Goal: Information Seeking & Learning: Learn about a topic

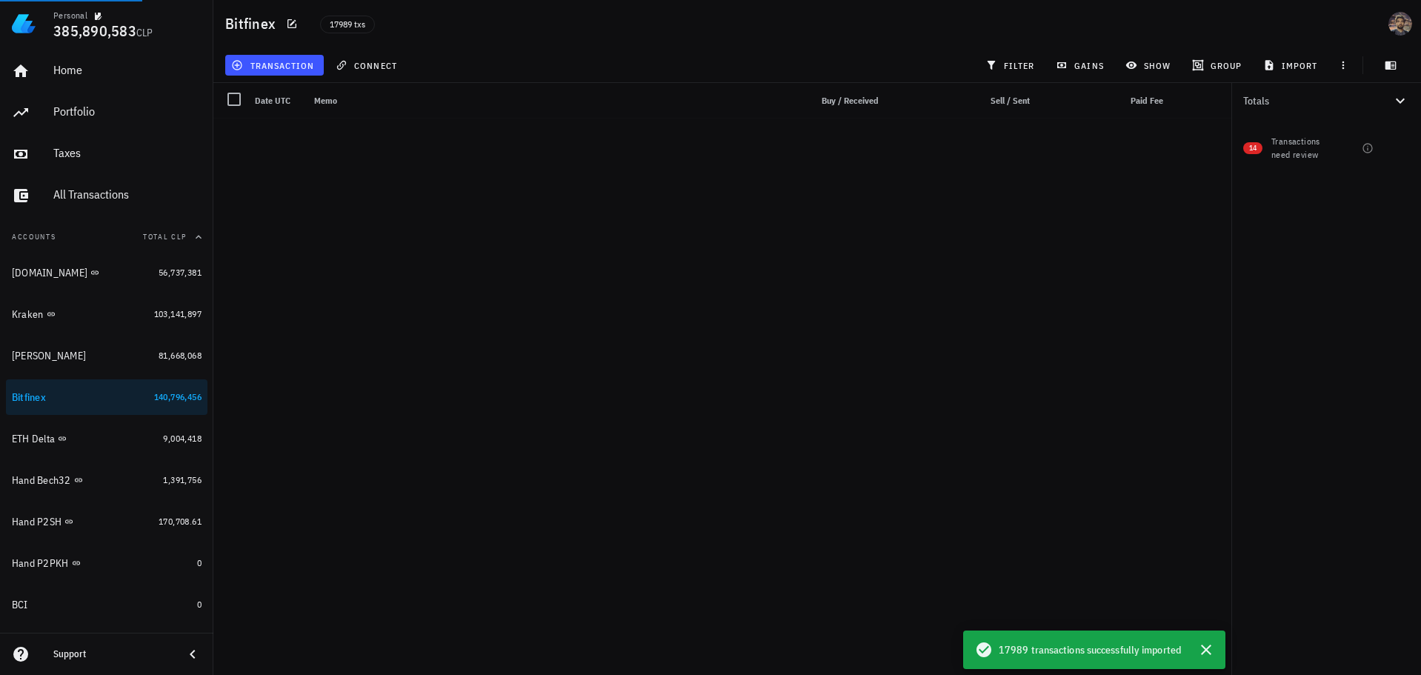
scroll to position [355068, 0]
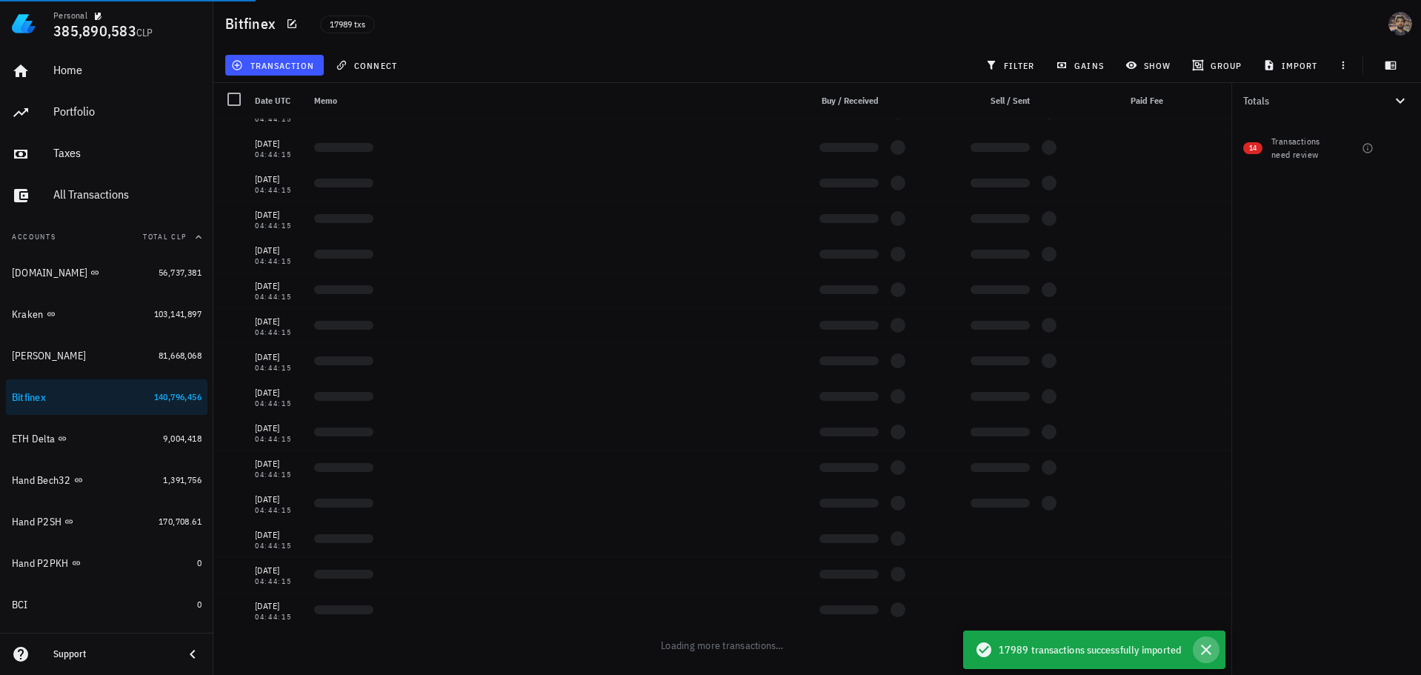
click at [1204, 647] on icon "button" at bounding box center [1206, 649] width 10 height 10
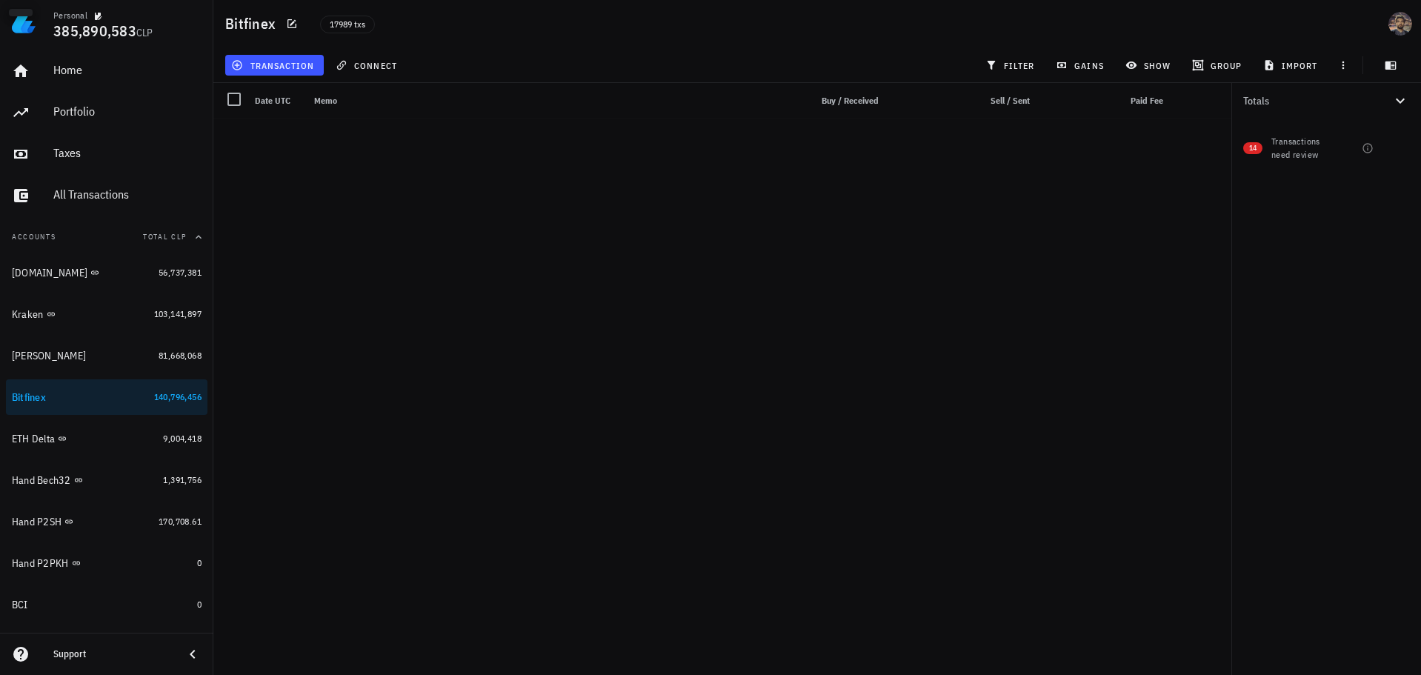
scroll to position [639102, 0]
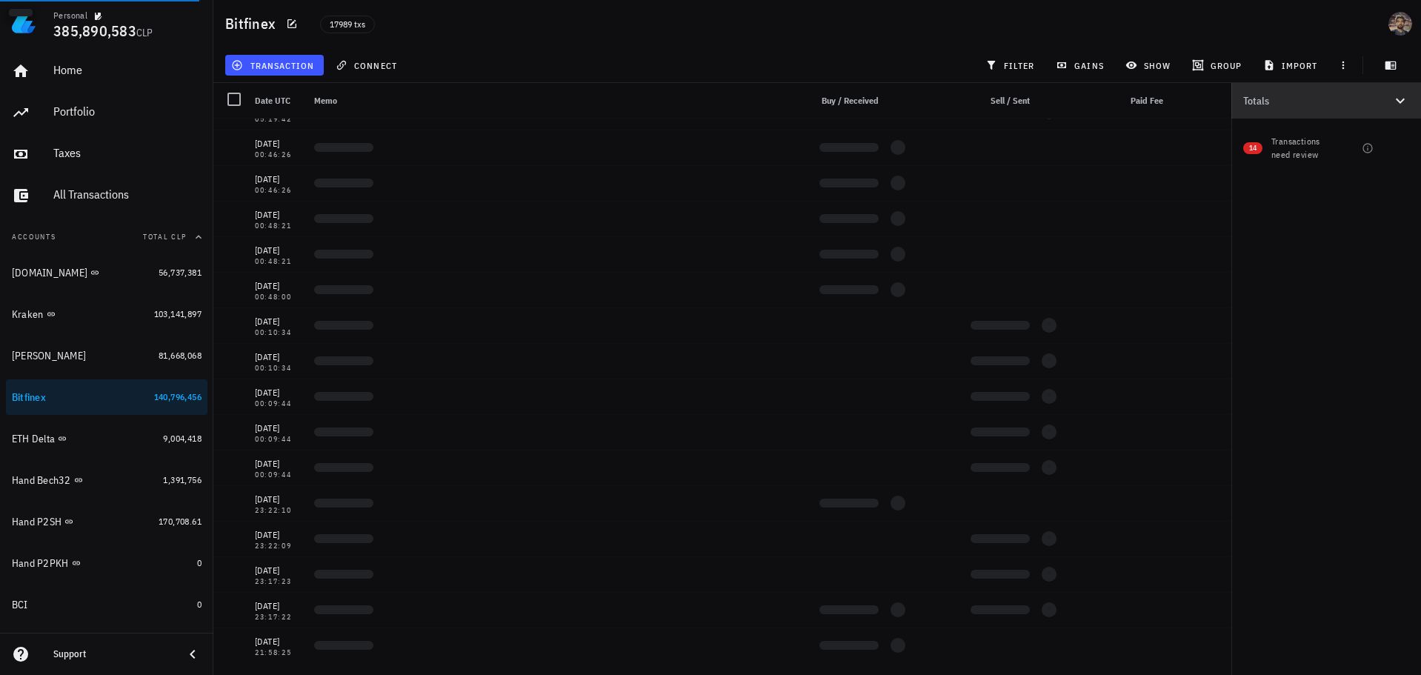
click at [1399, 100] on icon "button" at bounding box center [1400, 101] width 18 height 18
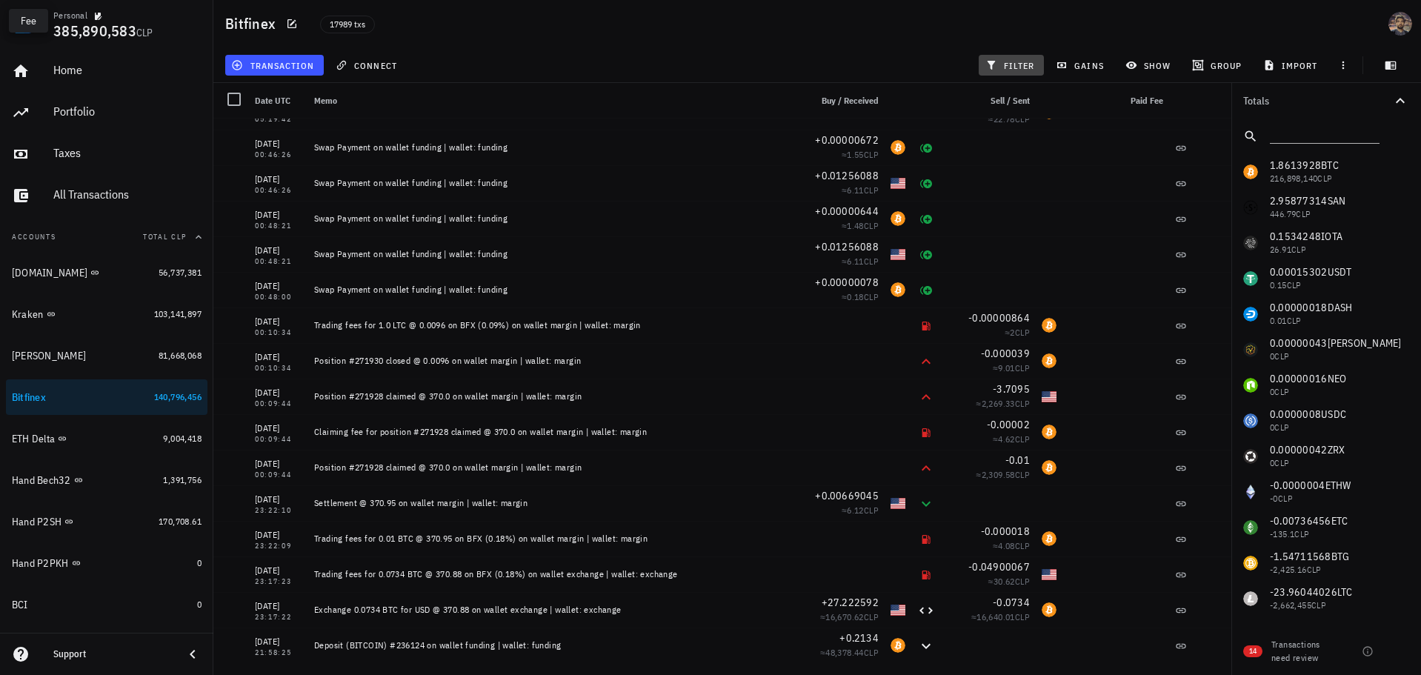
click at [1028, 66] on span "filter" at bounding box center [1011, 65] width 47 height 12
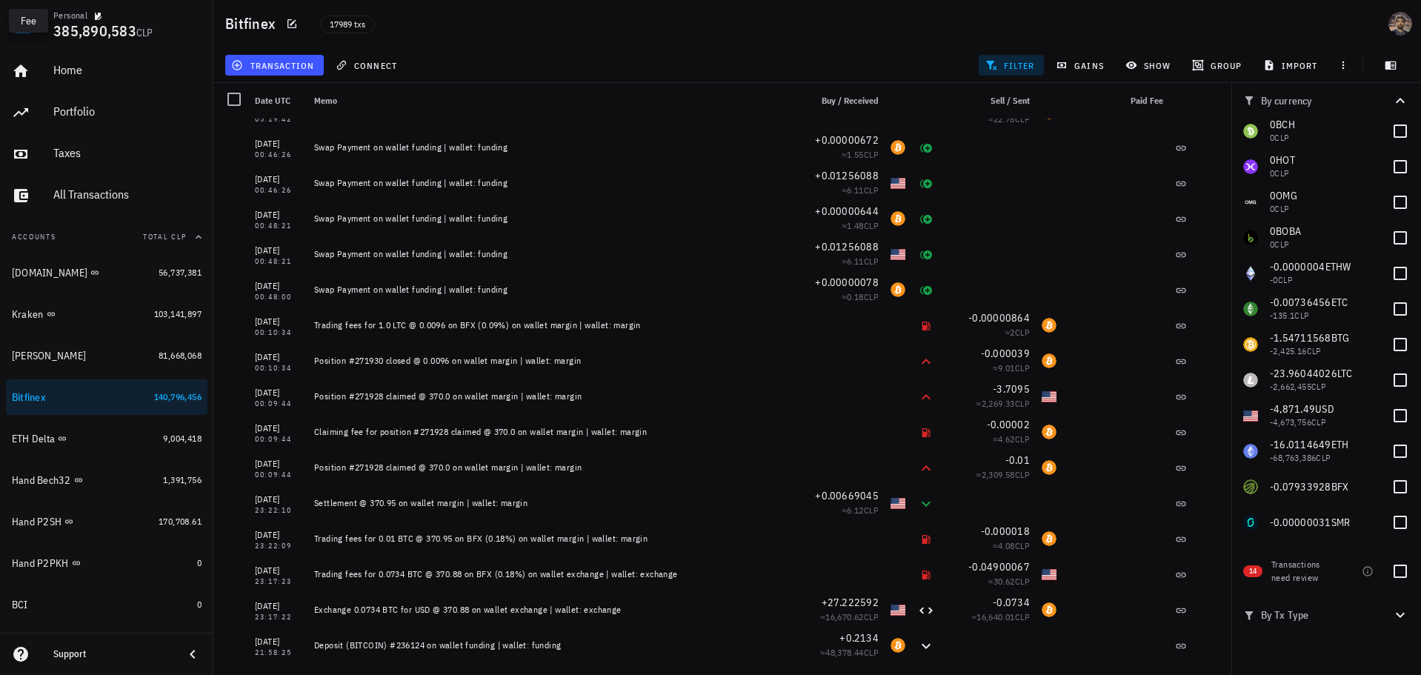
scroll to position [365, 0]
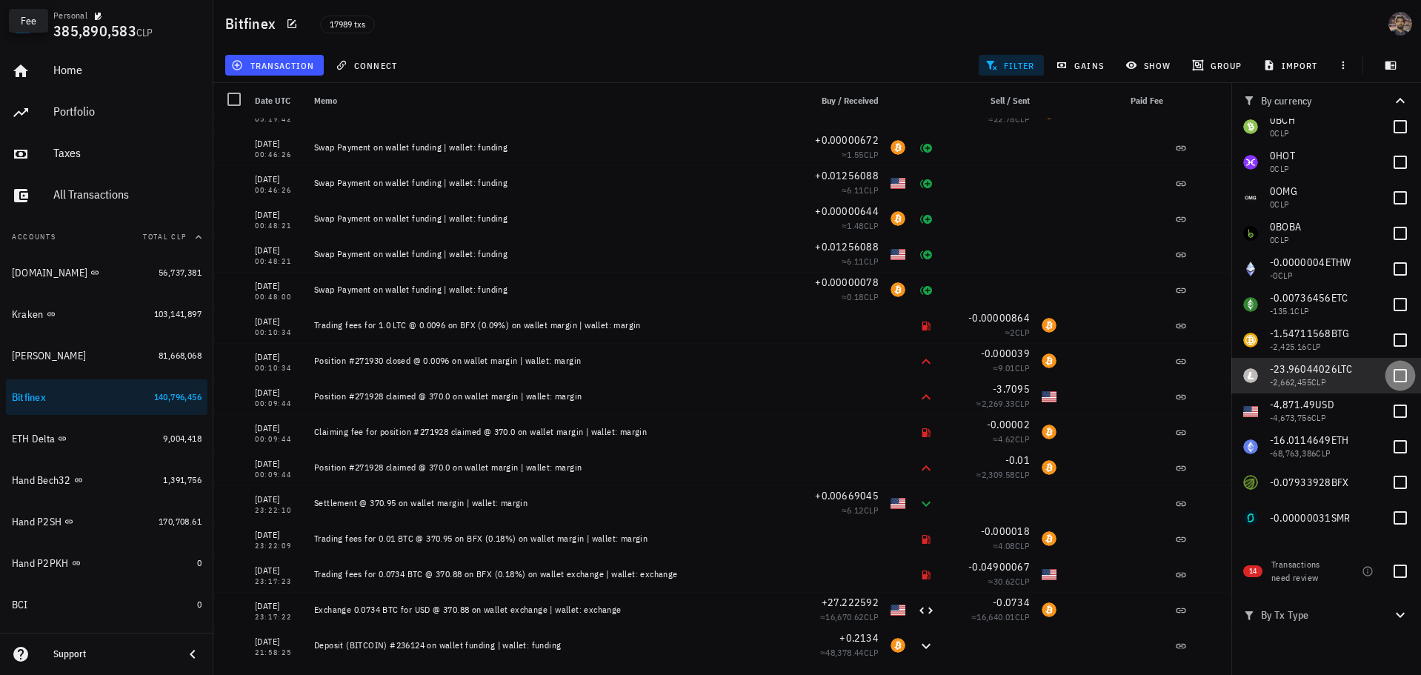
click at [1387, 371] on div at bounding box center [1399, 375] width 25 height 25
checkbox input "true"
click at [1103, 10] on div "Bitfinex 17989 txs" at bounding box center [816, 23] width 1207 height 47
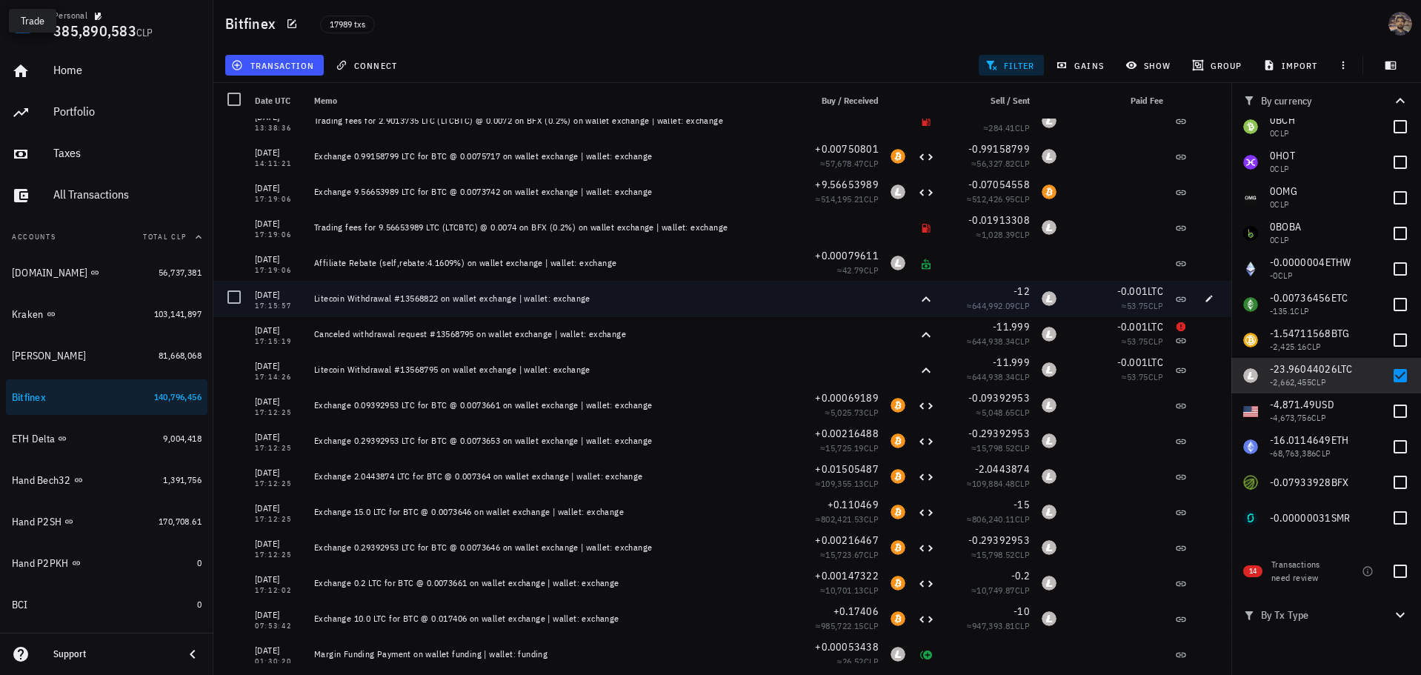
scroll to position [94000, 0]
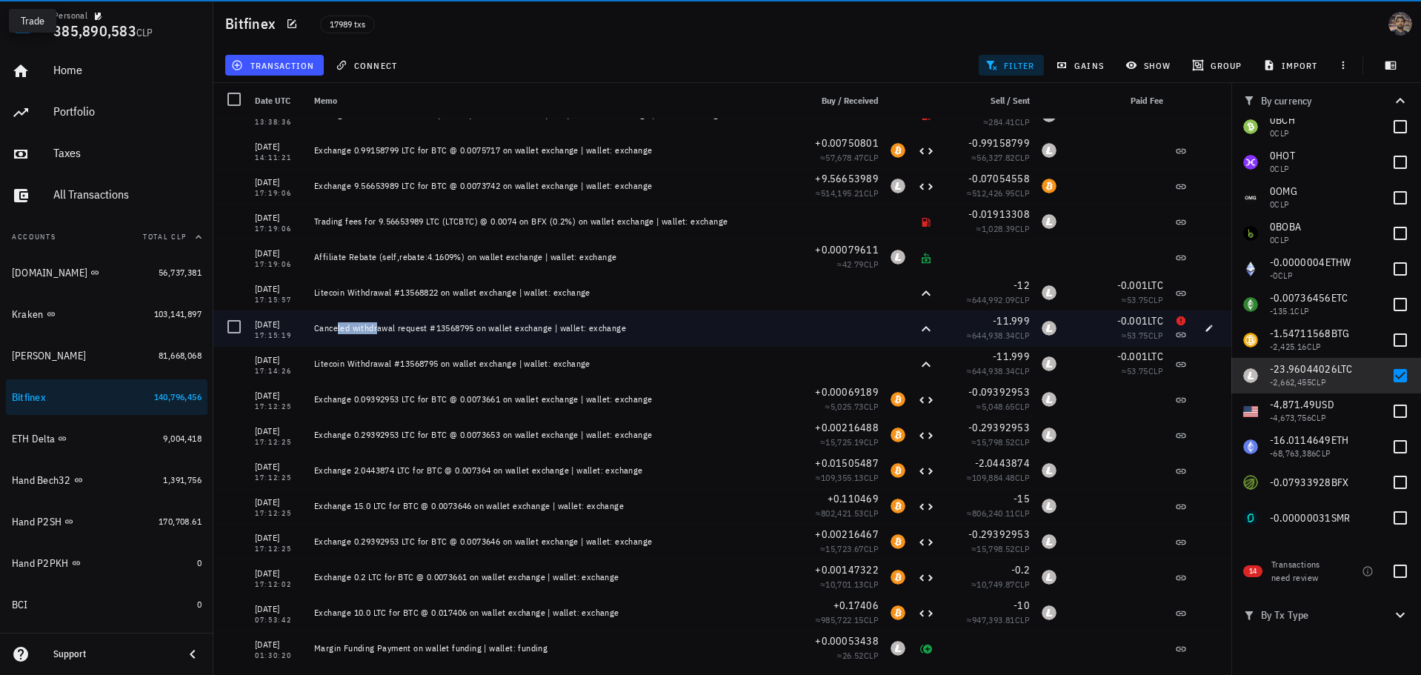
drag, startPoint x: 310, startPoint y: 327, endPoint x: 359, endPoint y: 322, distance: 49.2
click at [359, 322] on div "Canceled withdrawal request #13568795 on wallet exchange | wallet: exchange" at bounding box center [549, 328] width 482 height 36
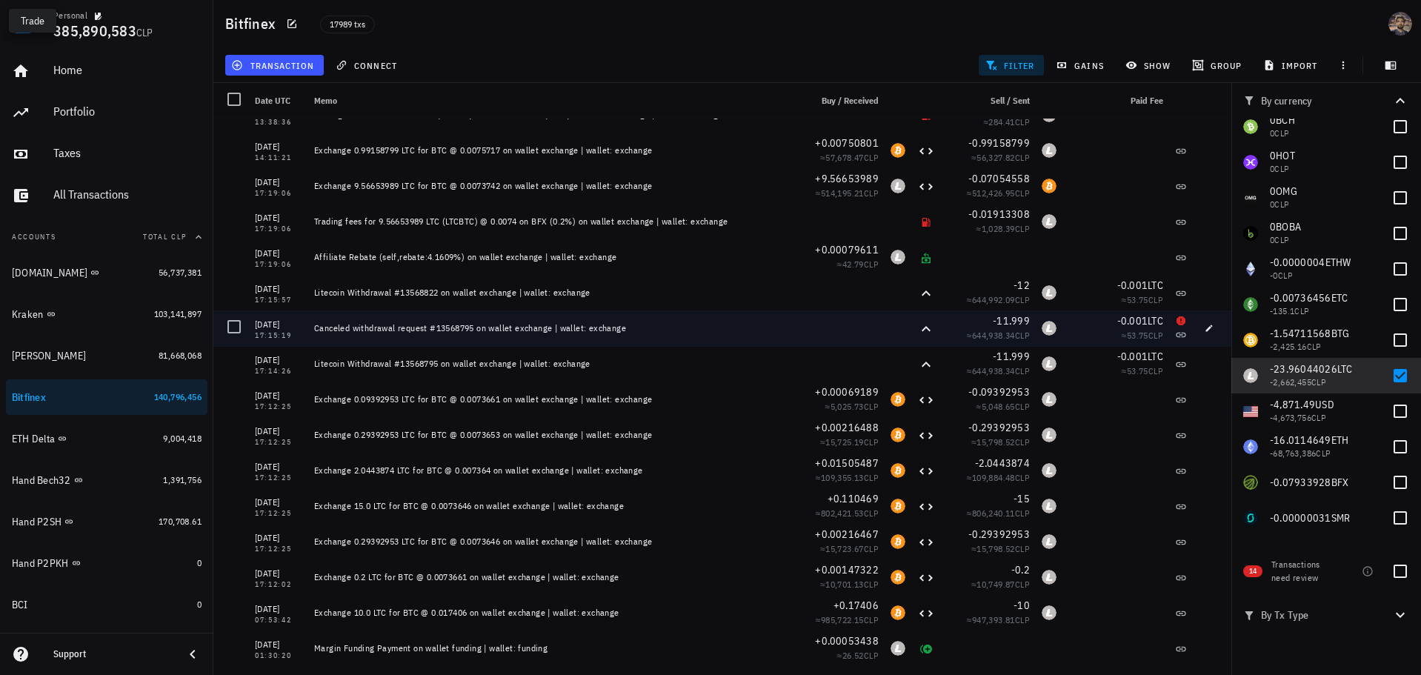
click at [254, 324] on div "[DATE] 17:15:19" at bounding box center [278, 328] width 59 height 36
drag, startPoint x: 257, startPoint y: 322, endPoint x: 668, endPoint y: 316, distance: 411.2
click at [645, 328] on div "[DATE] 17:15:19 Canceled withdrawal request #13568795 on wallet exchange | wall…" at bounding box center [722, 328] width 1018 height 36
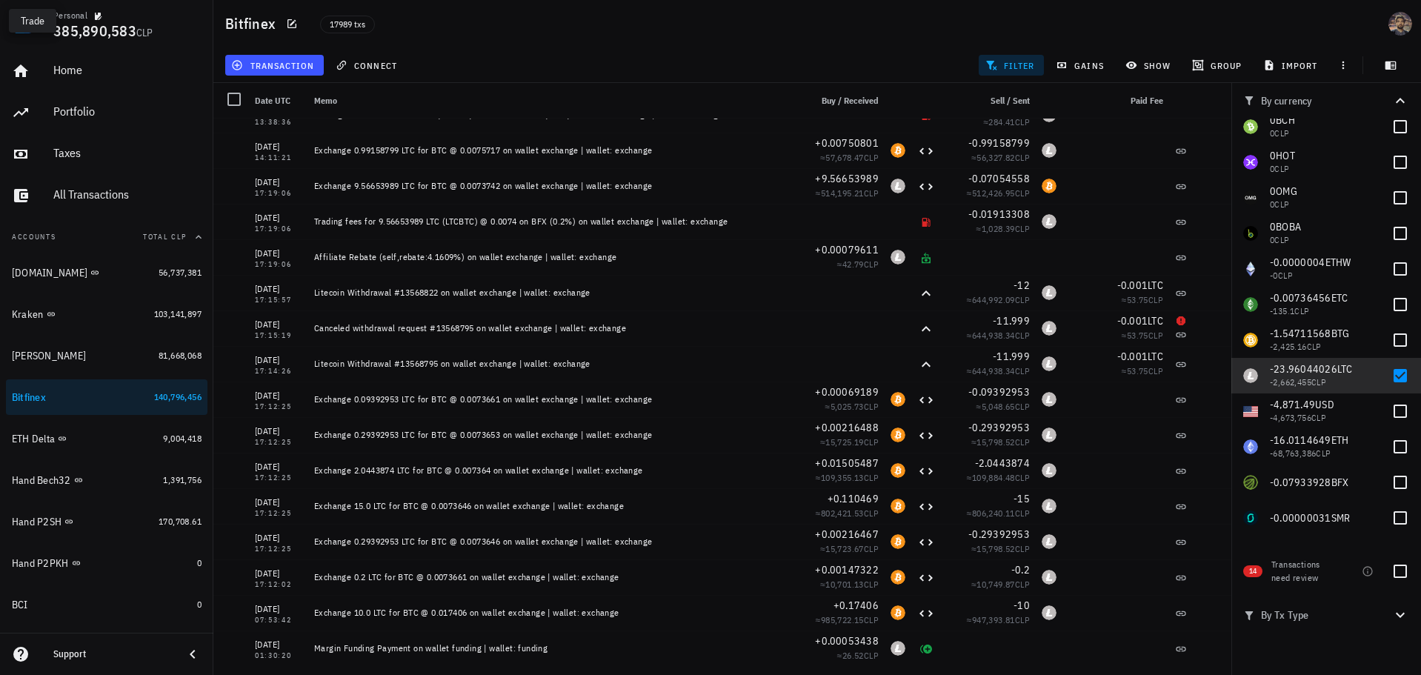
copy div "[DATE] 17:15:19 Canceled withdrawal request #13568795 on wallet exchange | wall…"
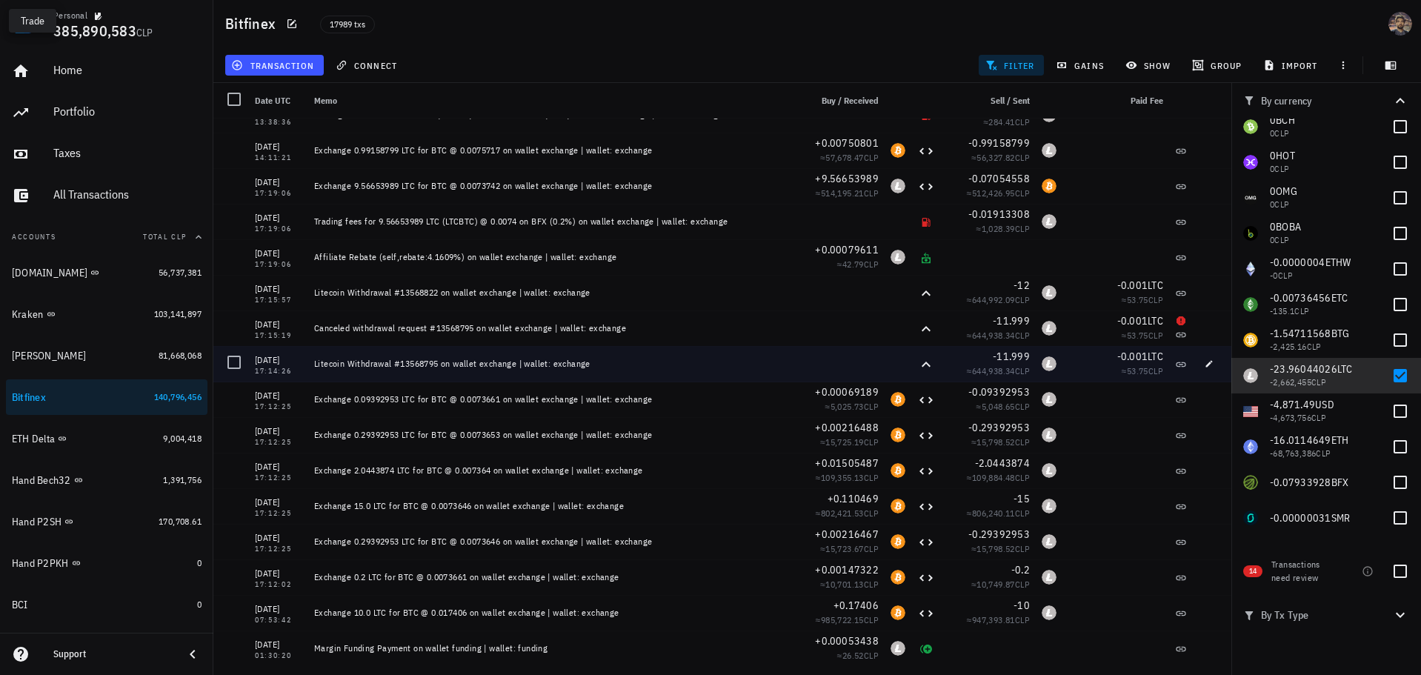
drag, startPoint x: 360, startPoint y: 377, endPoint x: 273, endPoint y: 362, distance: 87.9
click at [360, 377] on div "Litecoin Withdrawal #13568795 on wallet exchange | wallet: exchange" at bounding box center [549, 364] width 482 height 36
drag, startPoint x: 251, startPoint y: 359, endPoint x: 630, endPoint y: 371, distance: 378.7
click at [630, 371] on div "[DATE] 17:14:26 Litecoin Withdrawal #13568795 on wallet exchange | wallet: exch…" at bounding box center [722, 364] width 1018 height 36
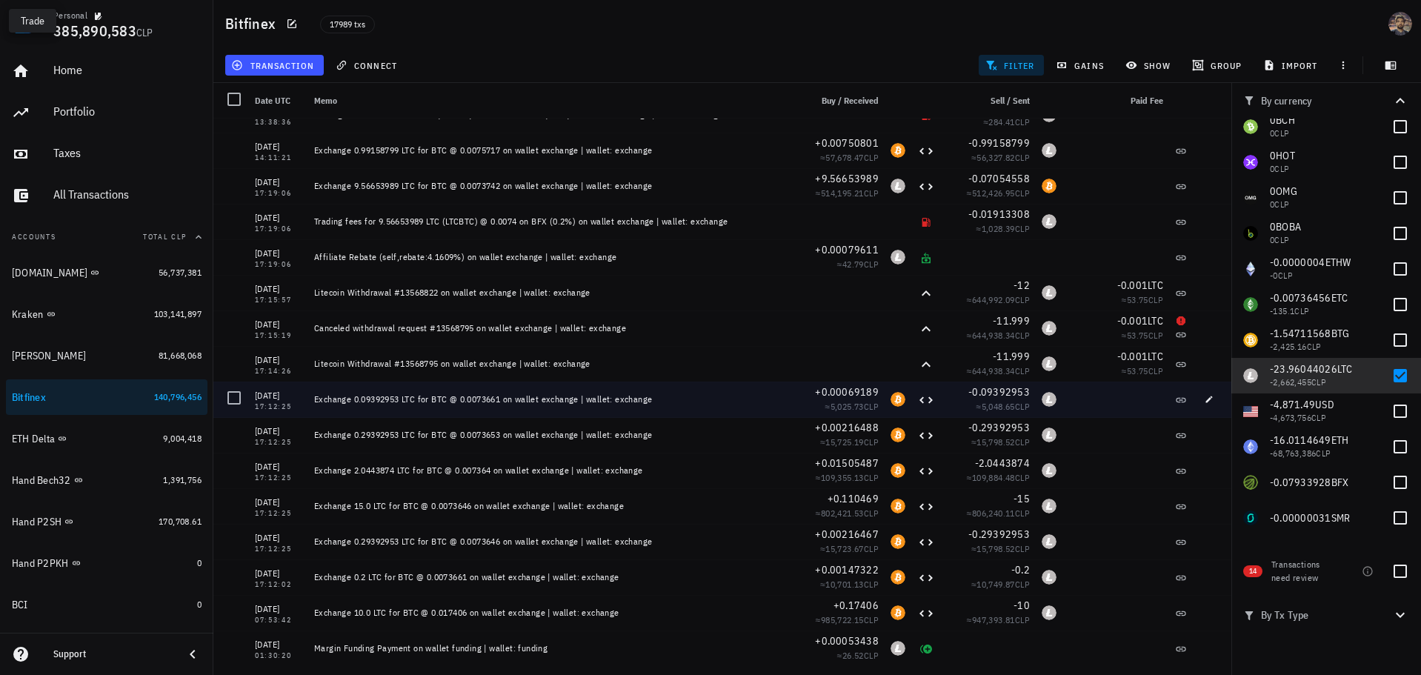
copy div "[DATE] 17:14:26 Litecoin Withdrawal #13568795 on wallet exchange | wallet: exch…"
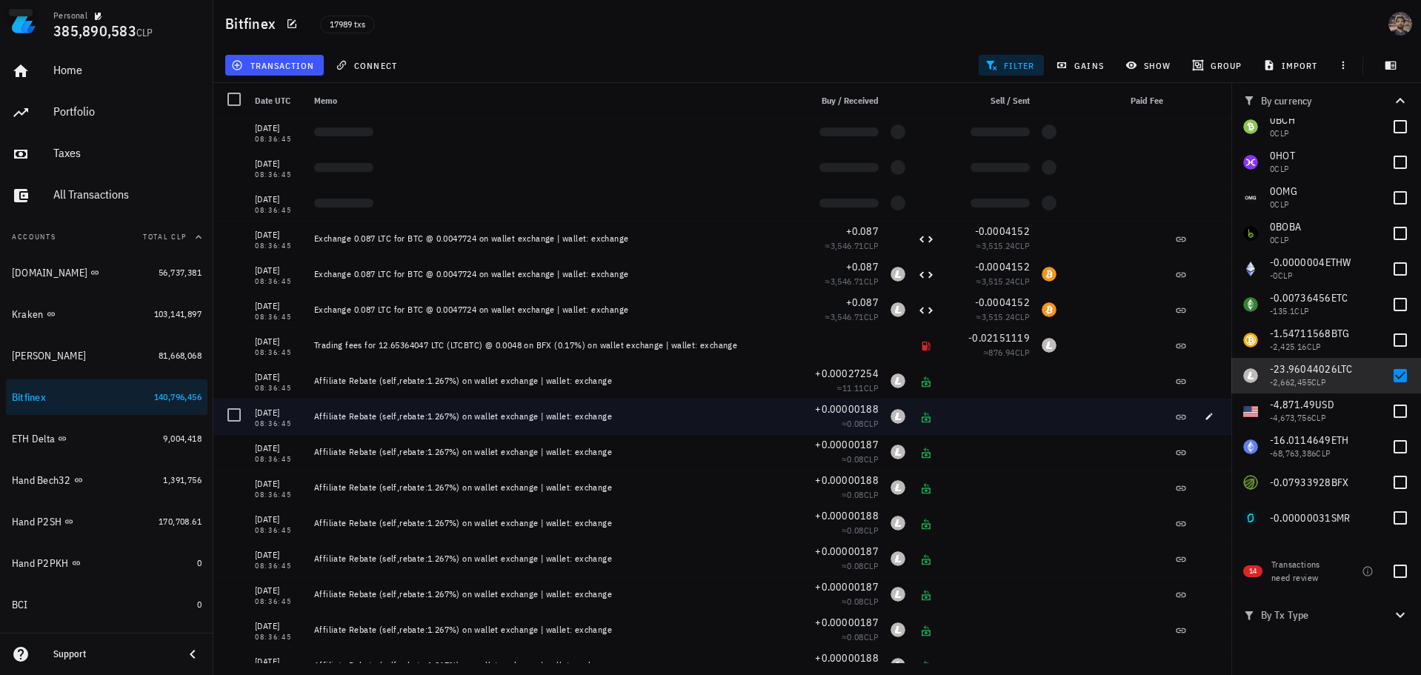
scroll to position [83926, 0]
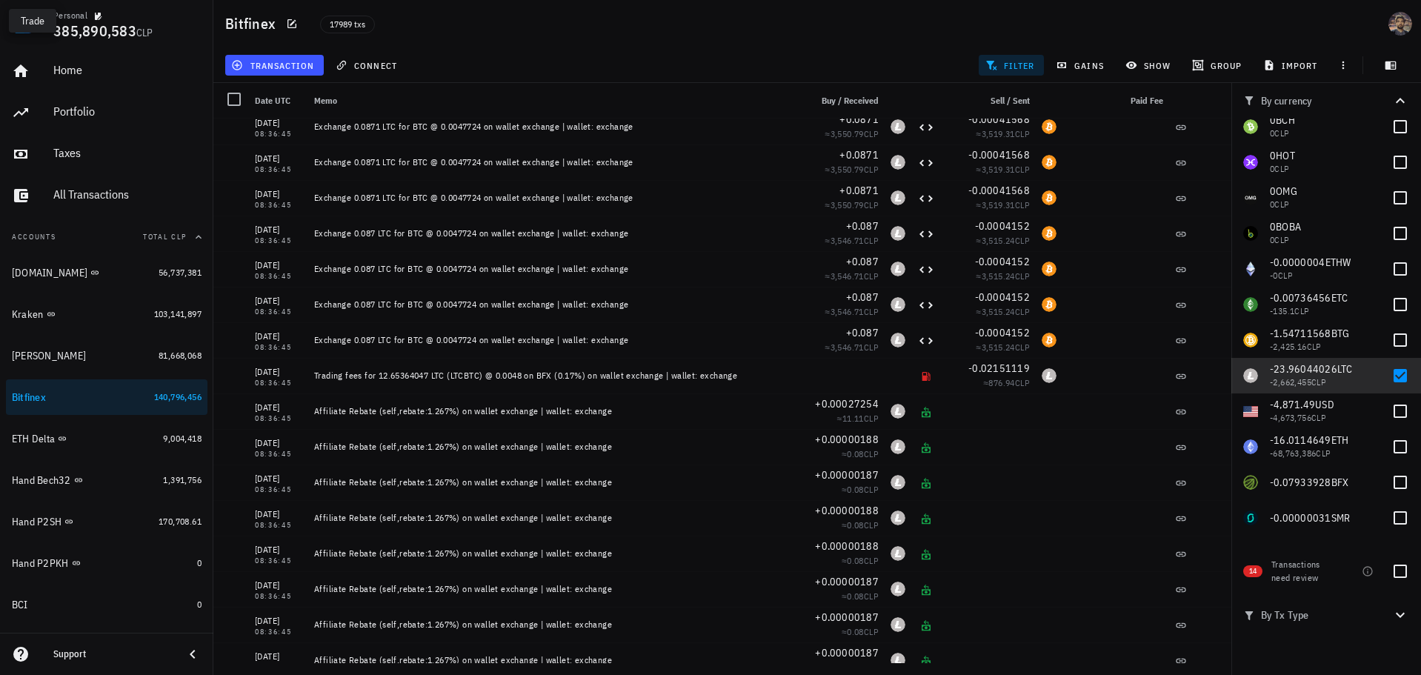
click at [1013, 67] on span "filter" at bounding box center [1011, 65] width 47 height 12
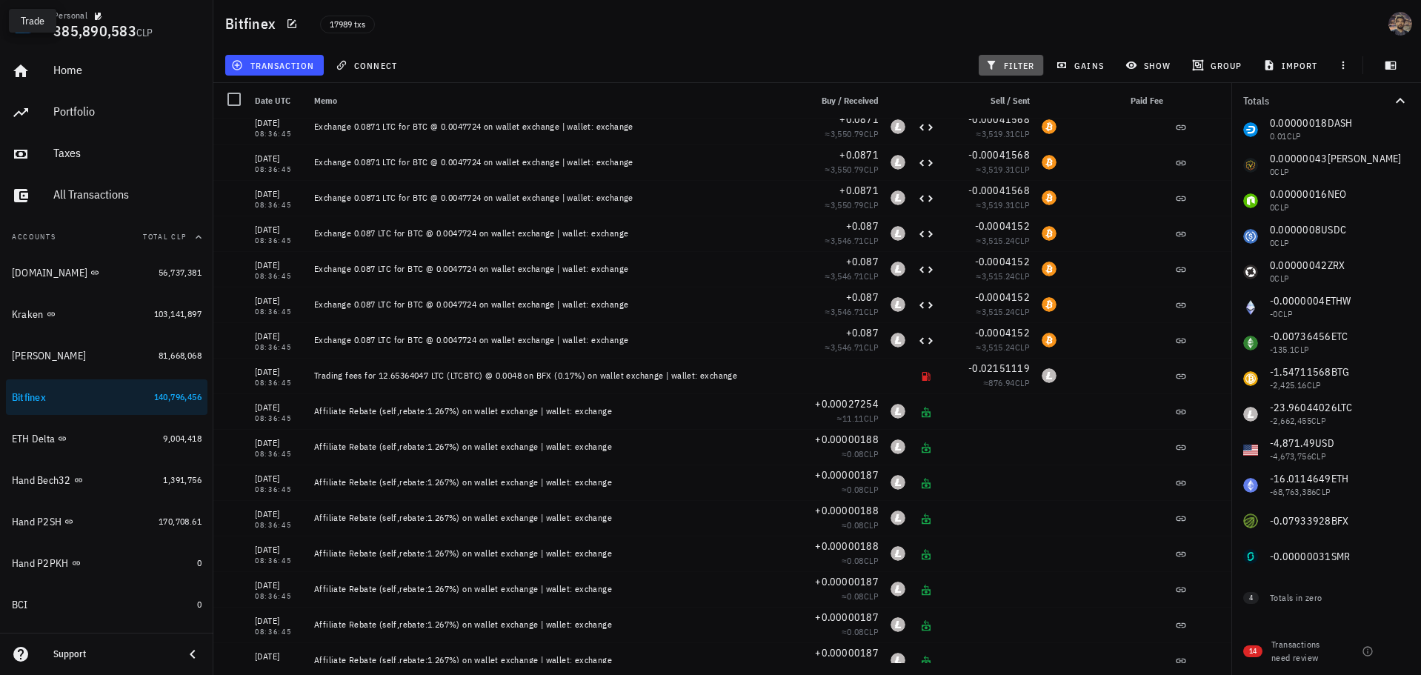
scroll to position [184, 0]
click at [1002, 60] on span "filter" at bounding box center [1011, 65] width 47 height 12
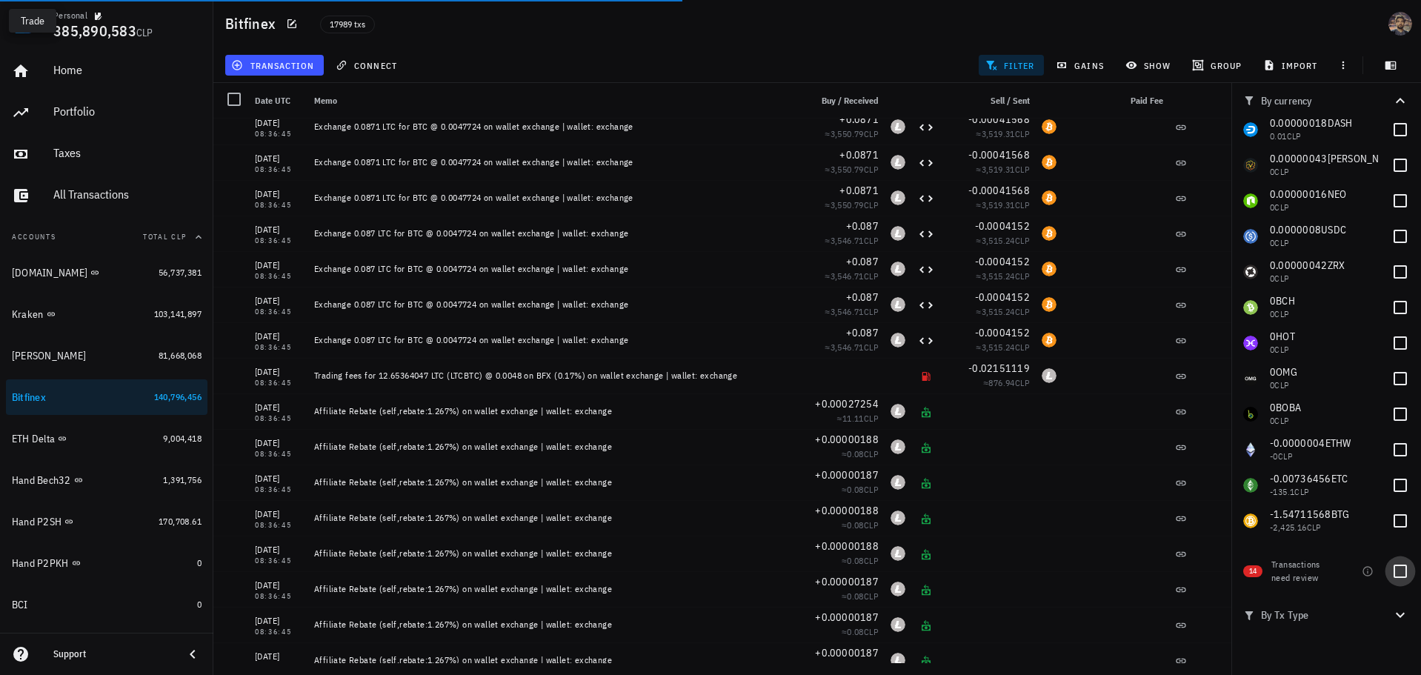
click at [1396, 567] on div at bounding box center [1399, 571] width 25 height 25
click at [862, 30] on div "17989 txs" at bounding box center [599, 23] width 576 height 37
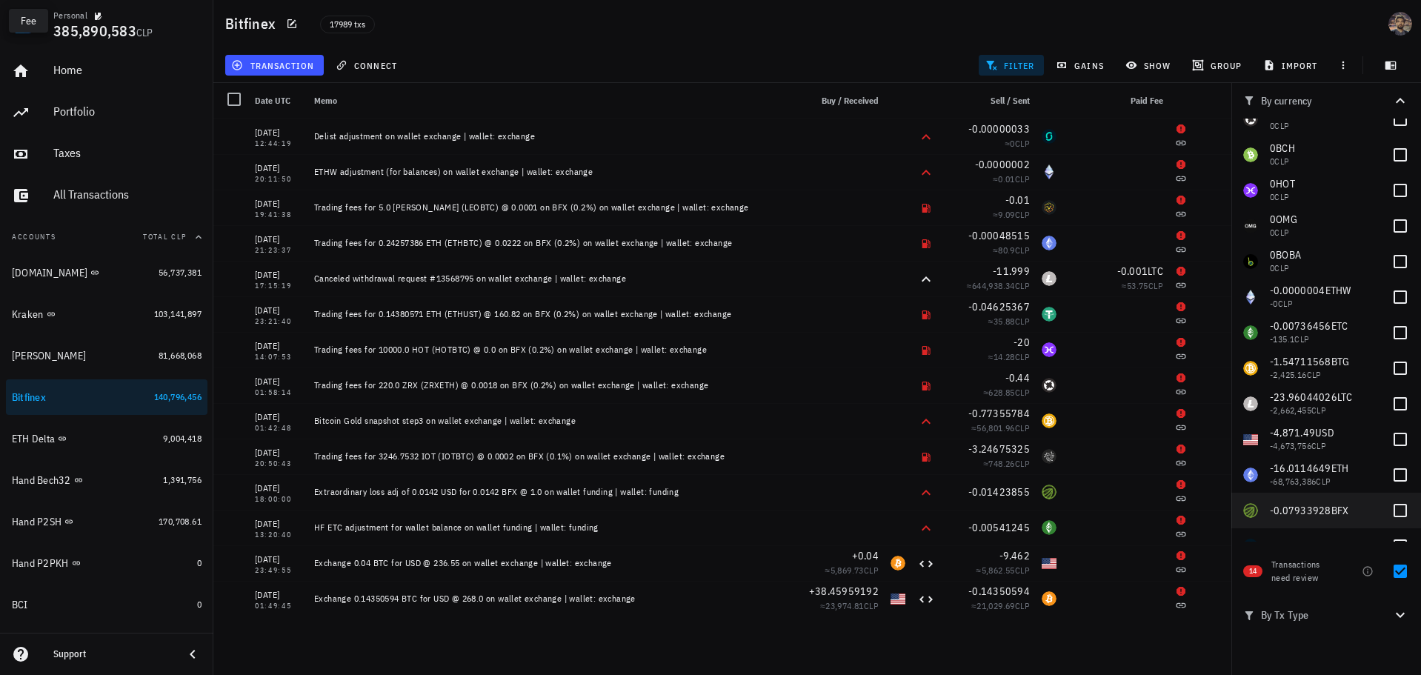
scroll to position [365, 0]
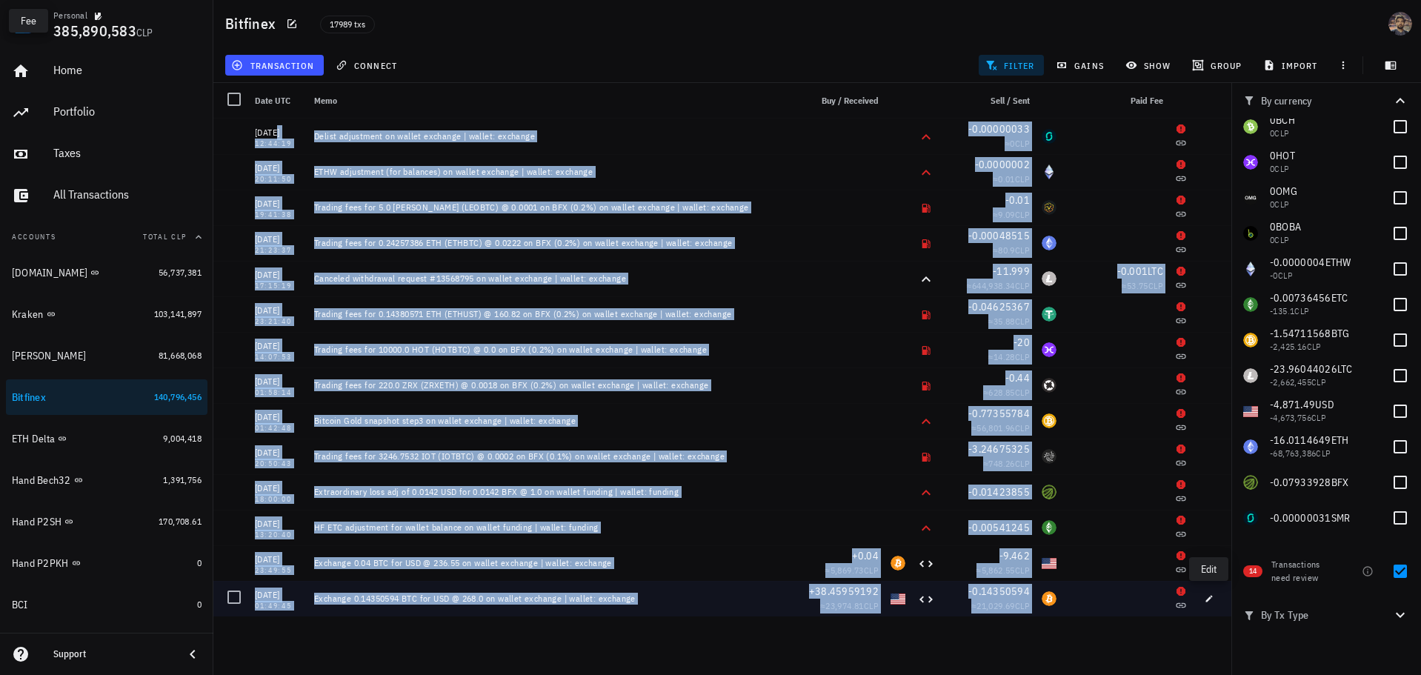
drag, startPoint x: 250, startPoint y: 129, endPoint x: 1178, endPoint y: 596, distance: 1038.3
click at [1210, 605] on div "[DATE] 12:44:19 Delist adjustment on wallet exchange | wallet: exchange -0.0000…" at bounding box center [722, 368] width 1018 height 498
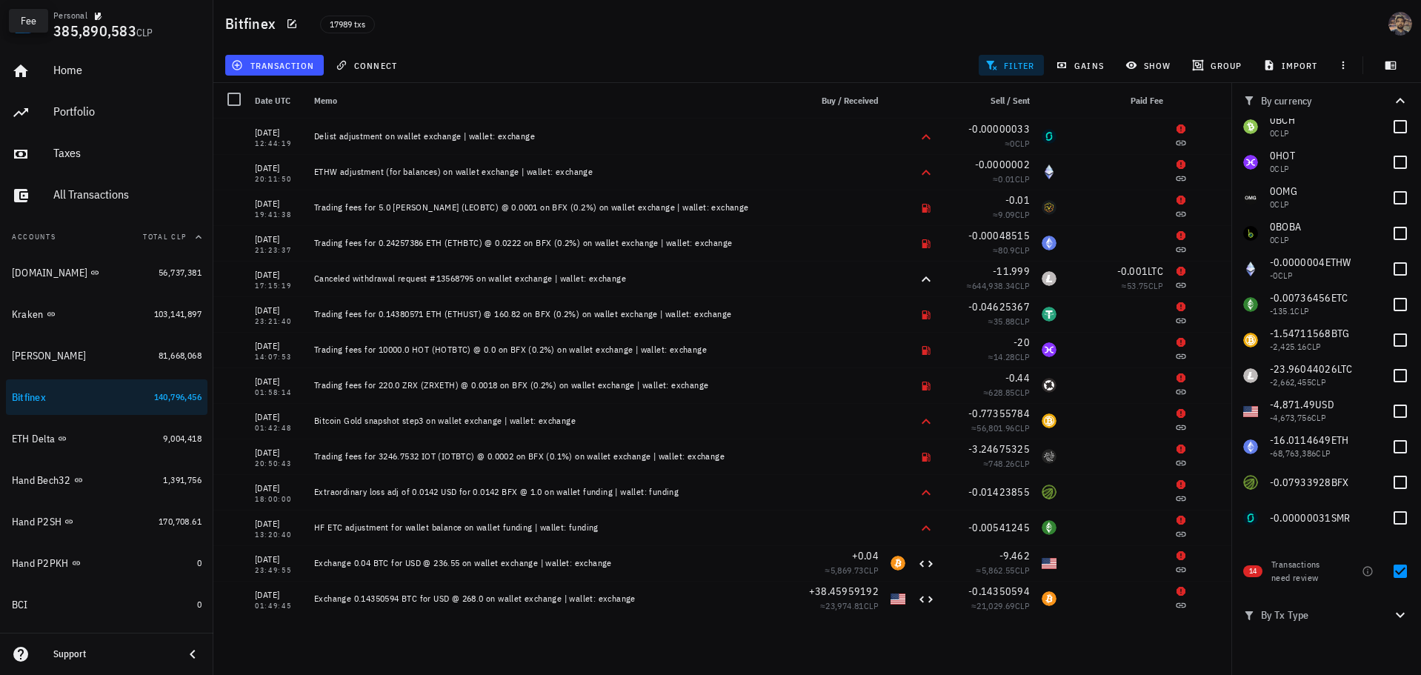
click at [825, 26] on div "17989 txs" at bounding box center [599, 23] width 576 height 37
click at [1025, 67] on span "filter" at bounding box center [1011, 65] width 47 height 12
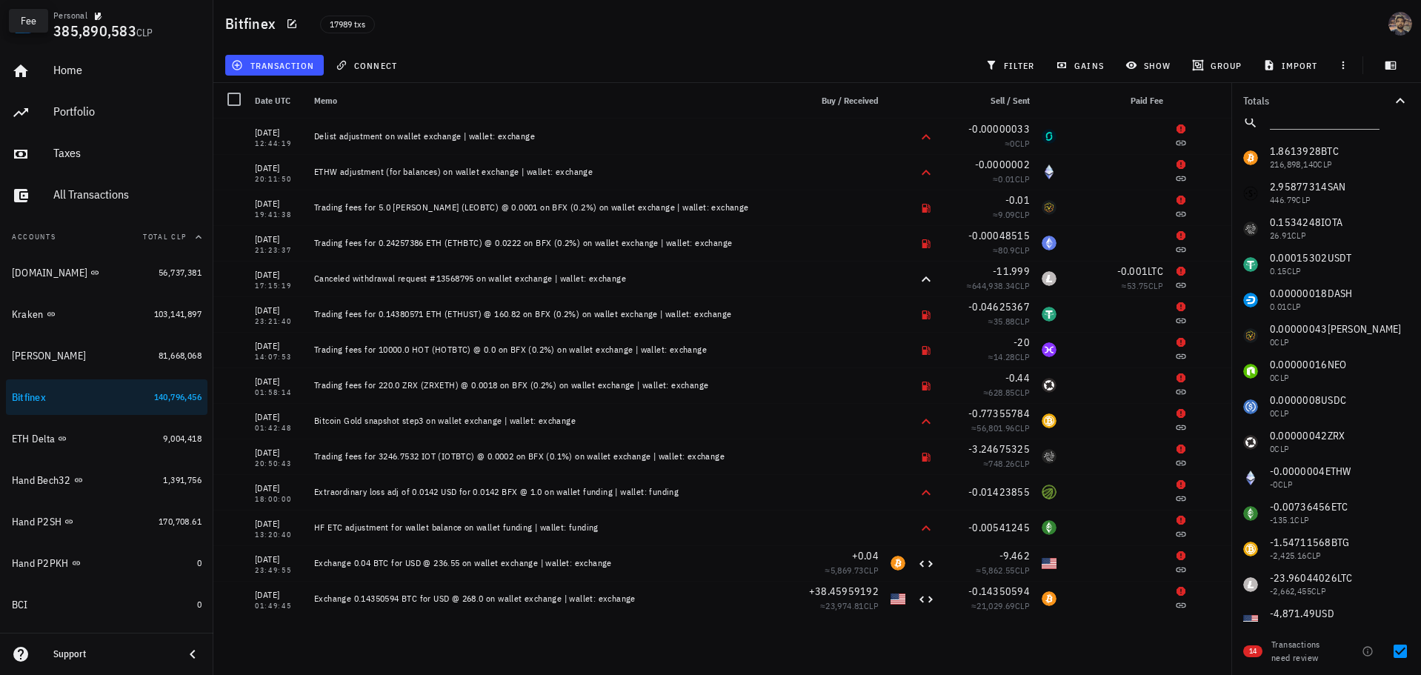
scroll to position [0, 0]
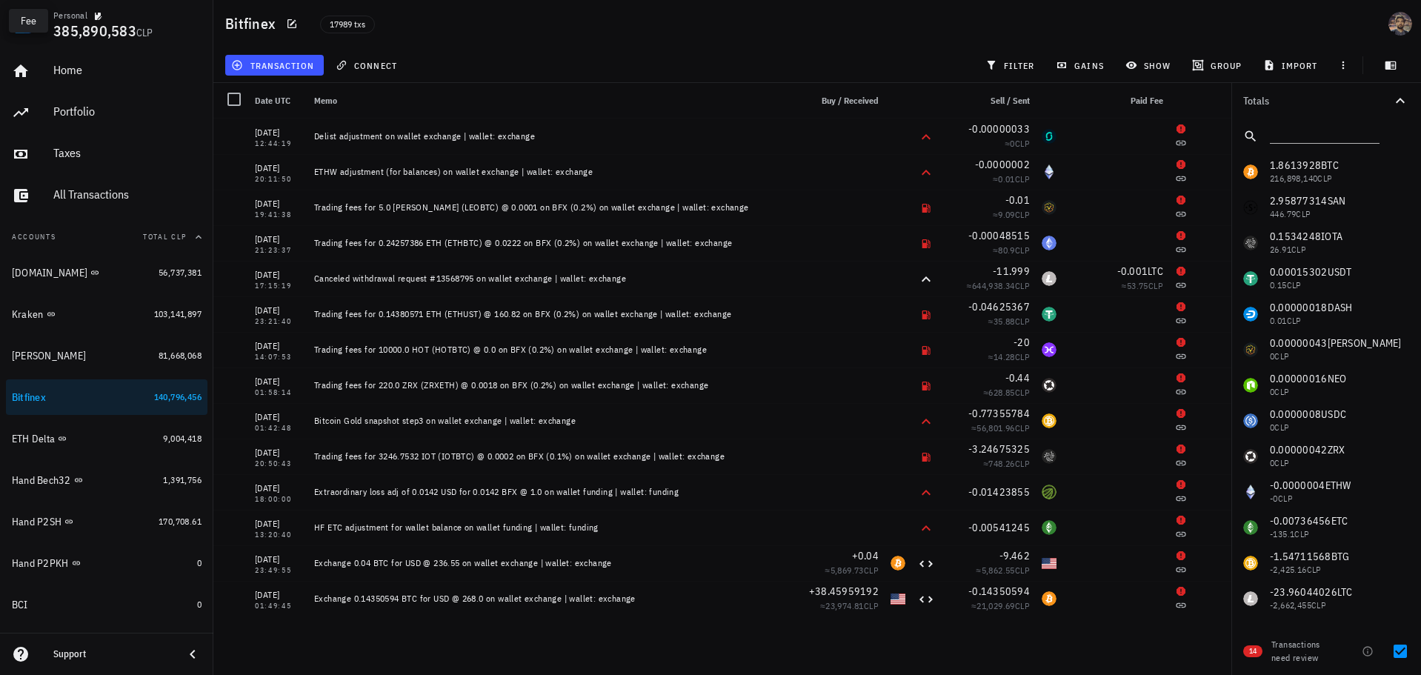
click at [1305, 165] on div "1.8613928 BTC 216,898,140 CLP 2.95877314 SAN 446.79 CLP 0.1534248 IOTA 26.91 CL…" at bounding box center [1326, 456] width 190 height 604
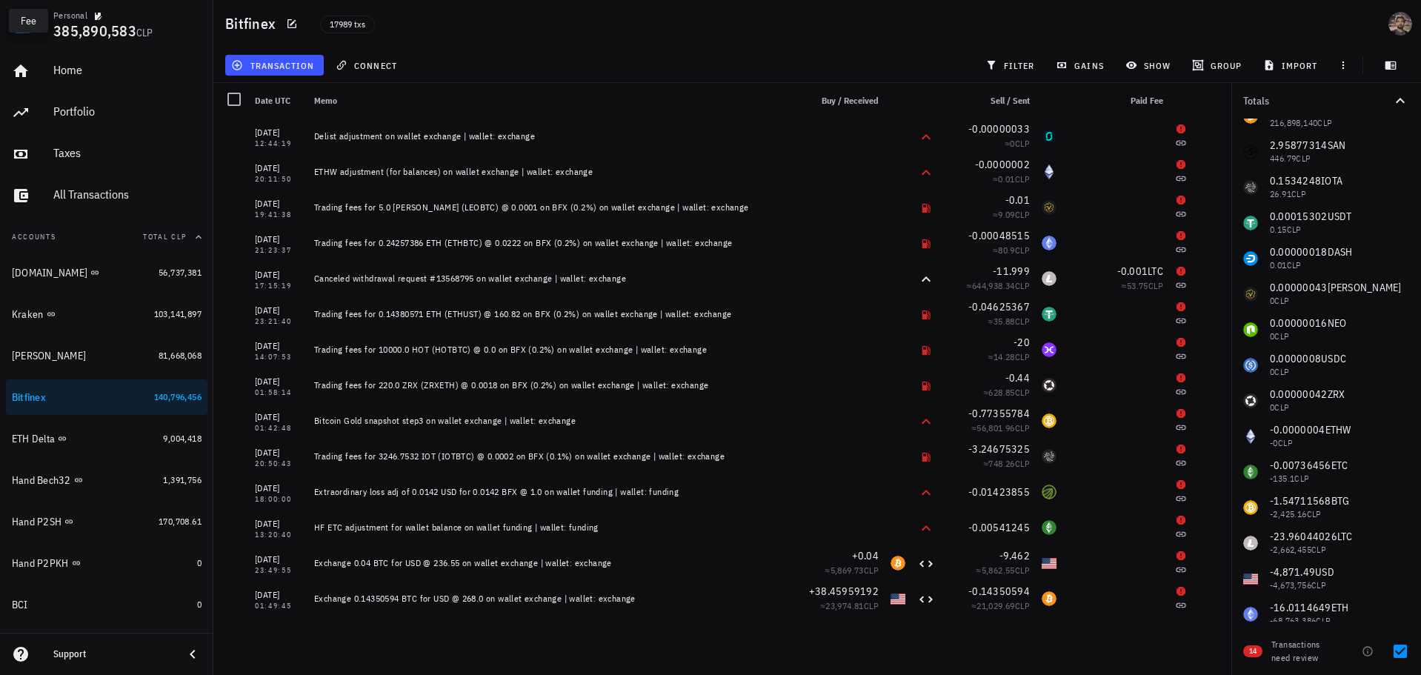
scroll to position [184, 0]
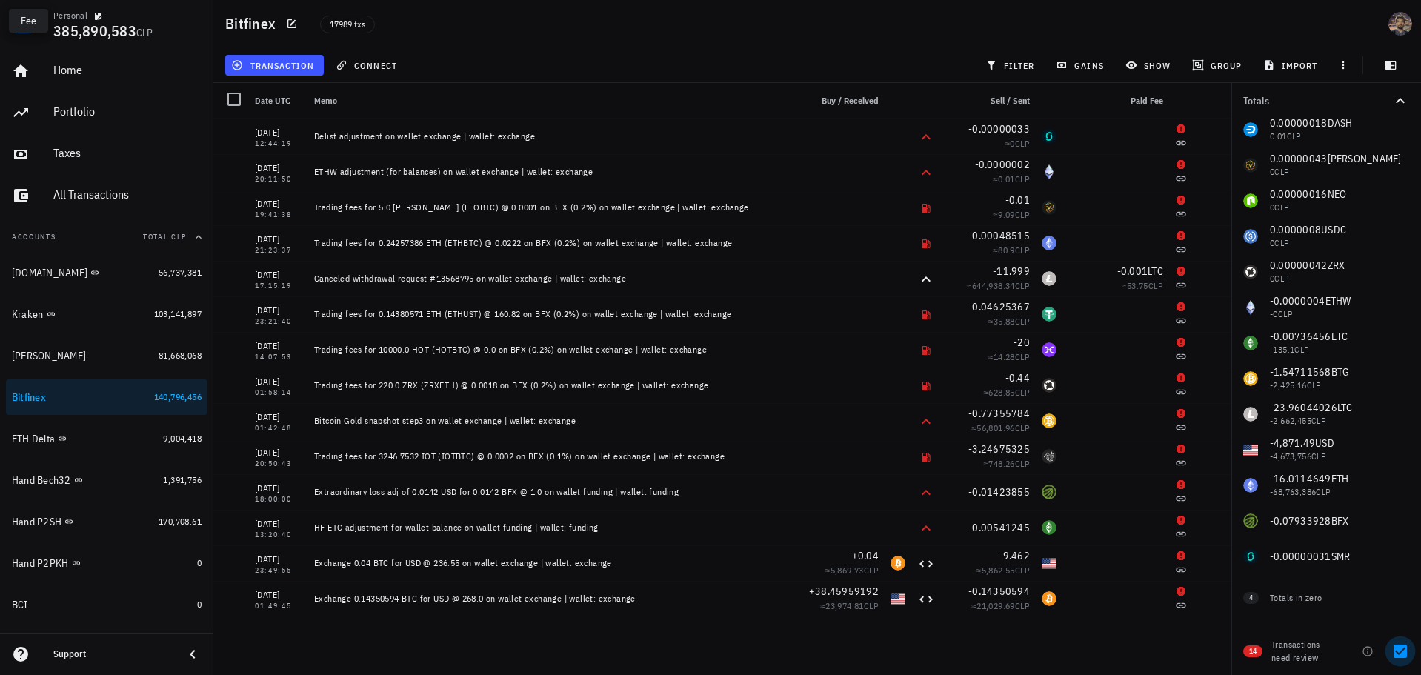
click at [1402, 646] on div at bounding box center [1399, 651] width 25 height 25
checkbox input "false"
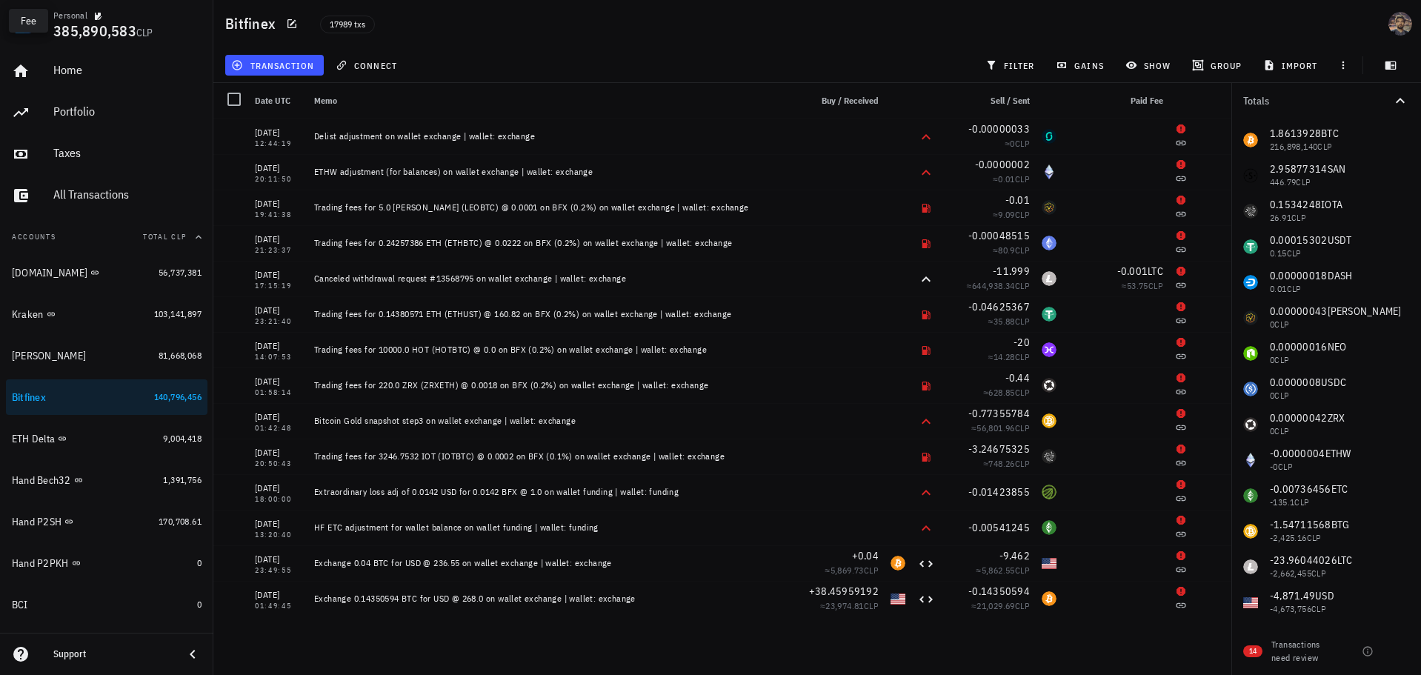
scroll to position [0, 0]
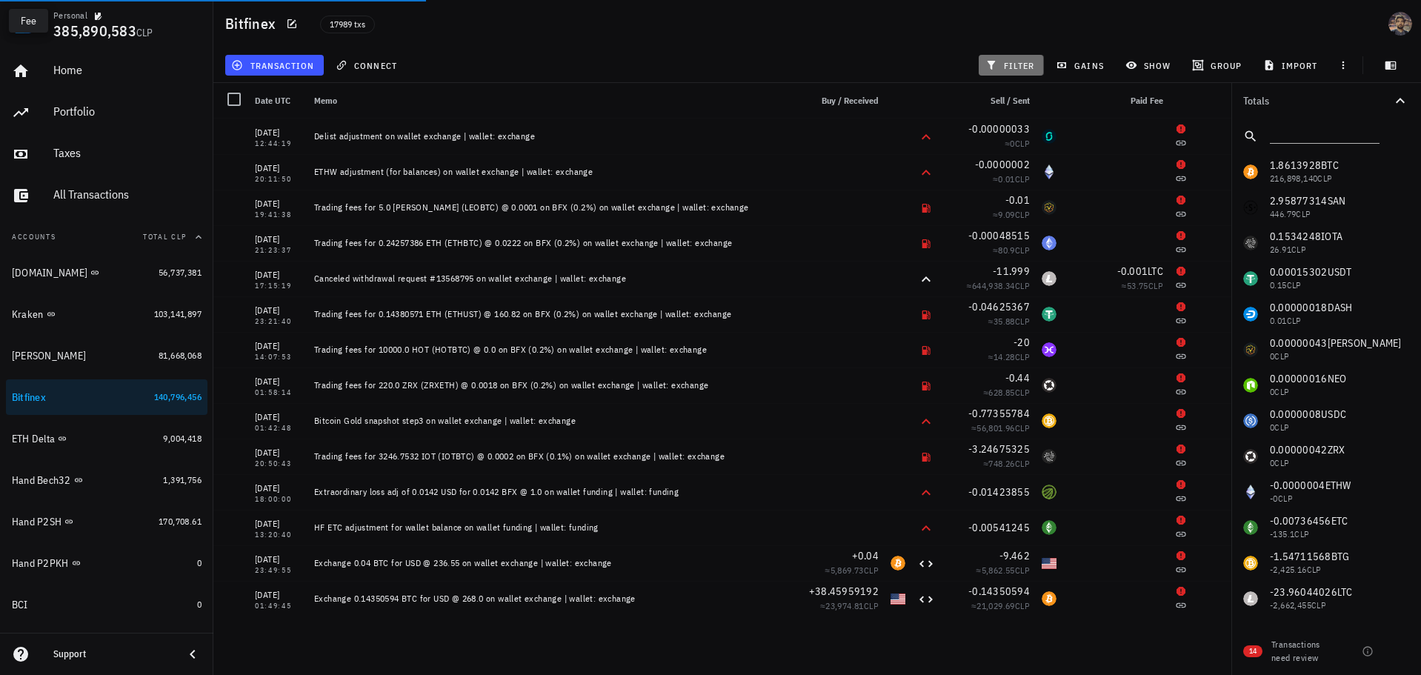
click at [1010, 60] on span "filter" at bounding box center [1011, 65] width 47 height 12
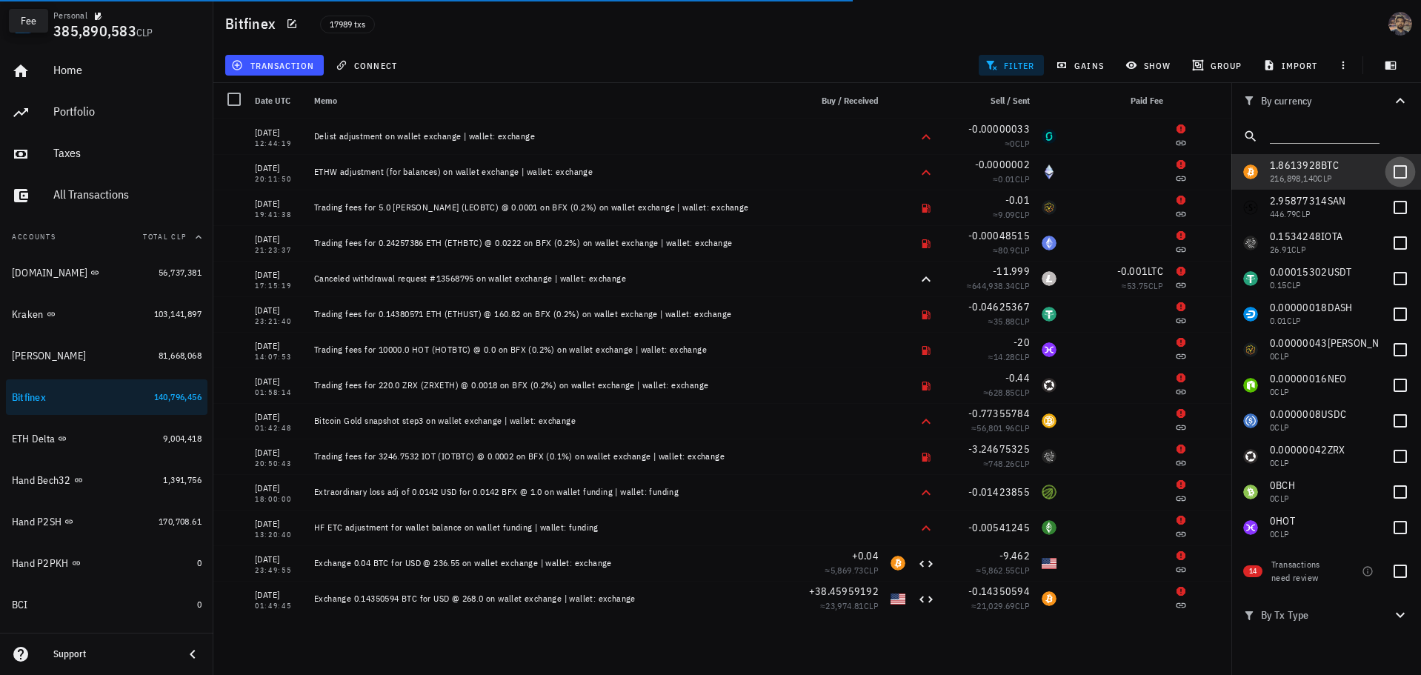
click at [1390, 165] on div at bounding box center [1399, 171] width 25 height 25
checkbox input "true"
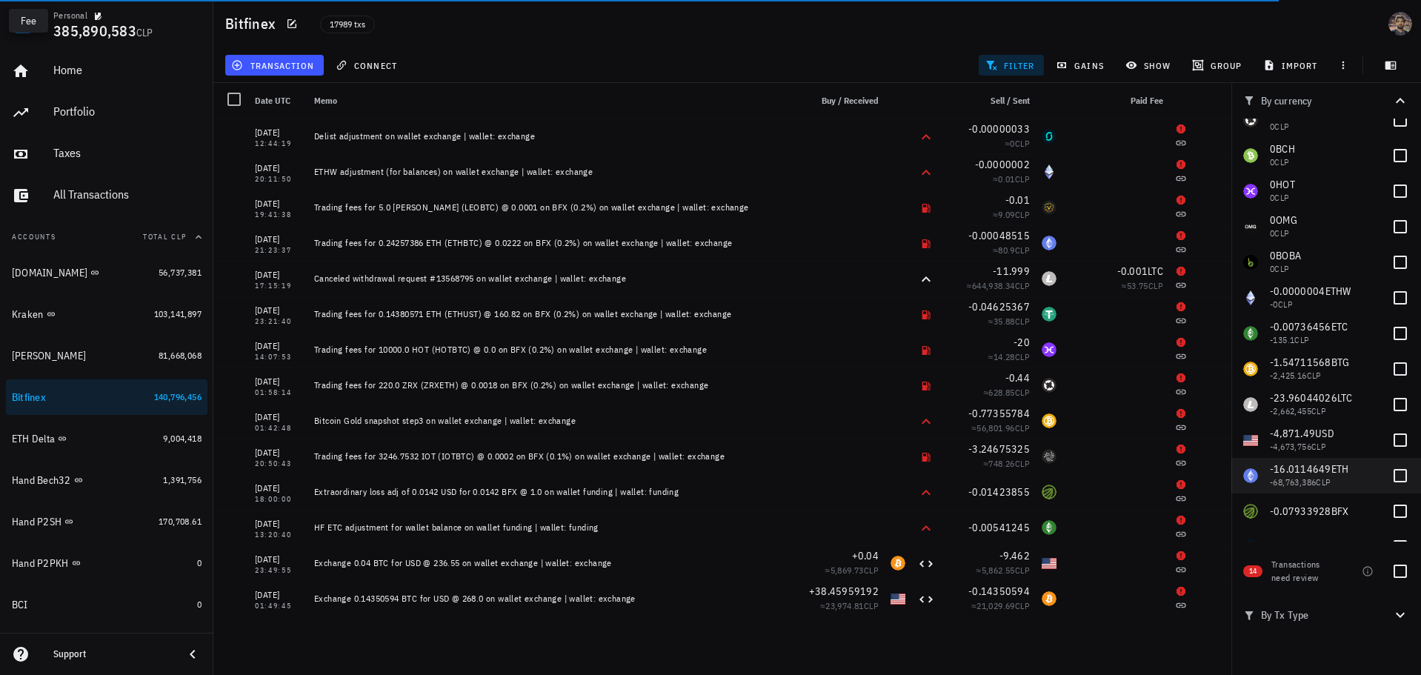
scroll to position [365, 0]
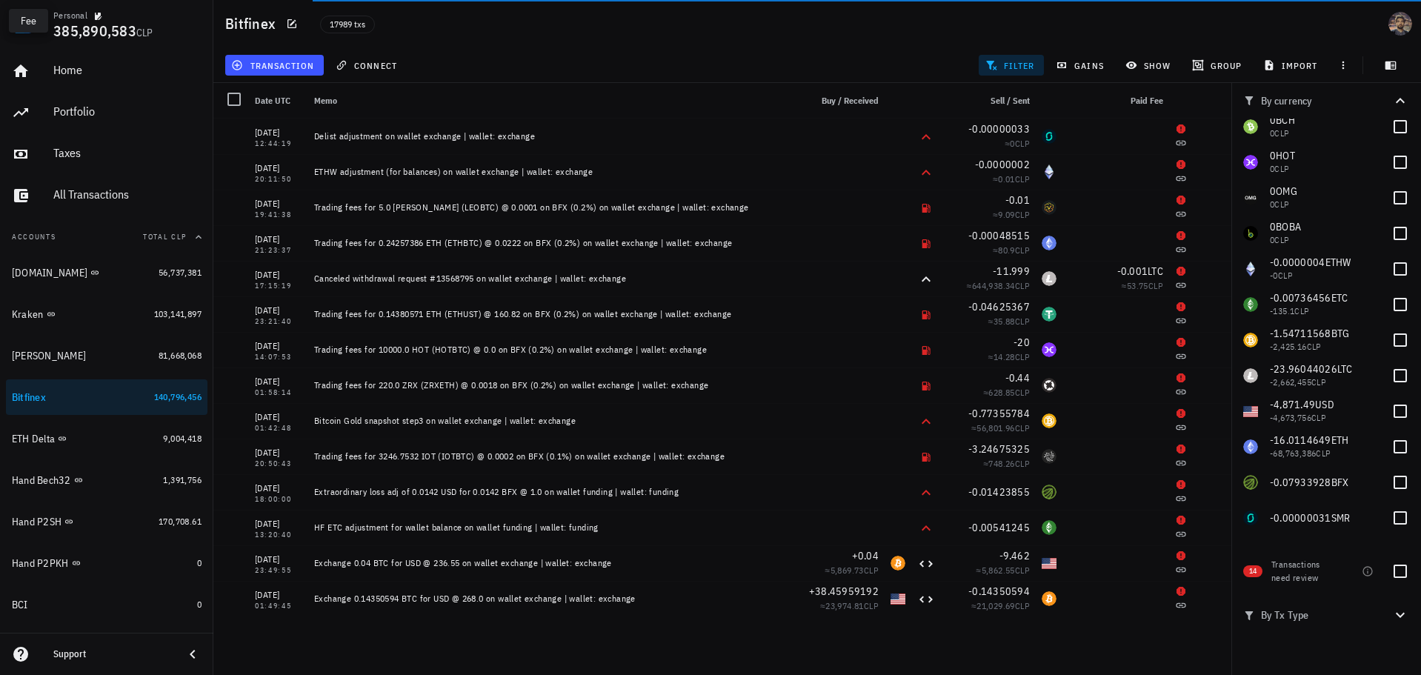
click at [842, 27] on div "17989 txs" at bounding box center [599, 23] width 576 height 37
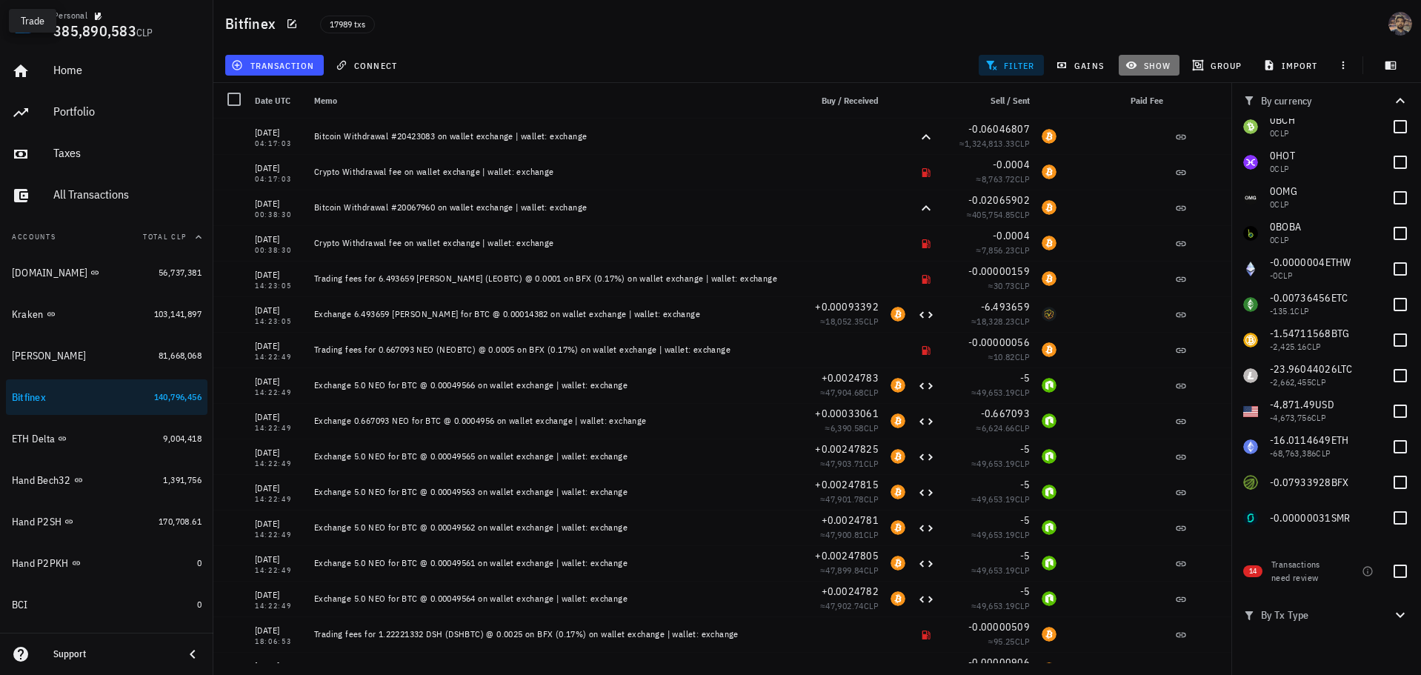
click at [1146, 62] on span "show" at bounding box center [1149, 65] width 42 height 12
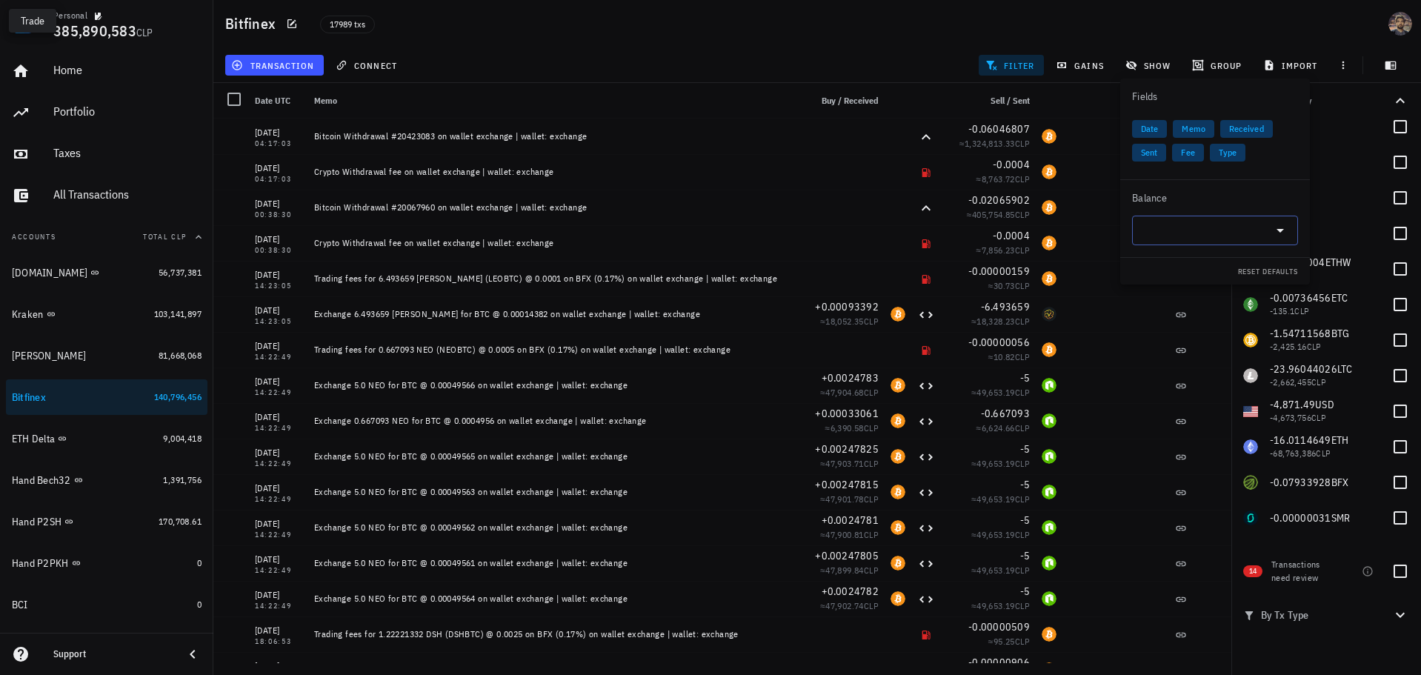
click at [1206, 239] on input "text" at bounding box center [1203, 231] width 124 height 24
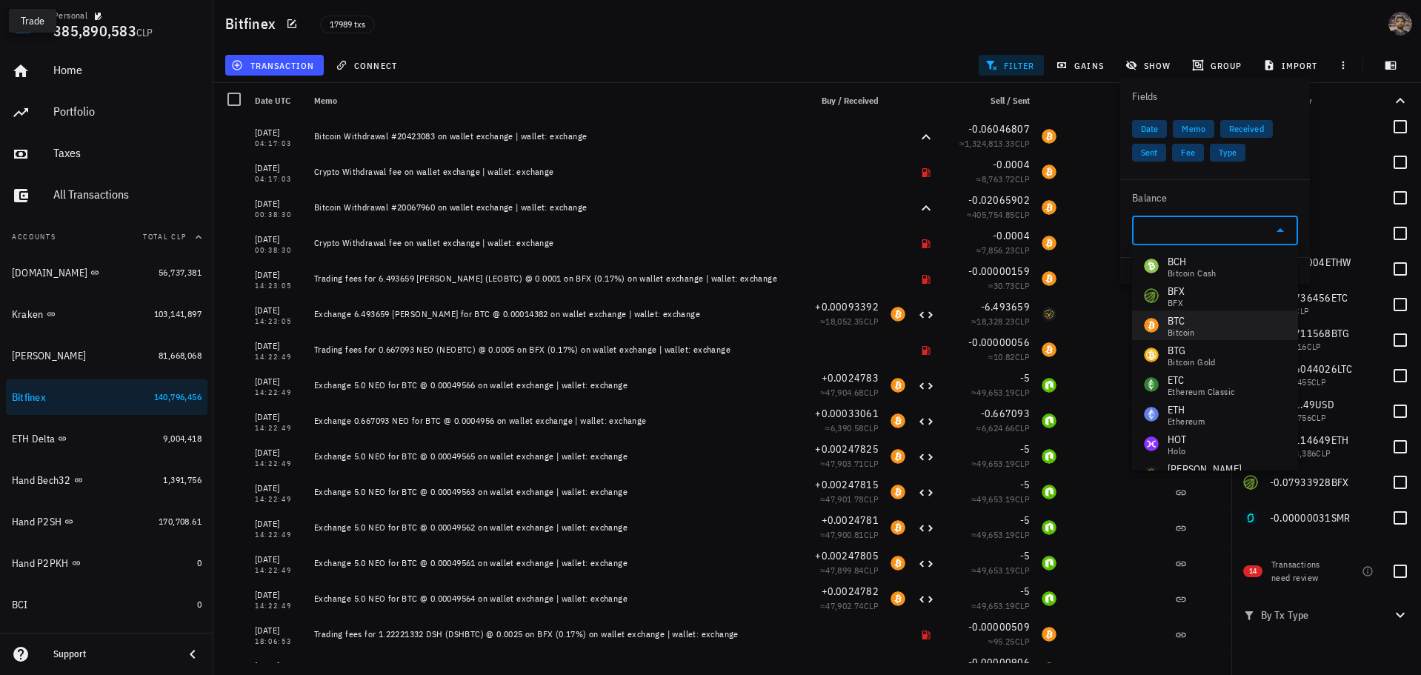
click at [1199, 327] on div "BTC Bitcoin" at bounding box center [1215, 325] width 166 height 30
type input "BTC"
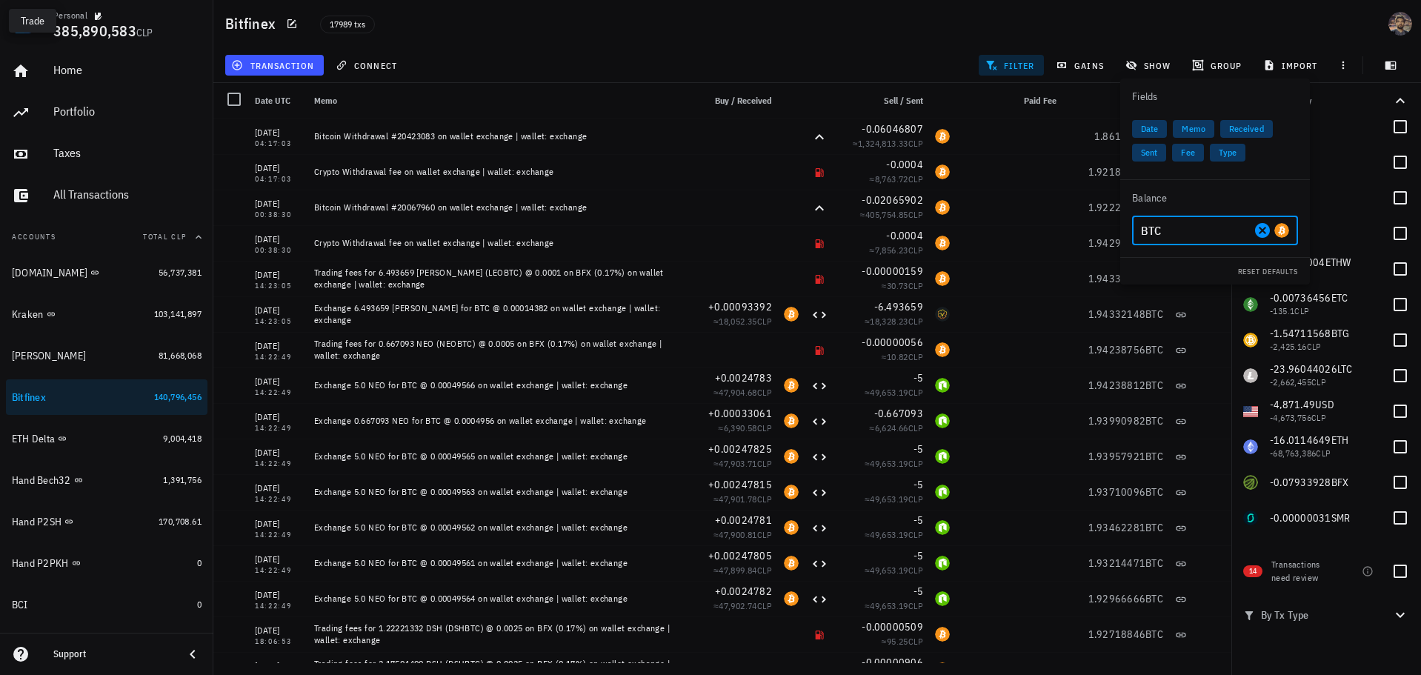
click at [787, 30] on div "17989 txs" at bounding box center [599, 23] width 576 height 37
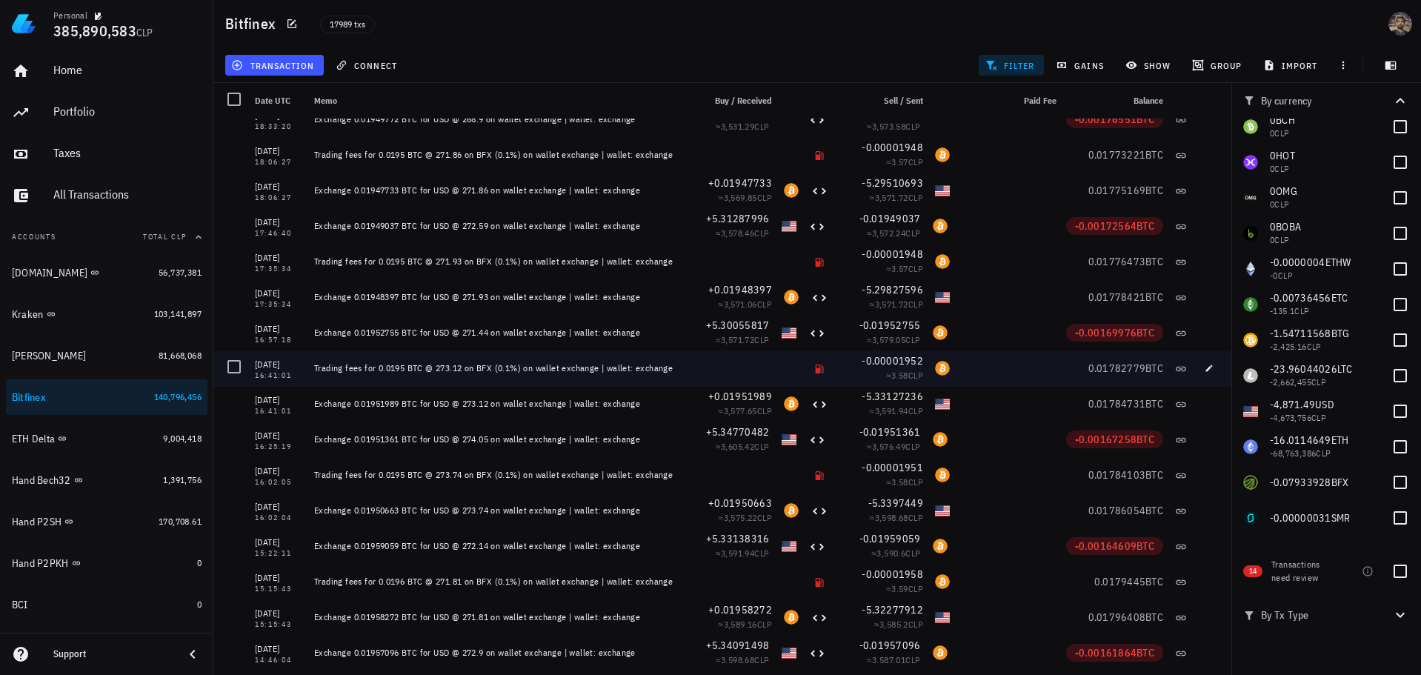
scroll to position [230856, 0]
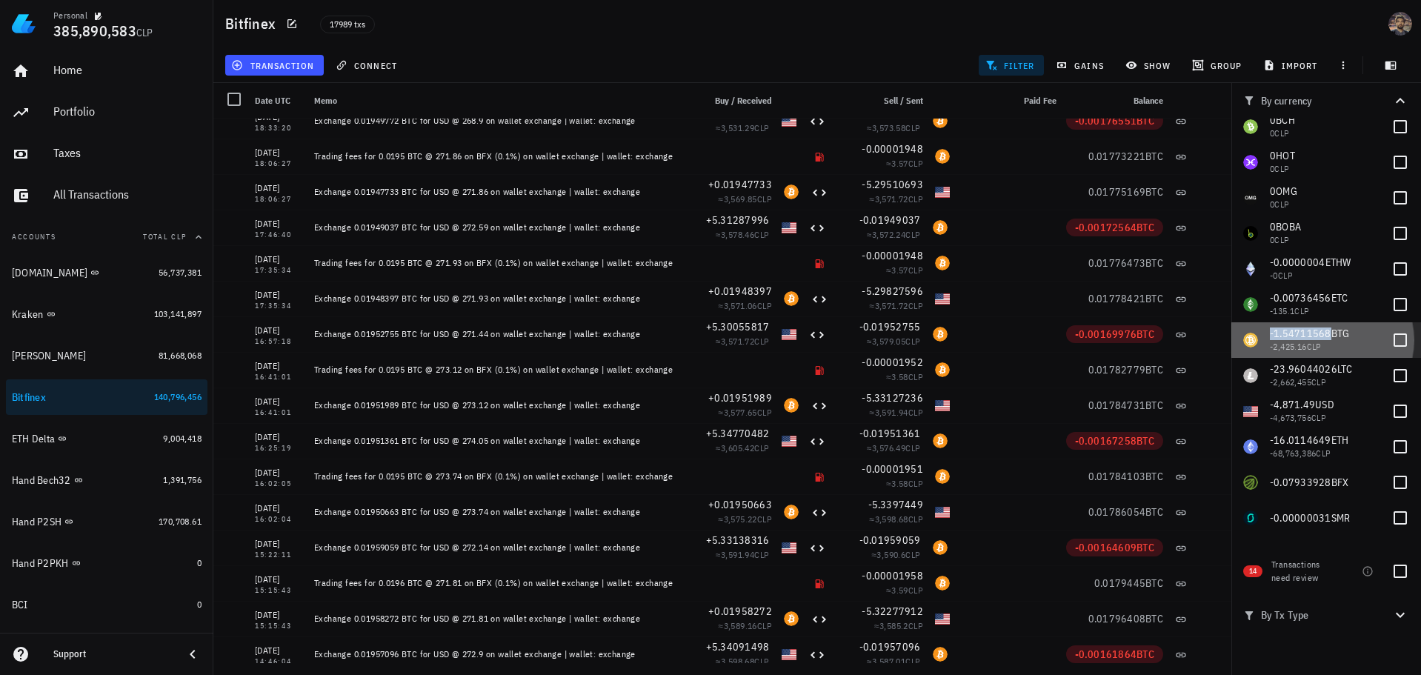
click at [1298, 340] on span "-1.54711568" at bounding box center [1300, 333] width 61 height 13
checkbox input "true"
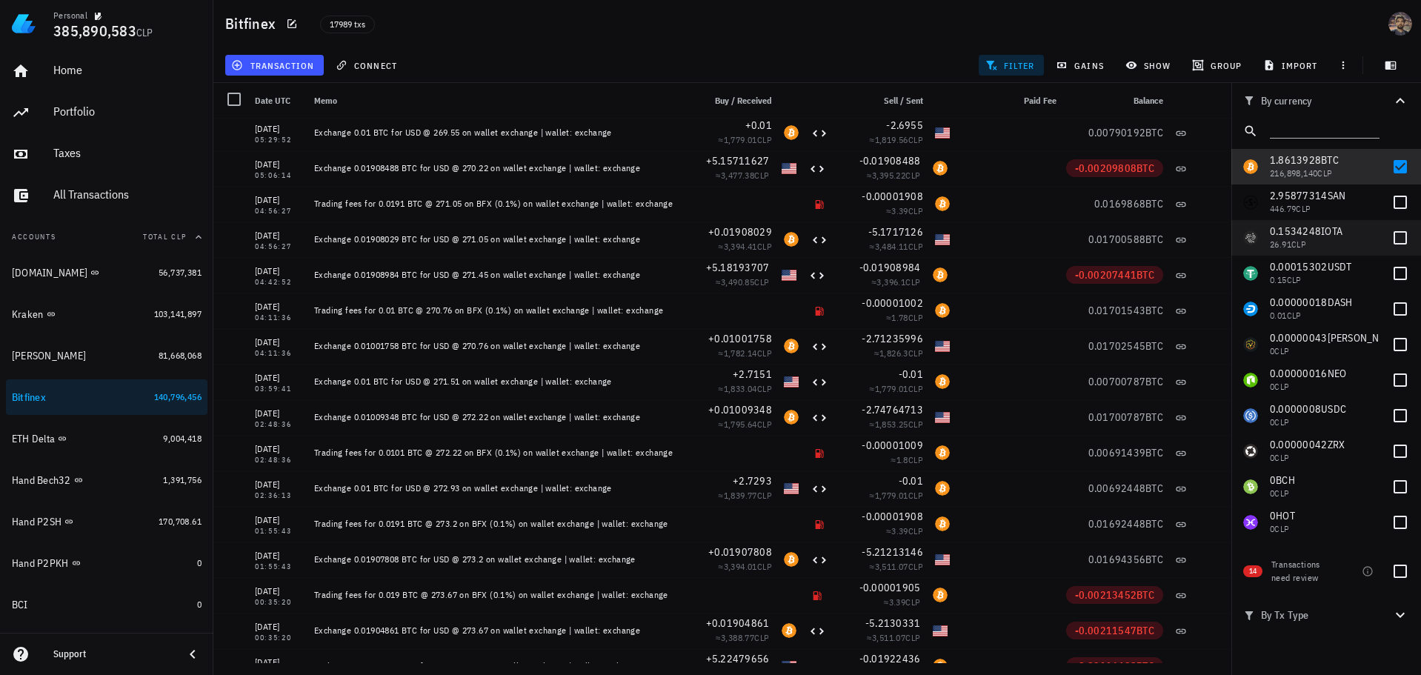
scroll to position [0, 0]
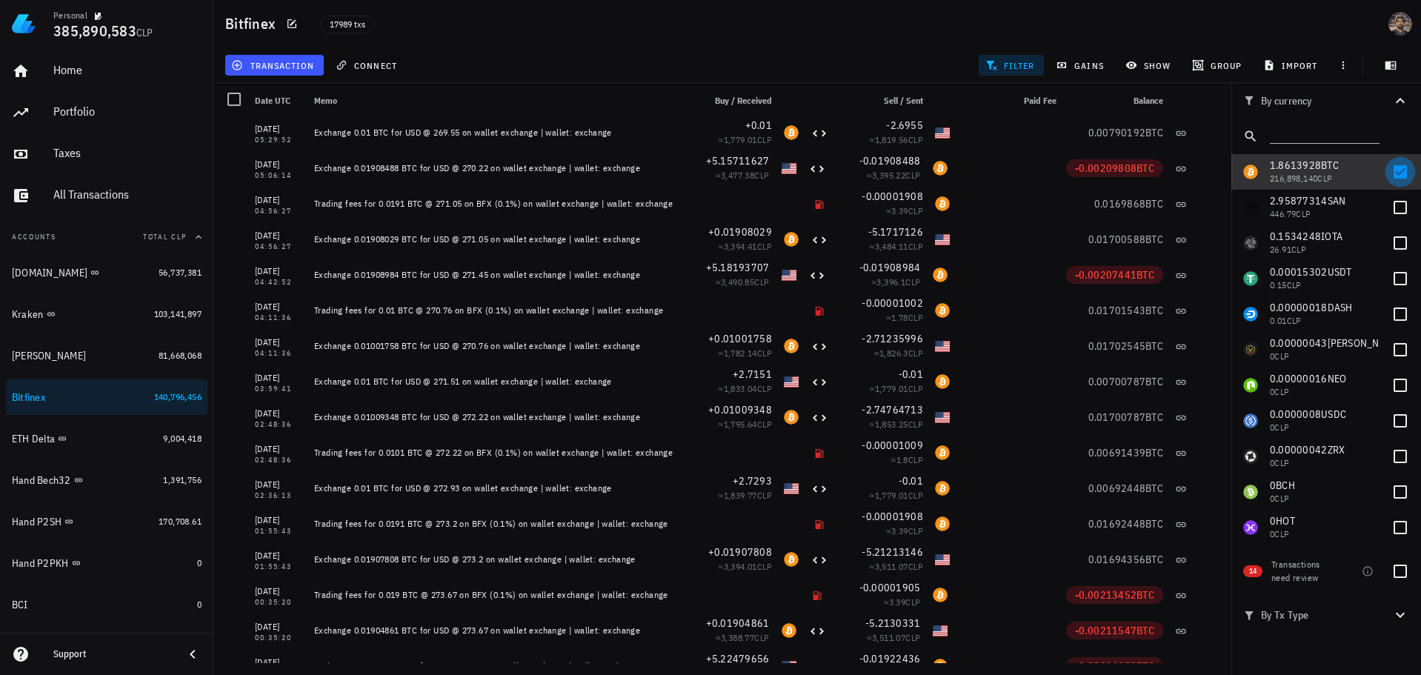
click at [1396, 171] on div at bounding box center [1399, 171] width 25 height 25
checkbox input "false"
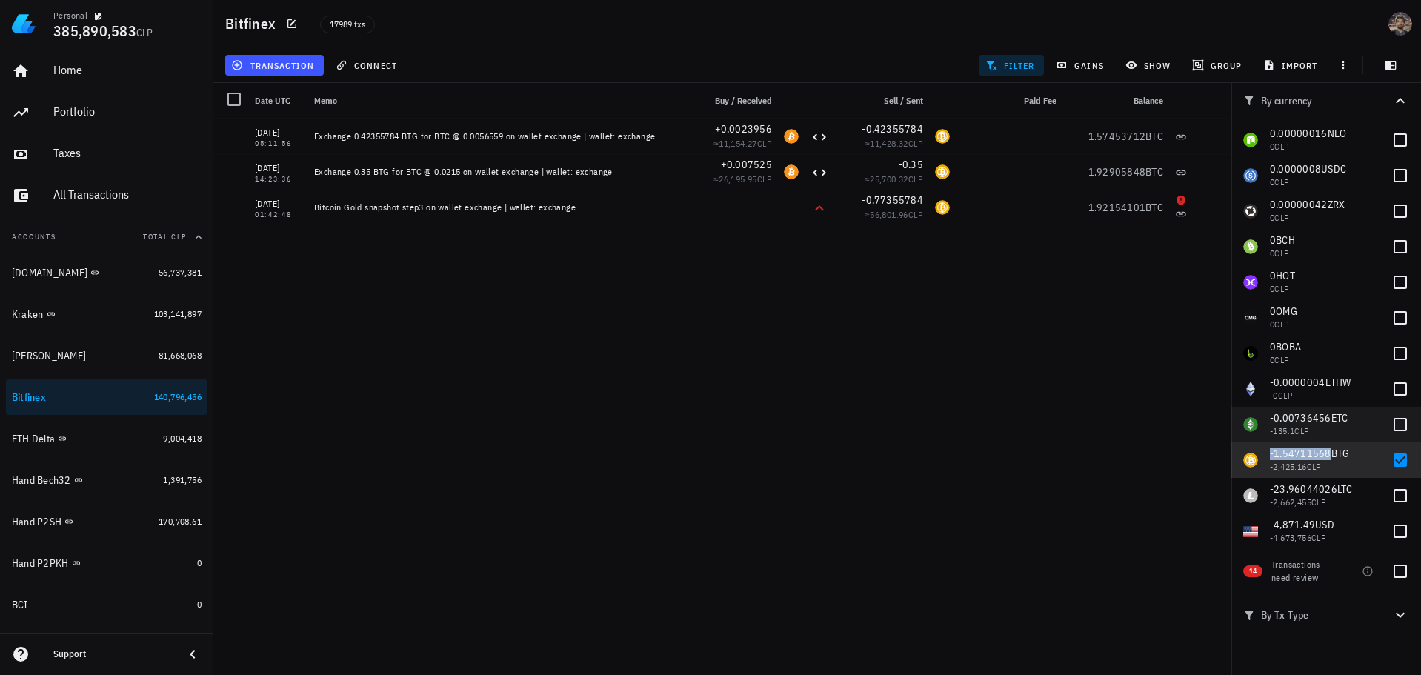
scroll to position [296, 0]
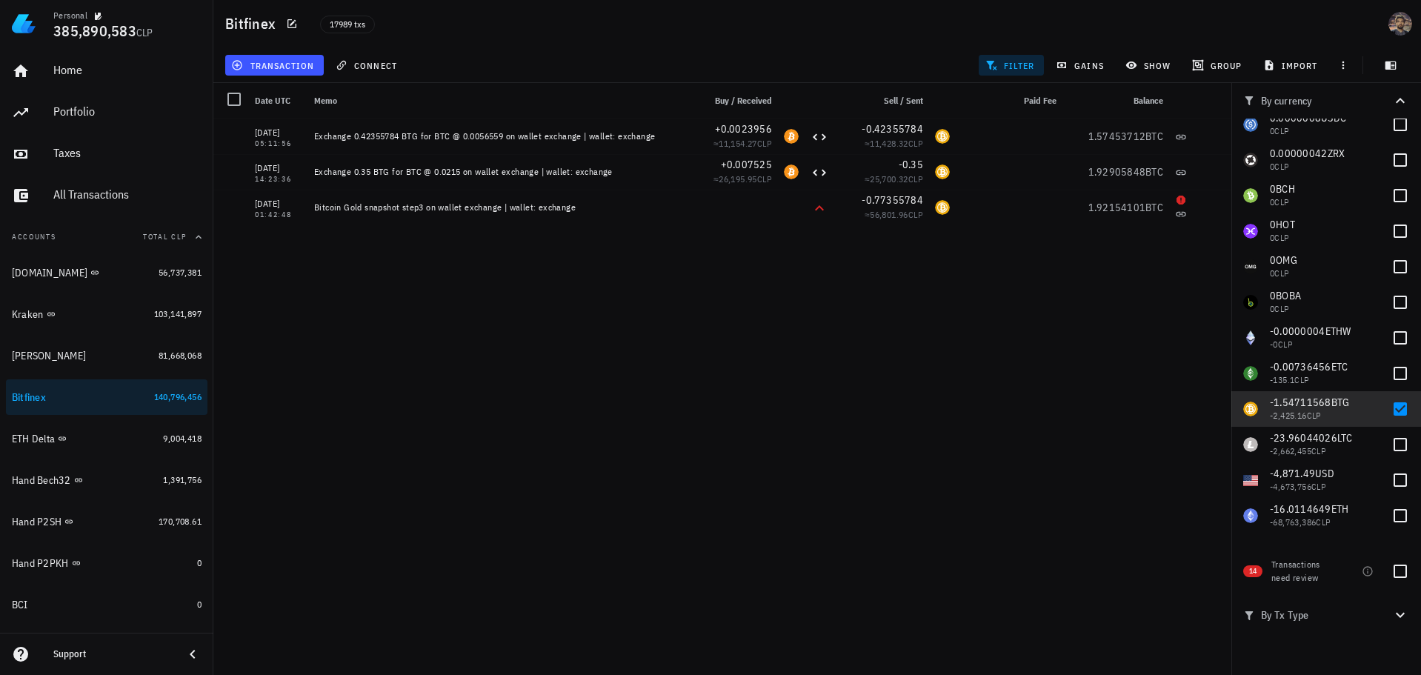
click at [939, 295] on div "[DATE] 05:11:56 Exchange 0.42355784 BTG for BTC @ 0.0056559 on wallet exchange …" at bounding box center [722, 391] width 1018 height 544
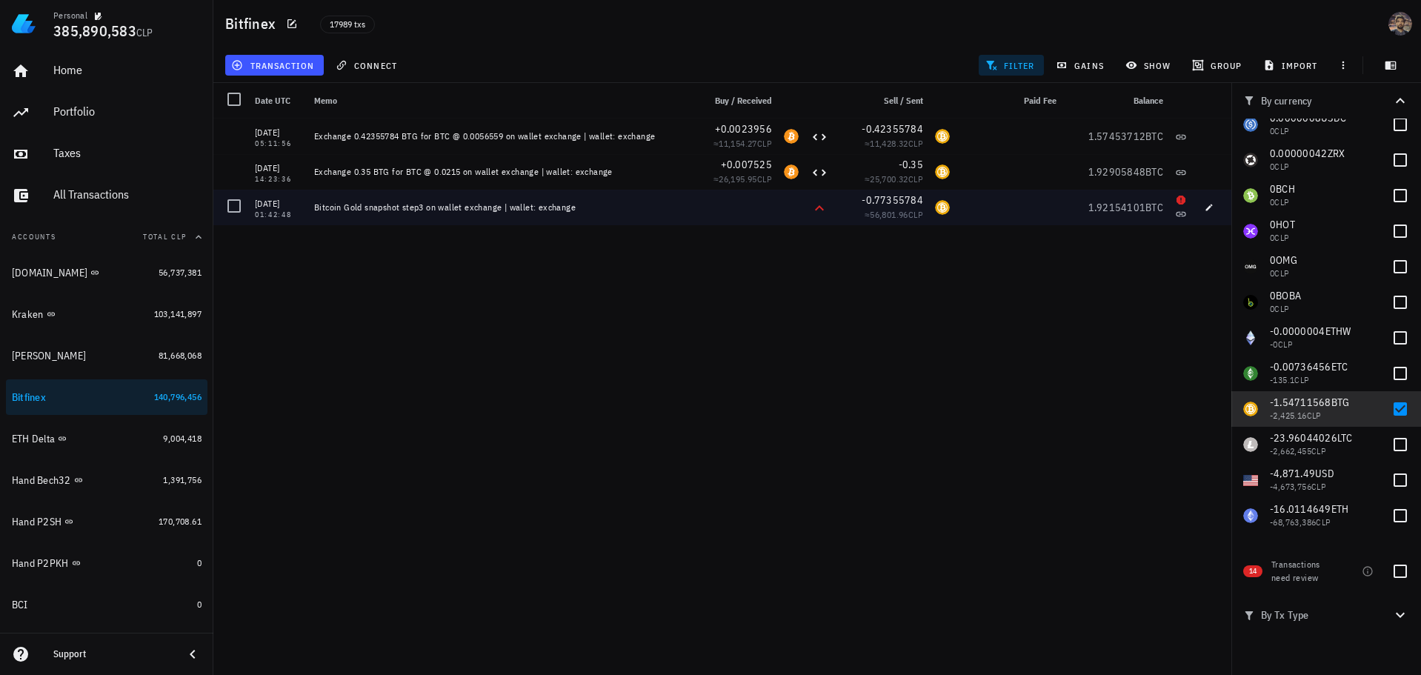
drag, startPoint x: 315, startPoint y: 206, endPoint x: 593, endPoint y: 211, distance: 277.8
click at [593, 211] on div "Bitcoin Gold snapshot step3 on wallet exchange | wallet: exchange" at bounding box center [495, 207] width 363 height 12
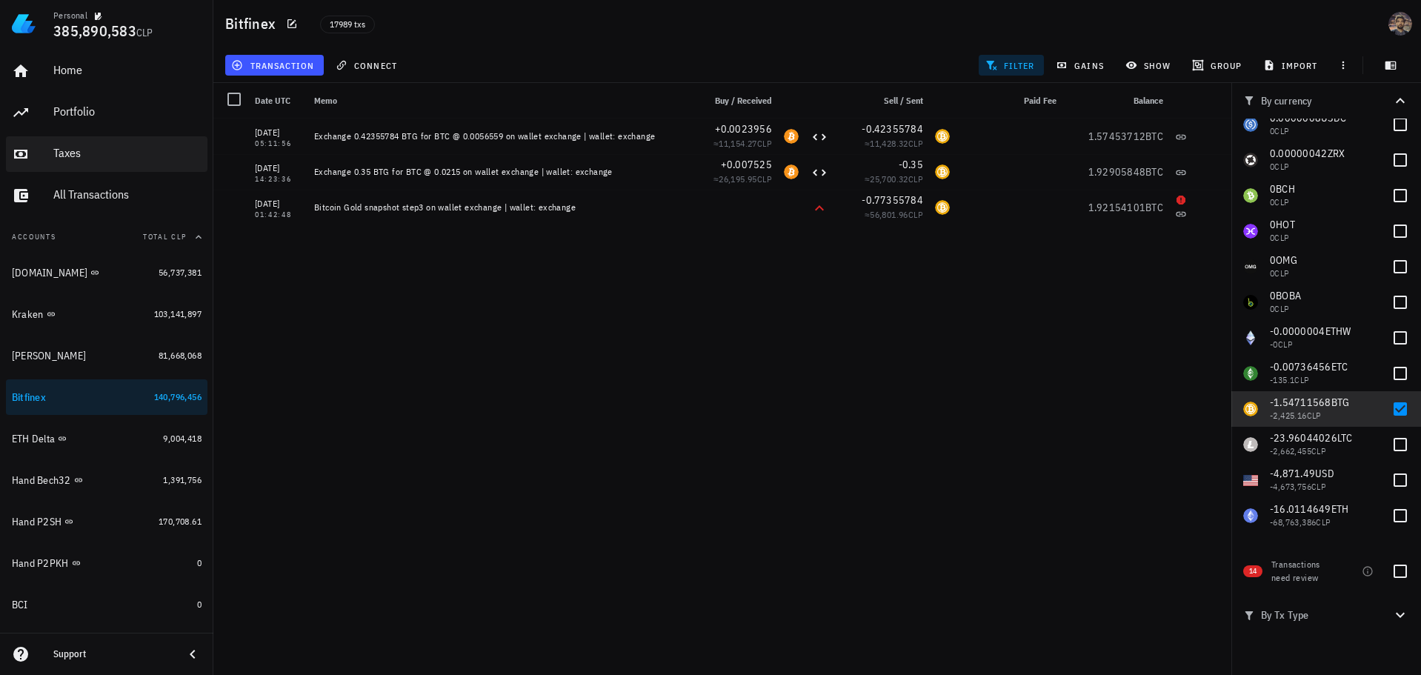
copy div "Bitcoin Gold snapshot step3 on wallet exchange | wallet: exchange"
click at [552, 261] on div "[DATE] 05:11:56 Exchange 0.42355784 BTG for BTC @ 0.0056559 on wallet exchange …" at bounding box center [722, 391] width 1018 height 544
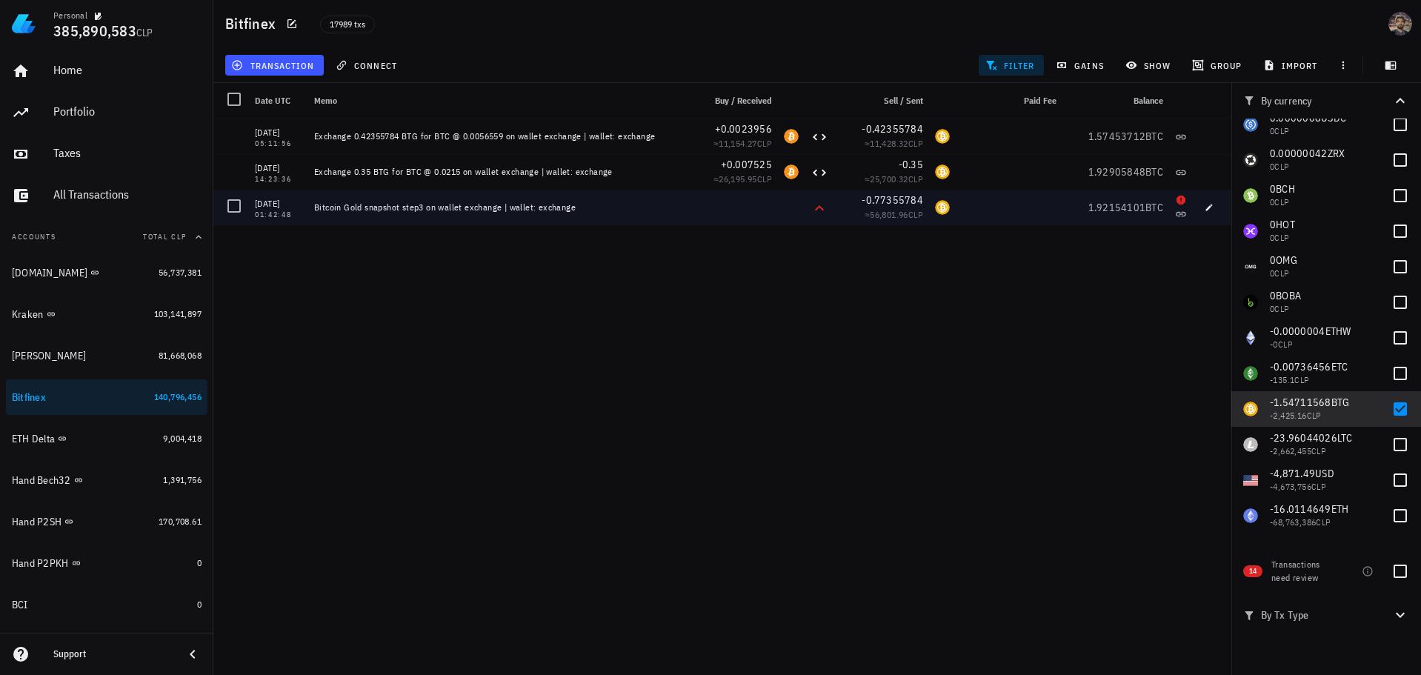
click at [432, 210] on div "Bitcoin Gold snapshot step3 on wallet exchange | wallet: exchange" at bounding box center [495, 207] width 363 height 12
copy div "Bitcoin Gold snapshot step3 on wallet exchange | wallet: exchange"
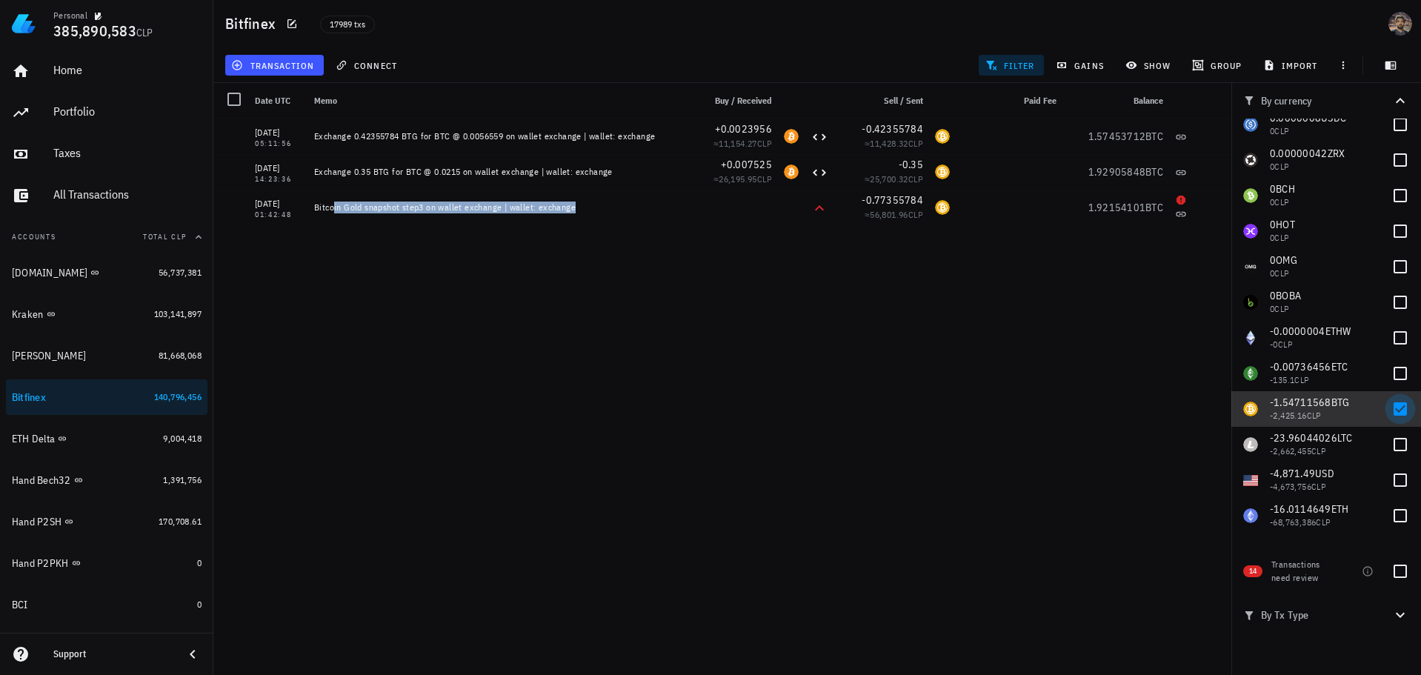
click at [1393, 408] on div at bounding box center [1399, 408] width 25 height 25
checkbox input "false"
click at [1401, 374] on div at bounding box center [1399, 373] width 25 height 25
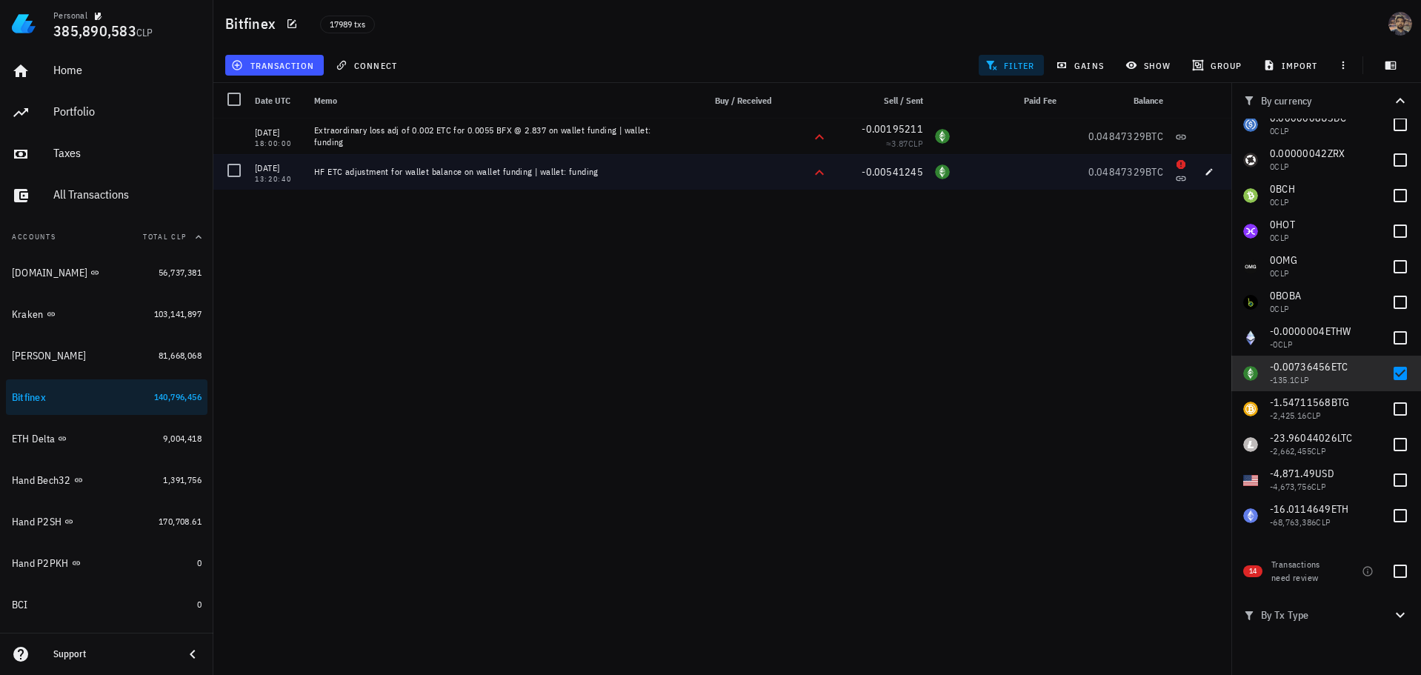
click at [453, 173] on div "HF ETC adjustment for wallet balance on wallet funding | wallet: funding" at bounding box center [495, 172] width 363 height 12
copy div "HF ETC adjustment for wallet balance on wallet funding | wallet: funding"
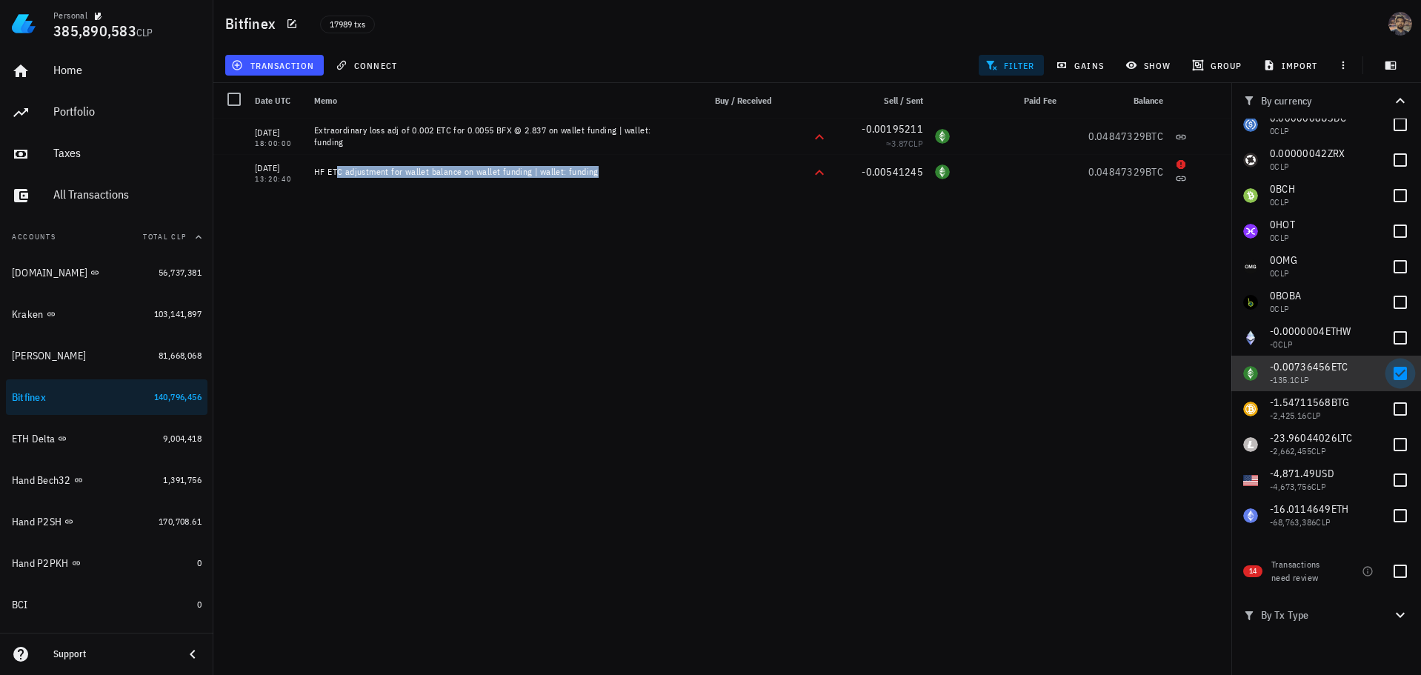
click at [1396, 374] on div at bounding box center [1399, 373] width 25 height 25
checkbox input "false"
click at [1396, 336] on div at bounding box center [1399, 337] width 25 height 25
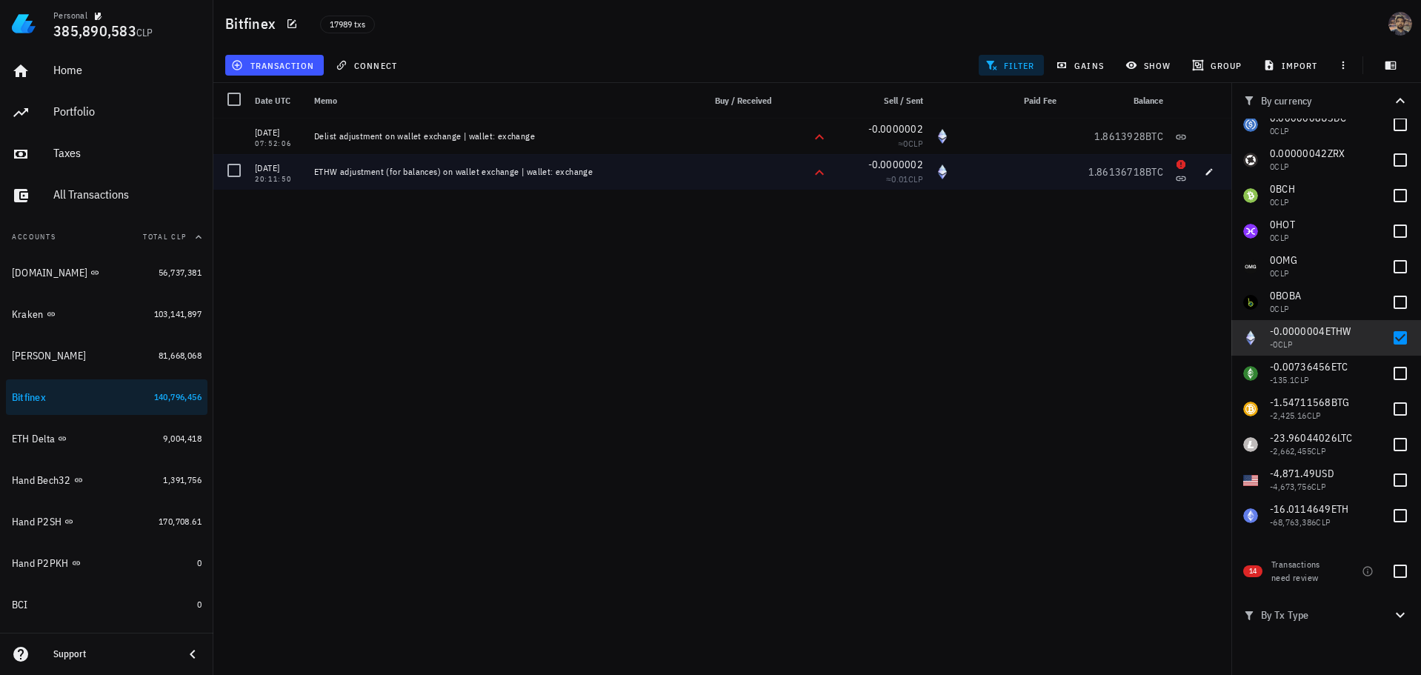
click at [473, 173] on div "ETHW adjustment (for balances) on wallet exchange | wallet: exchange" at bounding box center [495, 172] width 363 height 12
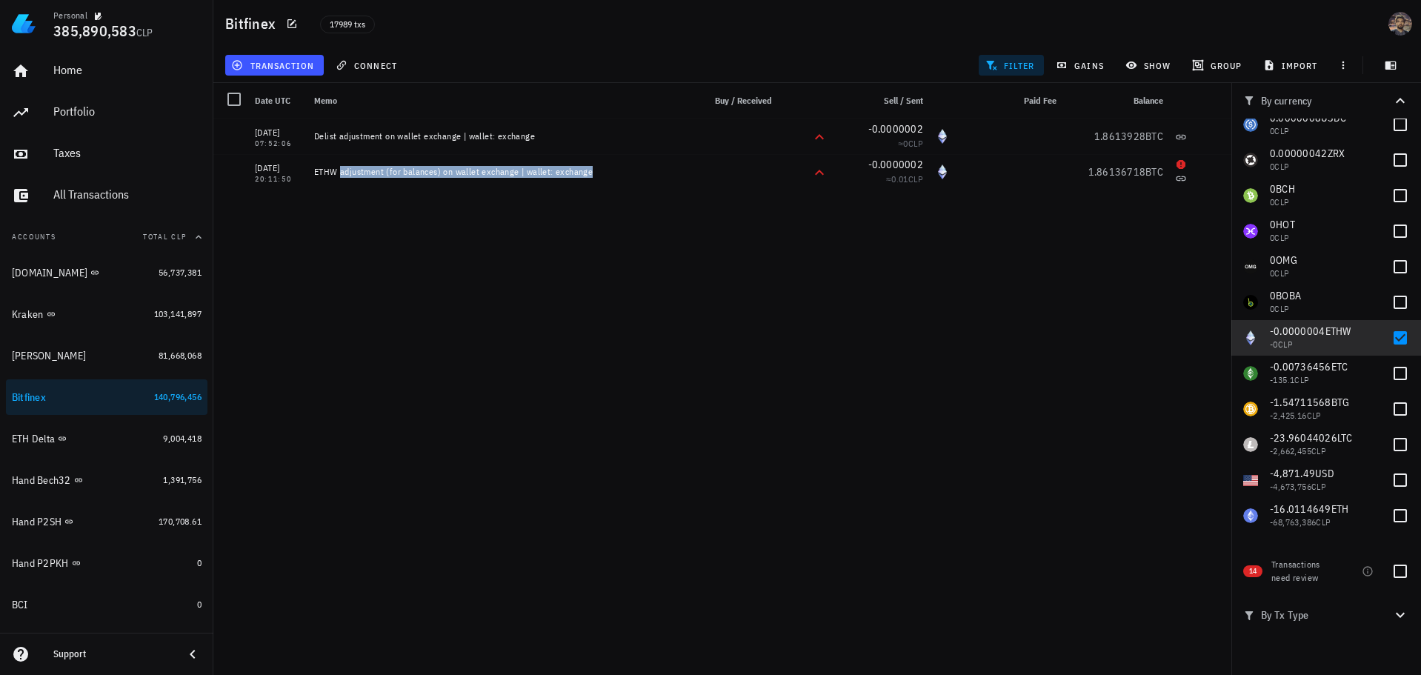
copy div "ETHW adjustment (for balances) on wallet exchange | wallet: exchange"
click at [1390, 334] on div at bounding box center [1399, 337] width 25 height 25
checkbox input "false"
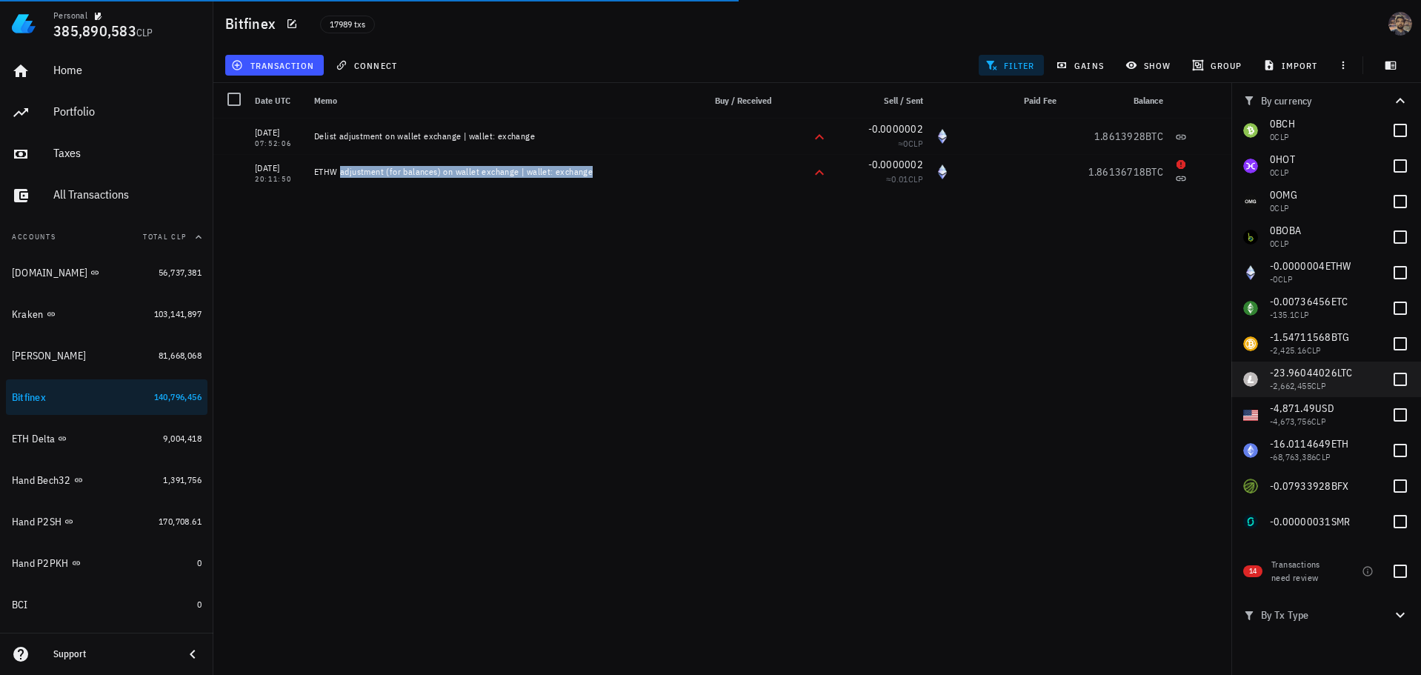
scroll to position [365, 0]
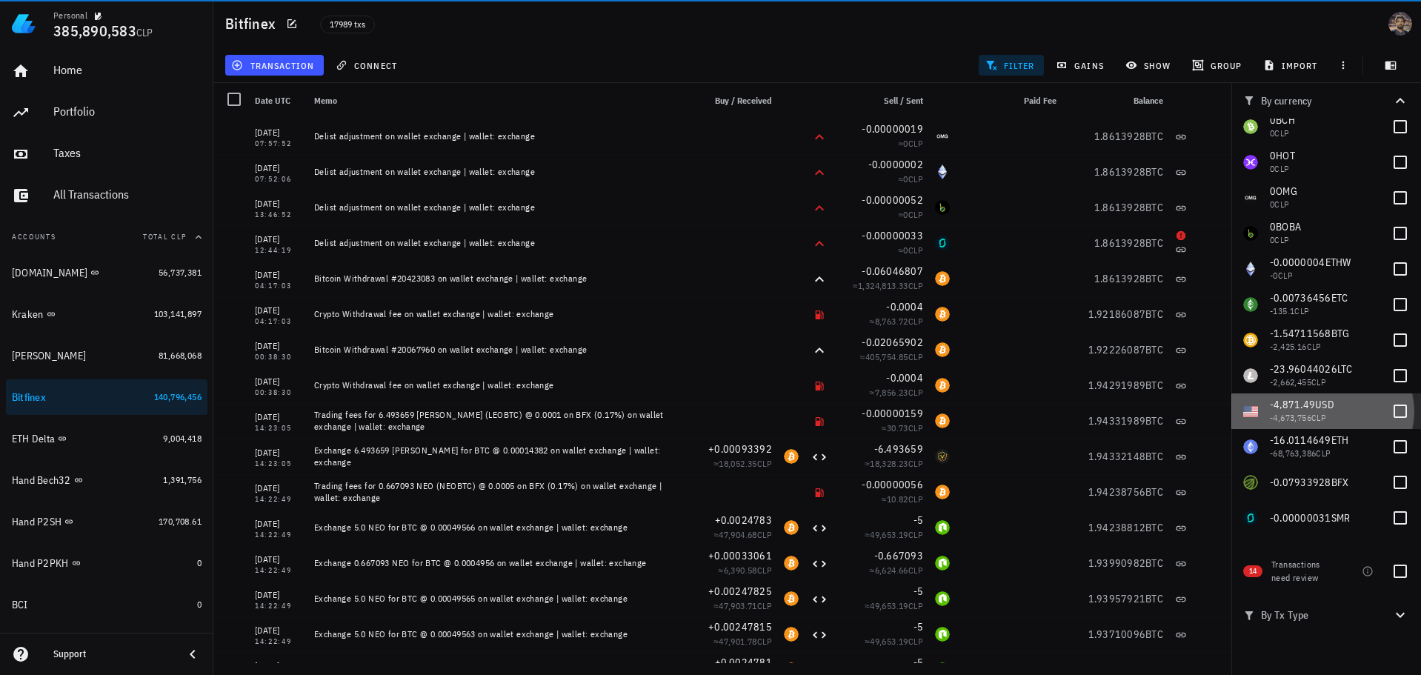
click at [1322, 409] on span "USD" at bounding box center [1324, 404] width 19 height 13
checkbox input "true"
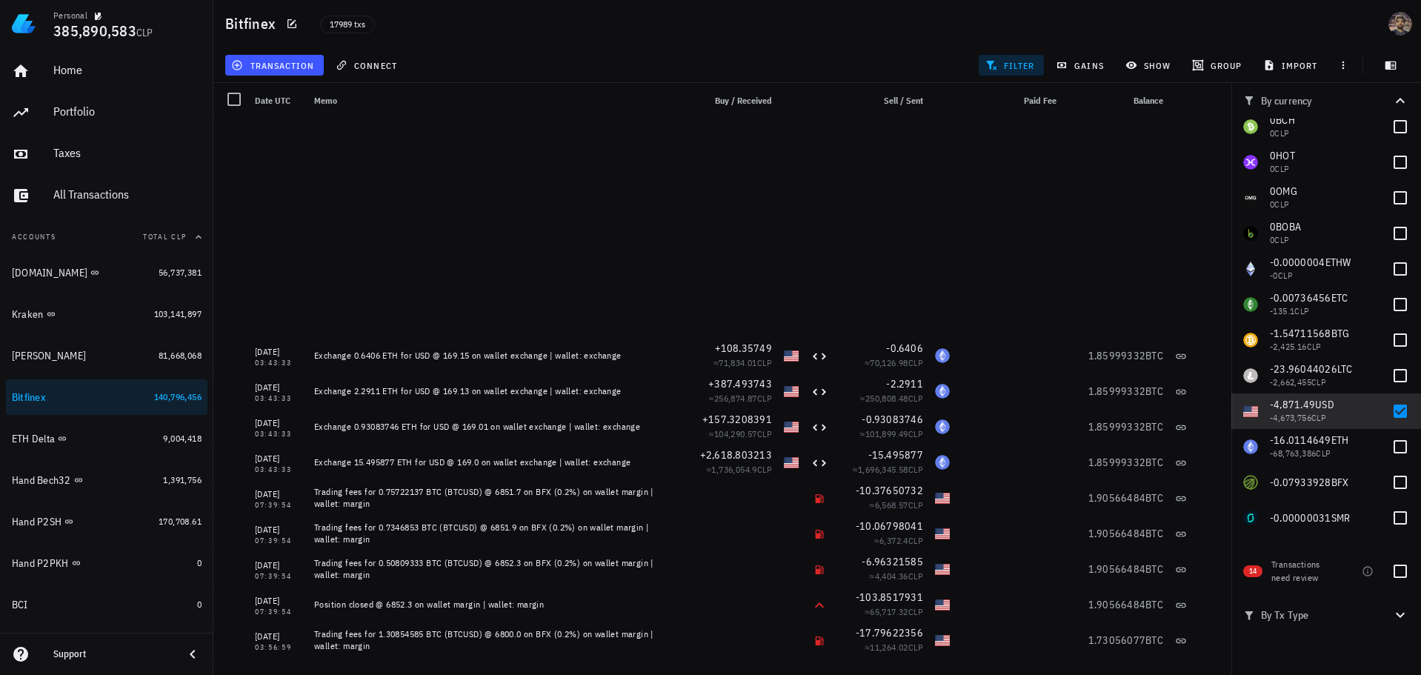
scroll to position [1111, 0]
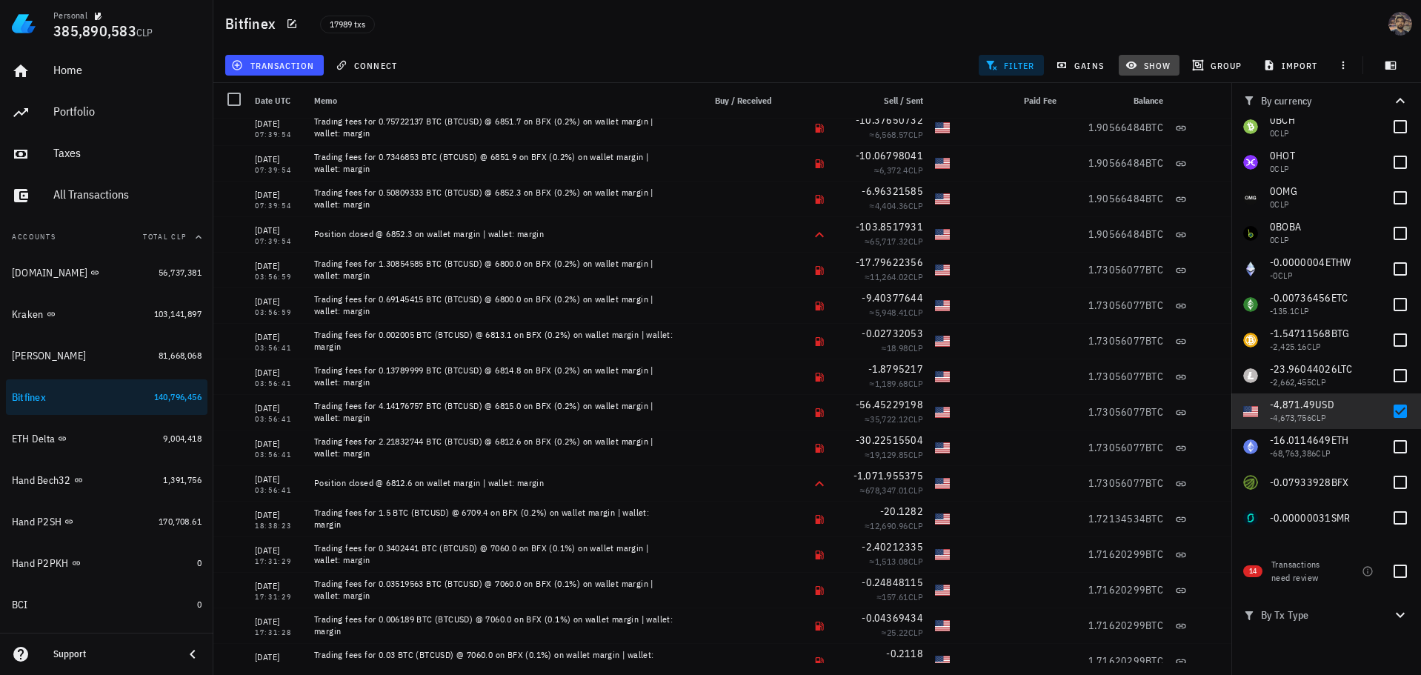
click at [1140, 68] on span "show" at bounding box center [1149, 65] width 42 height 12
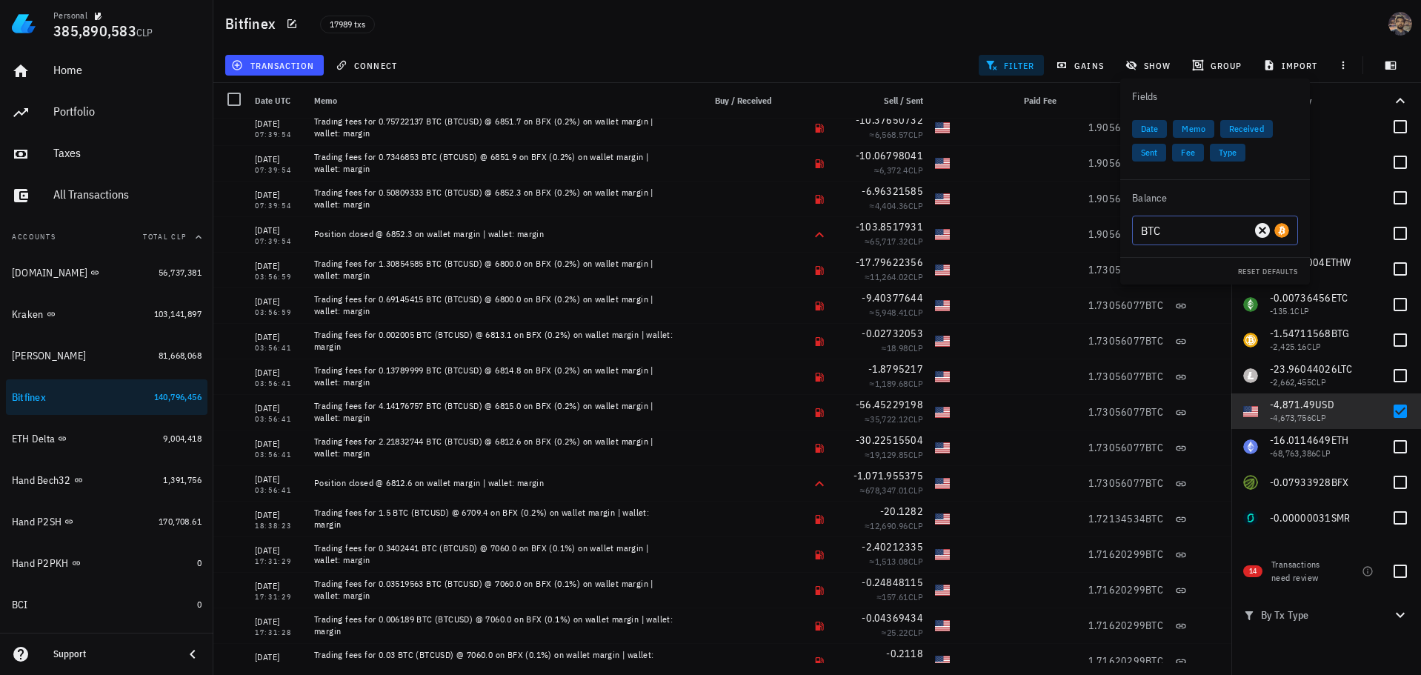
click at [1219, 239] on input "BTC" at bounding box center [1196, 231] width 110 height 24
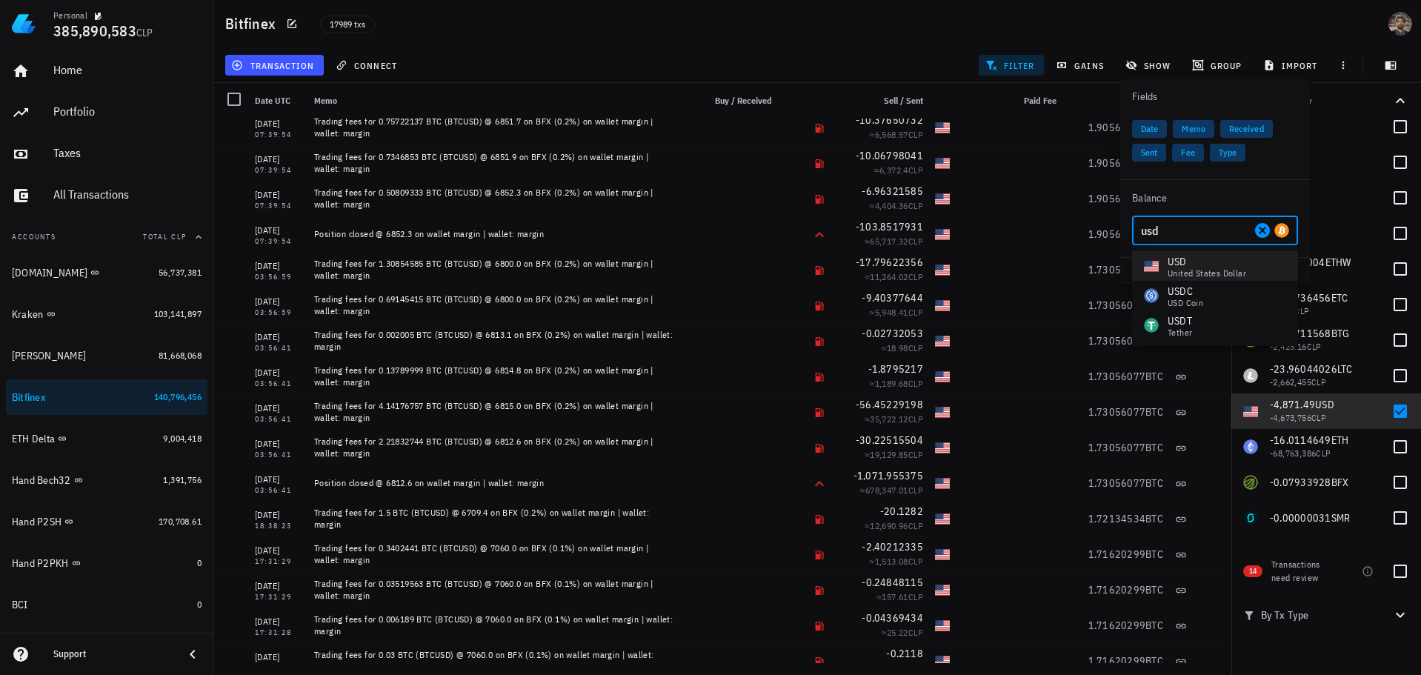
click at [1202, 262] on div "USD" at bounding box center [1206, 261] width 79 height 15
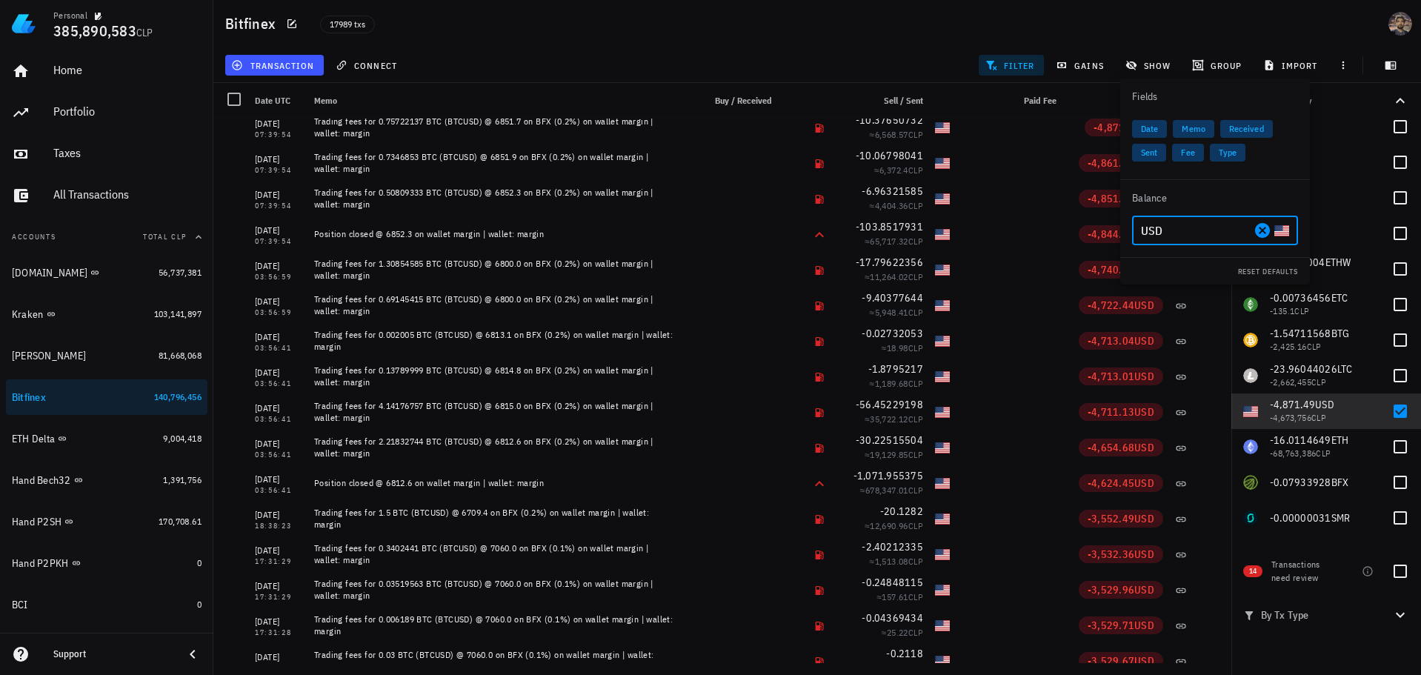
type input "USD"
click at [863, 50] on div "transaction connect filter gains show group import" at bounding box center [817, 65] width 1190 height 36
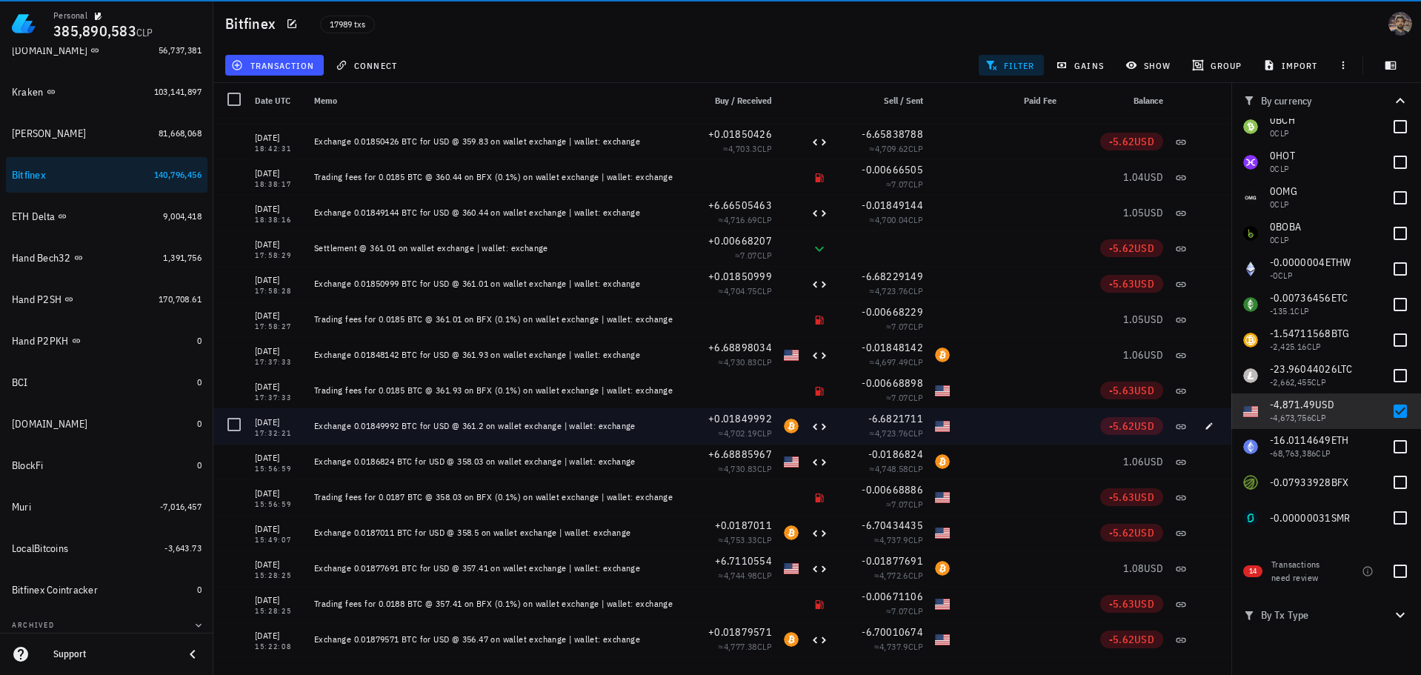
scroll to position [61462, 0]
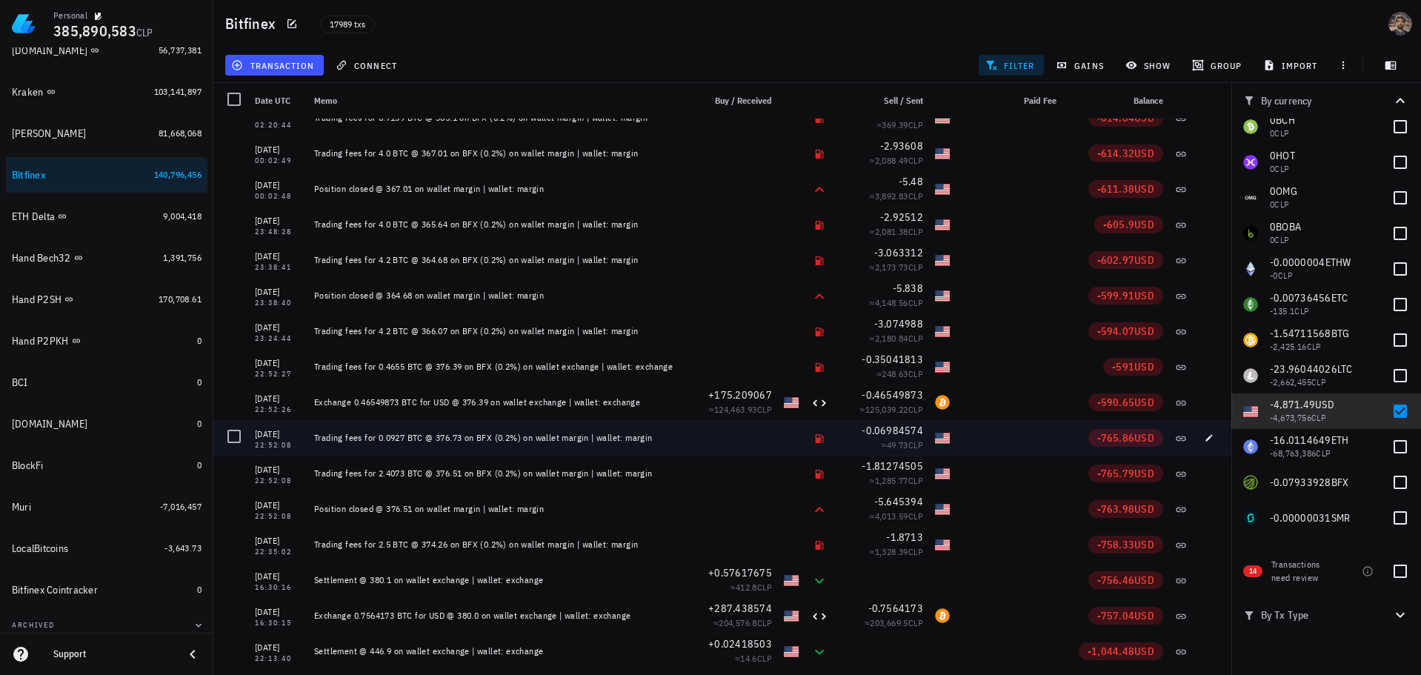
scroll to position [39165, 0]
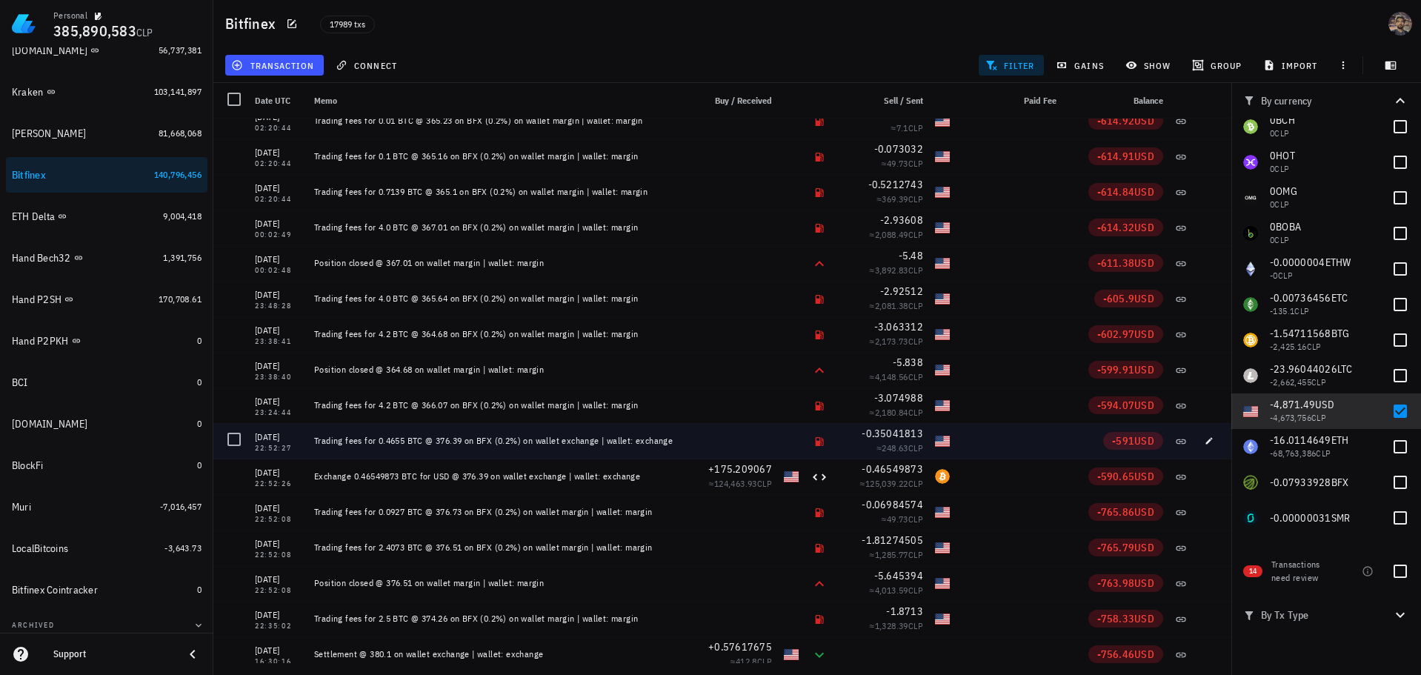
drag, startPoint x: 370, startPoint y: 404, endPoint x: 590, endPoint y: 445, distance: 223.2
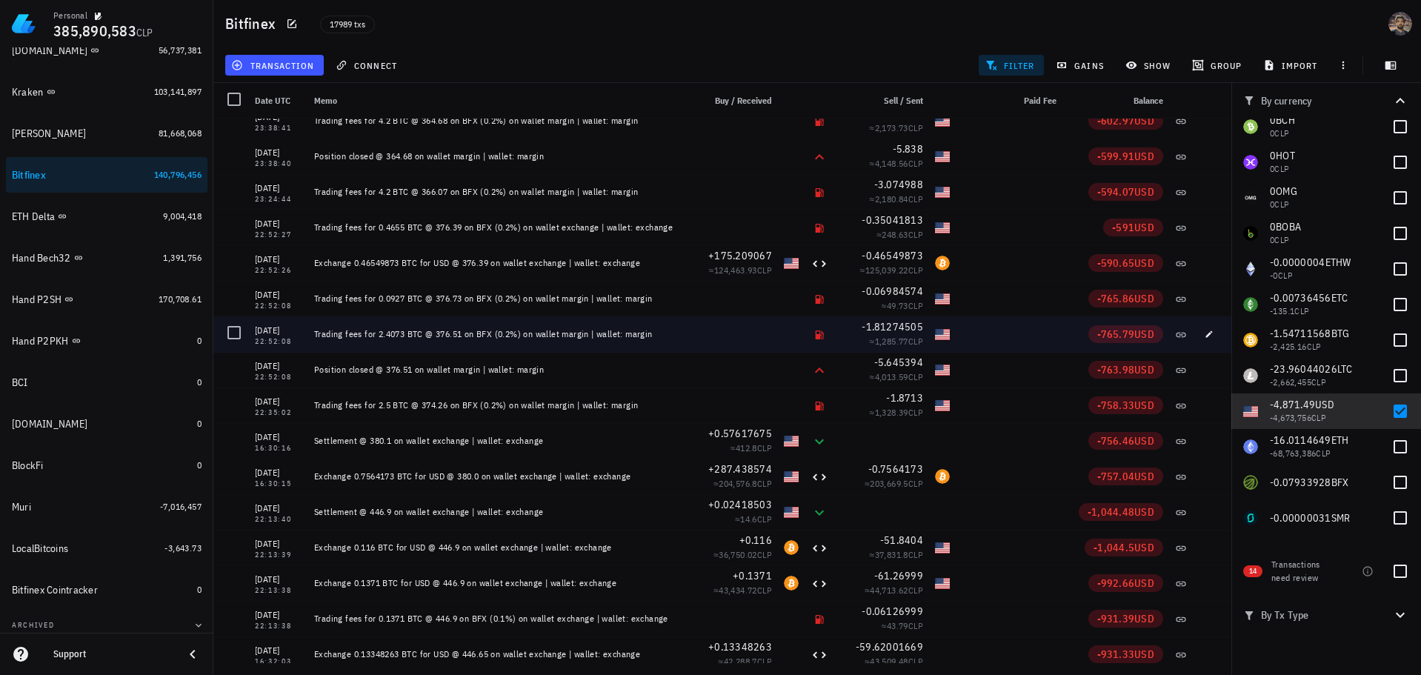
scroll to position [39387, 0]
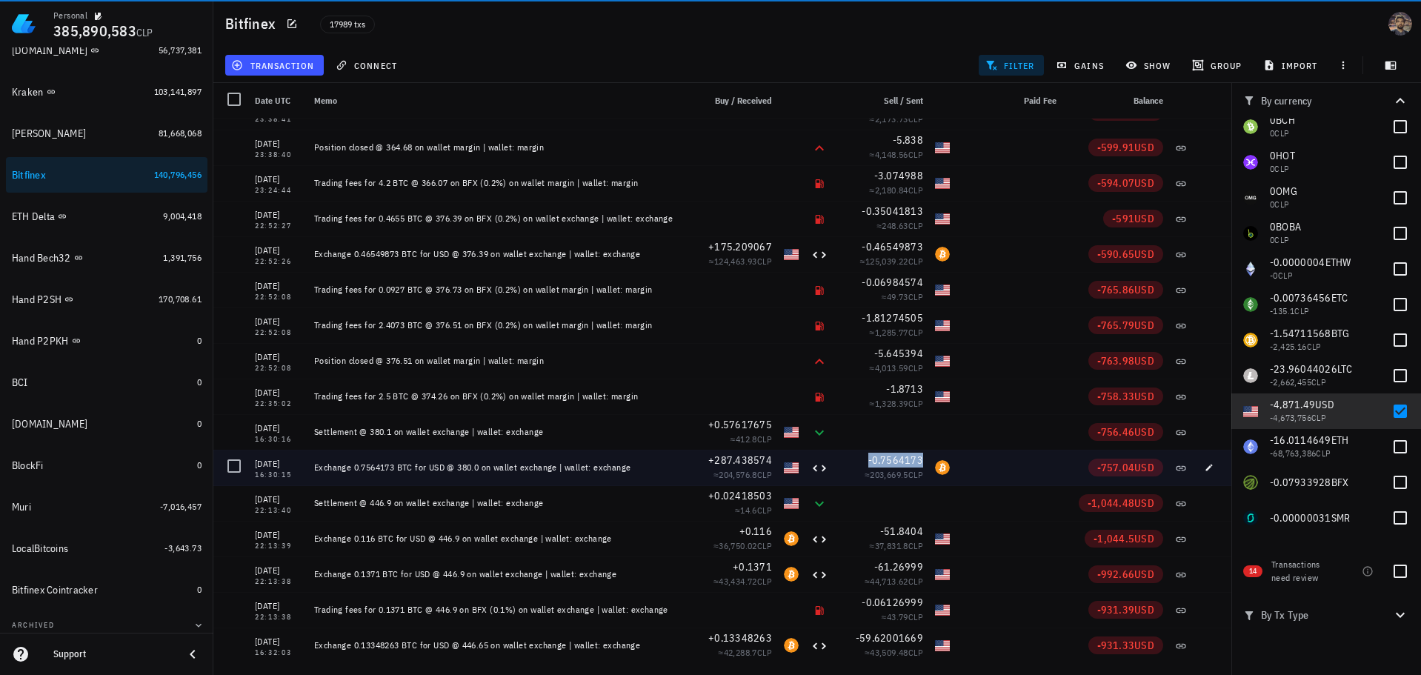
click at [873, 460] on span "-0.7564173" at bounding box center [896, 459] width 56 height 13
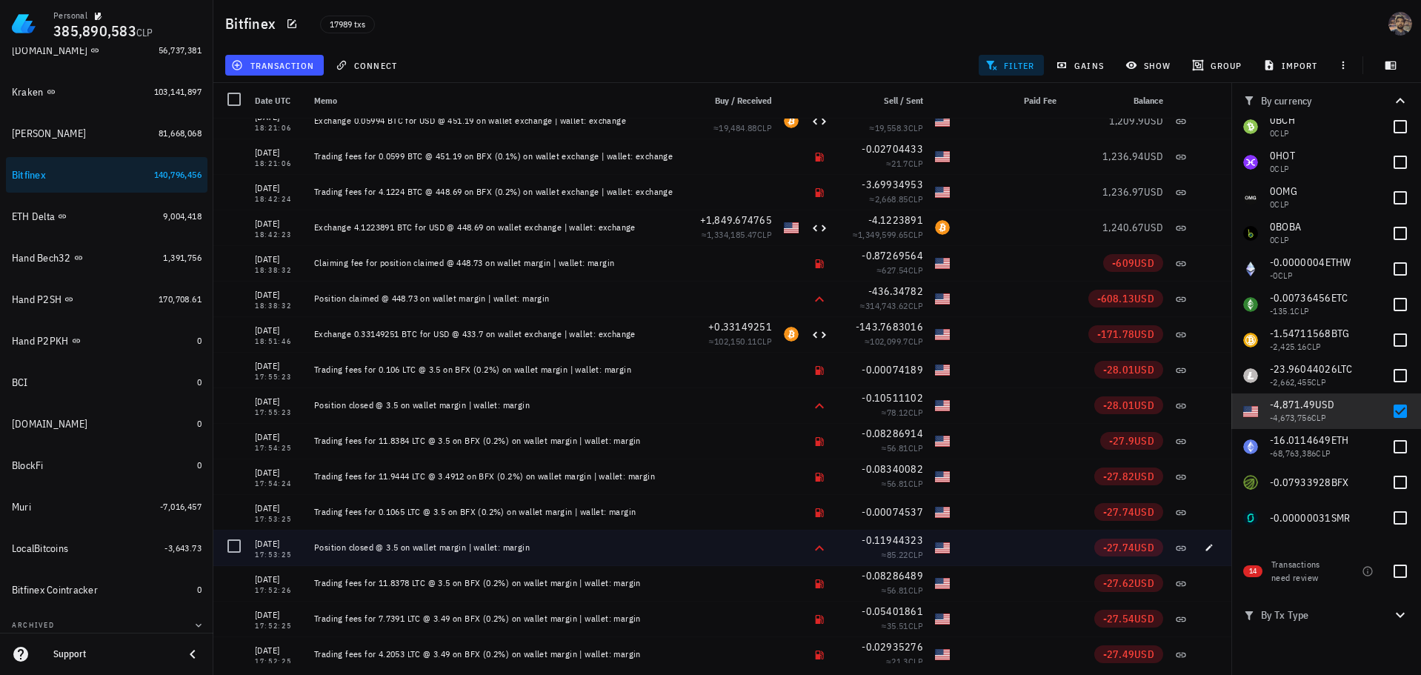
scroll to position [40202, 0]
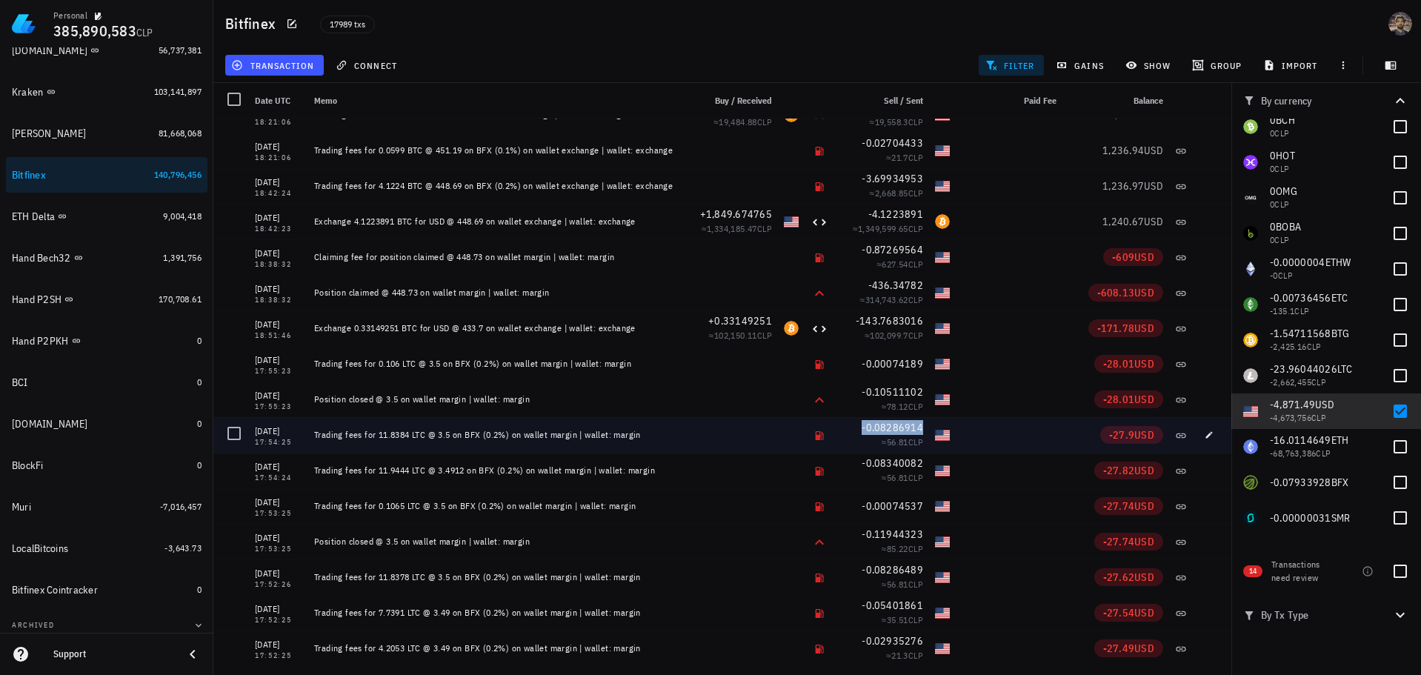
click at [890, 430] on span "-0.08286914" at bounding box center [892, 427] width 61 height 13
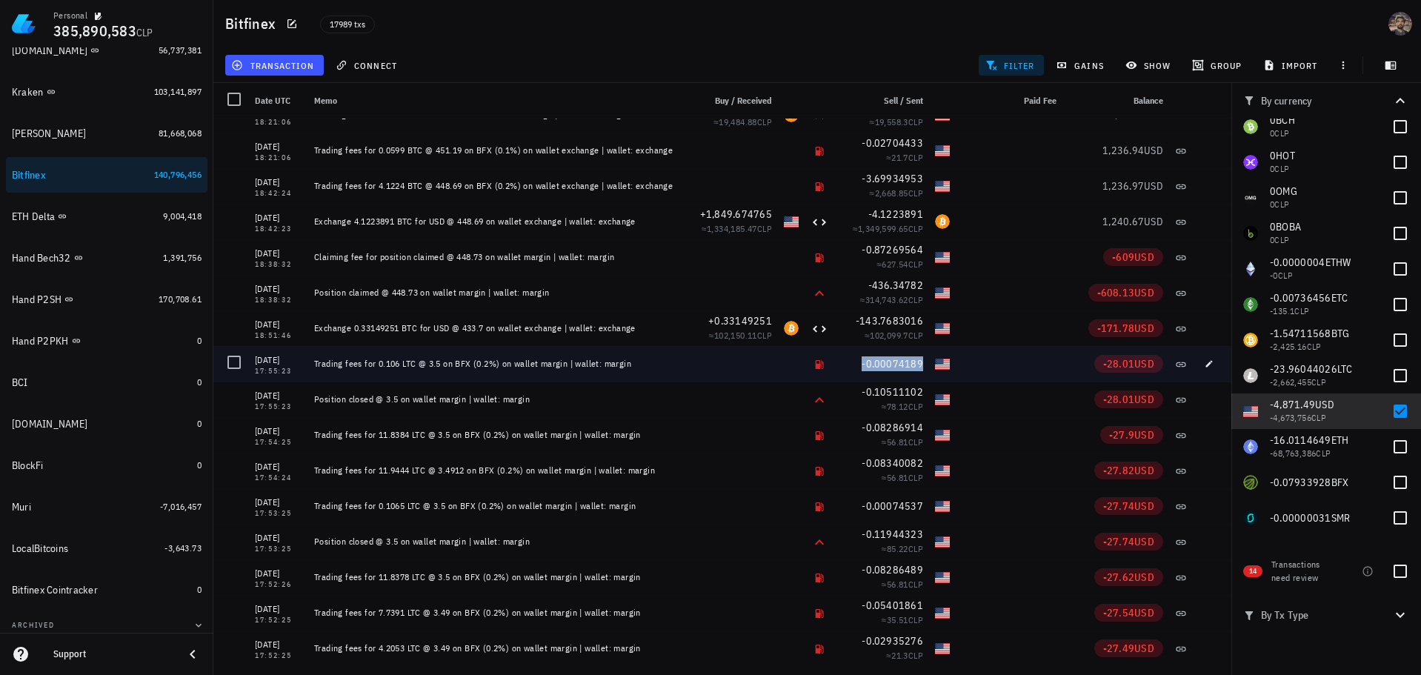
click at [862, 368] on span "-0.00074189" at bounding box center [892, 363] width 61 height 13
drag, startPoint x: 367, startPoint y: 360, endPoint x: 581, endPoint y: 362, distance: 214.1
click at [581, 362] on div "Trading fees for 0.106 LTC @ 3.5 on BFX (0.2%) on wallet margin | wallet: margin" at bounding box center [495, 364] width 363 height 12
click at [323, 360] on div "Trading fees for 0.106 LTC @ 3.5 on BFX (0.2%) on wallet margin | wallet: margin" at bounding box center [495, 364] width 363 height 12
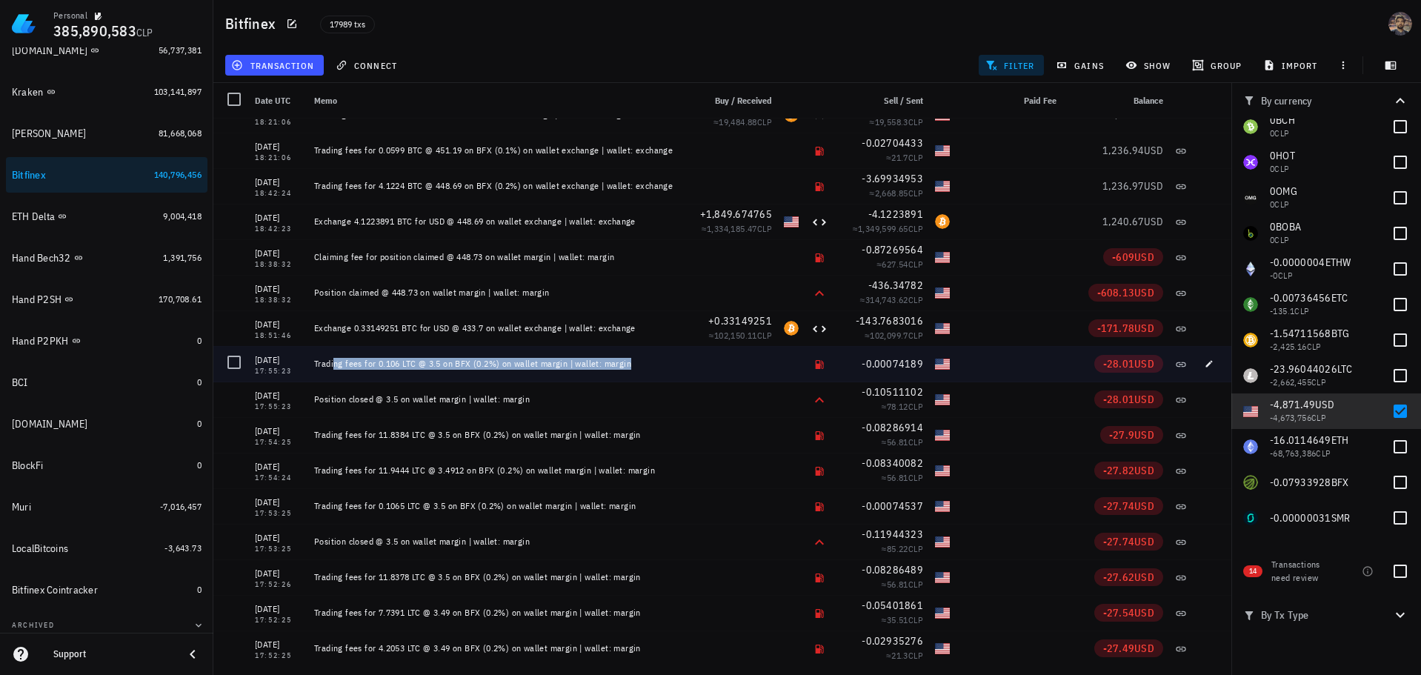
click at [323, 360] on div "Trading fees for 0.106 LTC @ 3.5 on BFX (0.2%) on wallet margin | wallet: margin" at bounding box center [495, 364] width 363 height 12
click at [384, 362] on div "Trading fees for 0.106 LTC @ 3.5 on BFX (0.2%) on wallet margin | wallet: margin" at bounding box center [495, 364] width 363 height 12
drag, startPoint x: 310, startPoint y: 360, endPoint x: 472, endPoint y: 363, distance: 161.5
click at [472, 363] on div "Trading fees for 0.106 LTC @ 3.5 on BFX (0.2%) on wallet margin | wallet: margin" at bounding box center [495, 364] width 375 height 36
copy div "Trading fees for 0.106 LTC @ 3.5 on BFX"
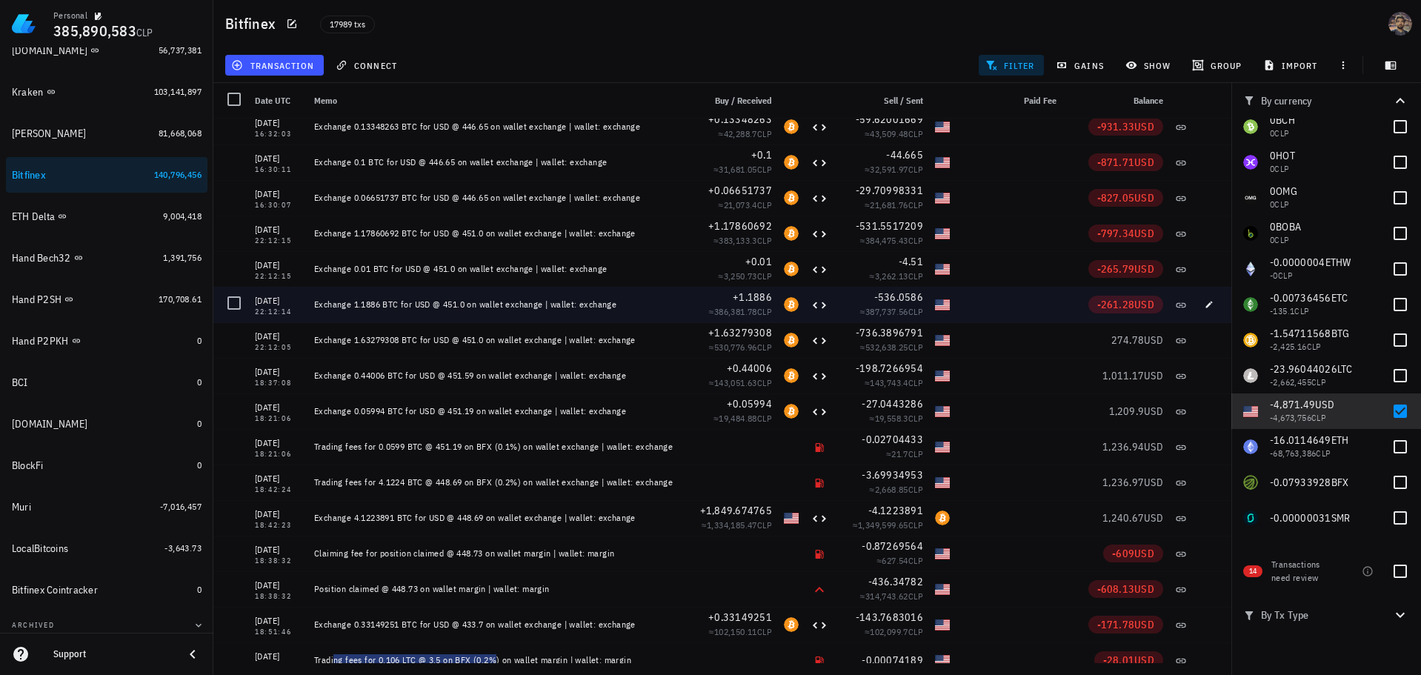
scroll to position [39979, 0]
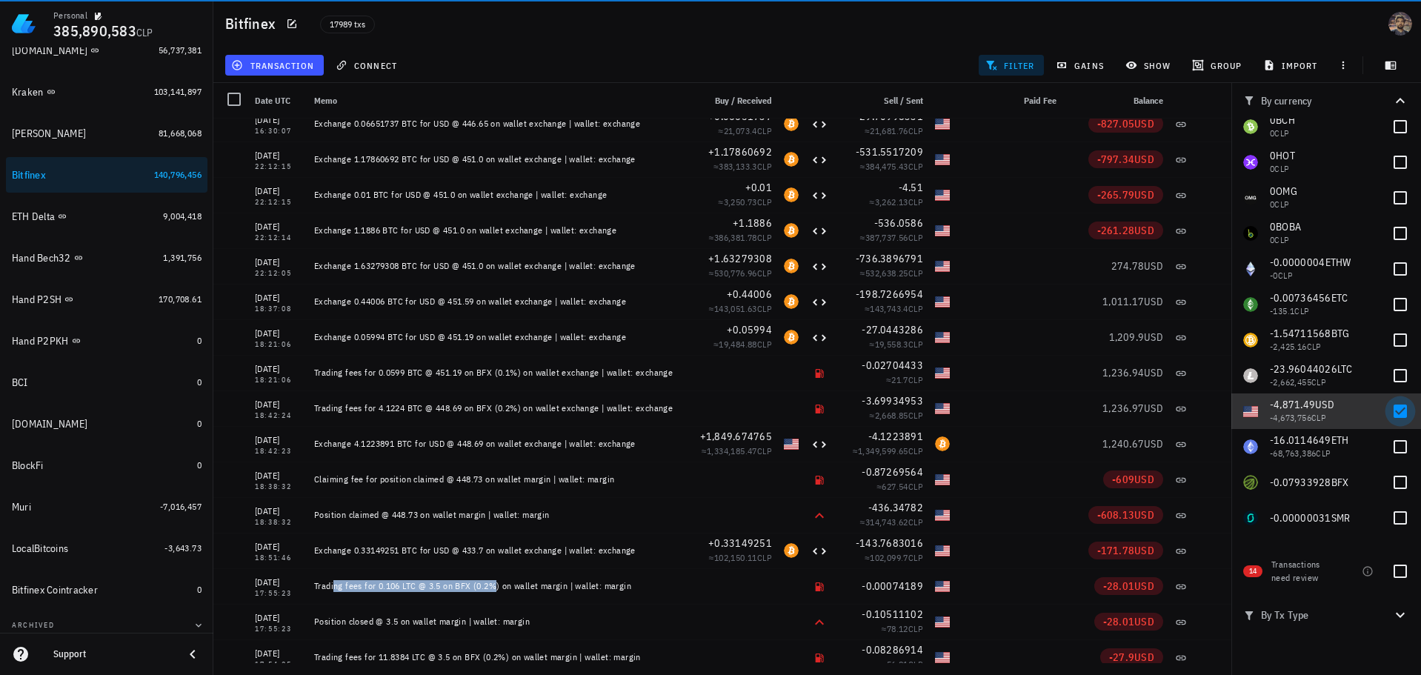
click at [1388, 412] on div at bounding box center [1399, 411] width 25 height 25
checkbox input "false"
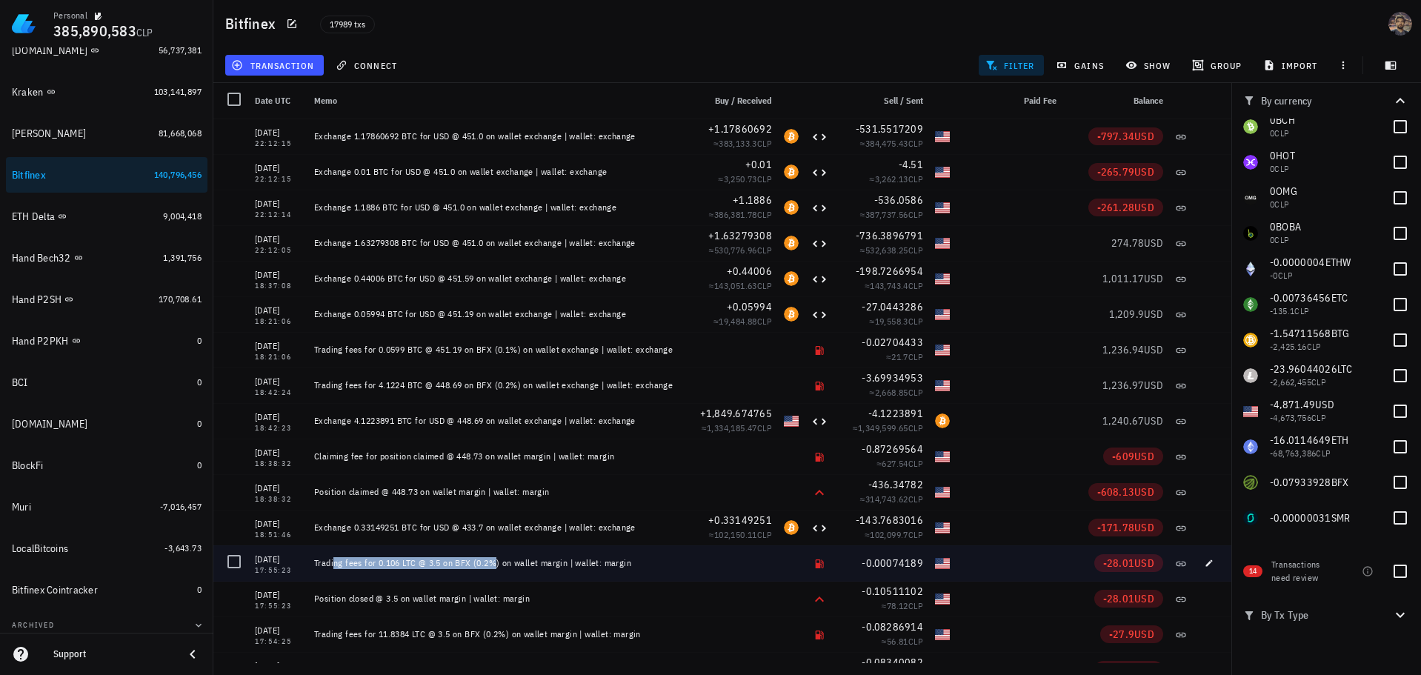
scroll to position [40128, 0]
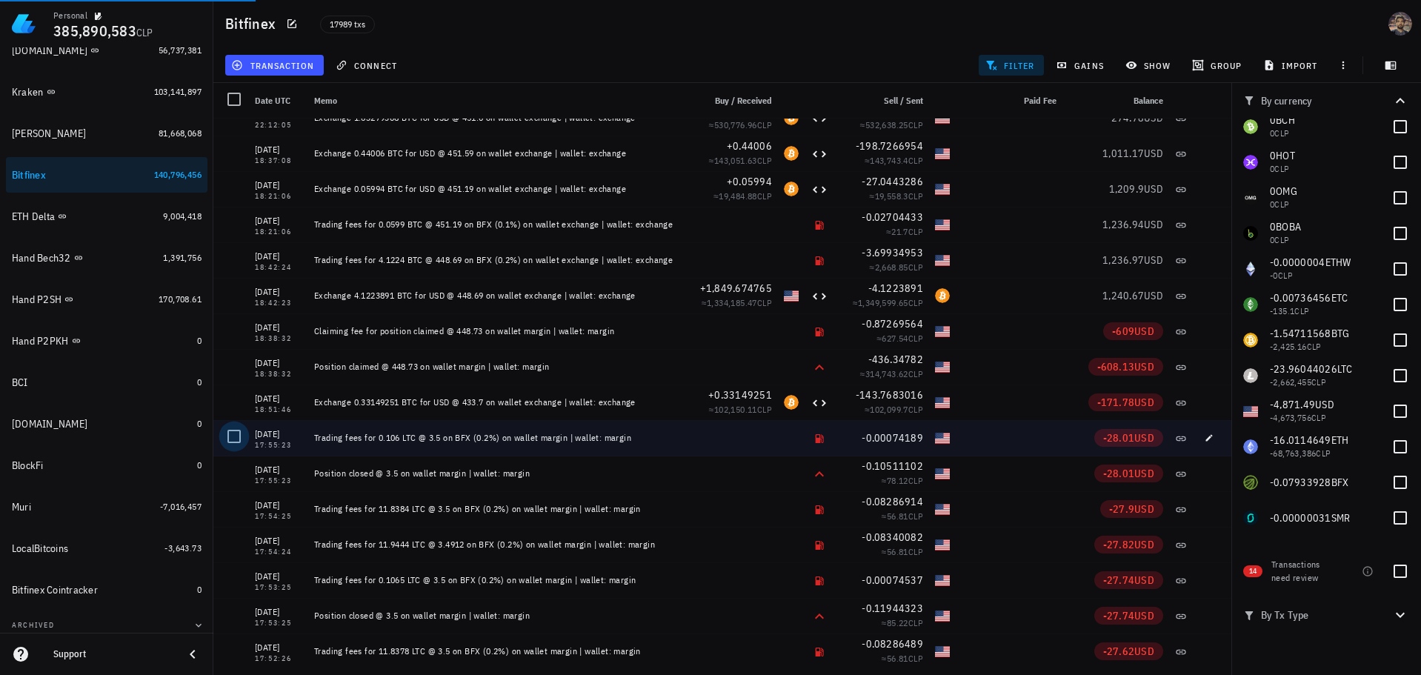
click at [236, 436] on div at bounding box center [233, 436] width 25 height 25
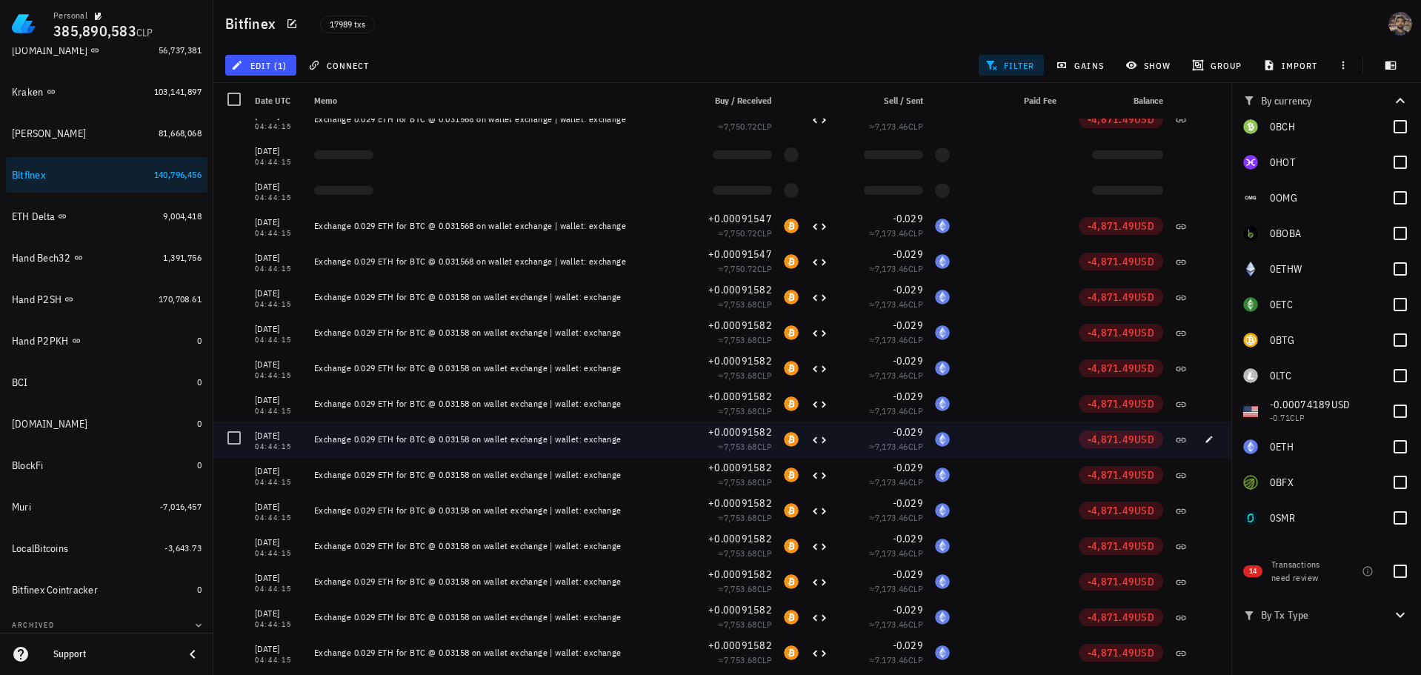
scroll to position [355068, 0]
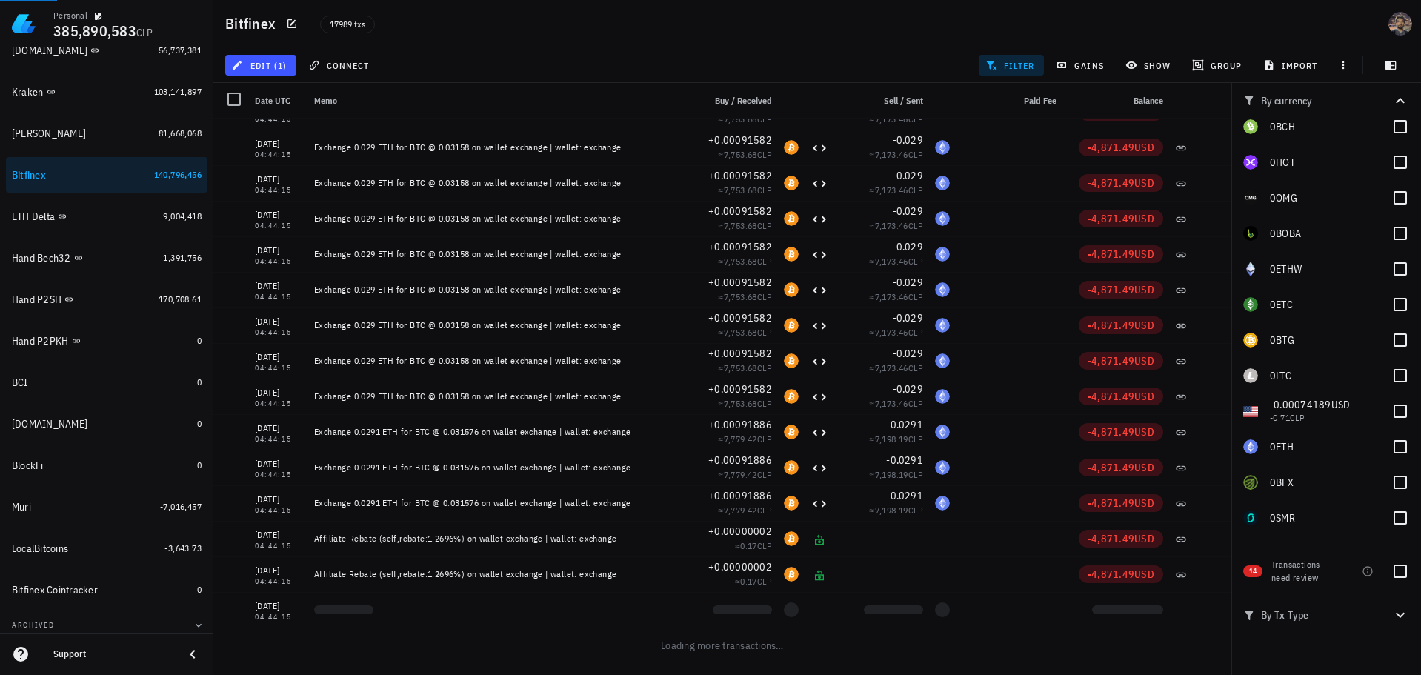
click at [736, 648] on div "Loading more transactions…" at bounding box center [722, 645] width 1018 height 36
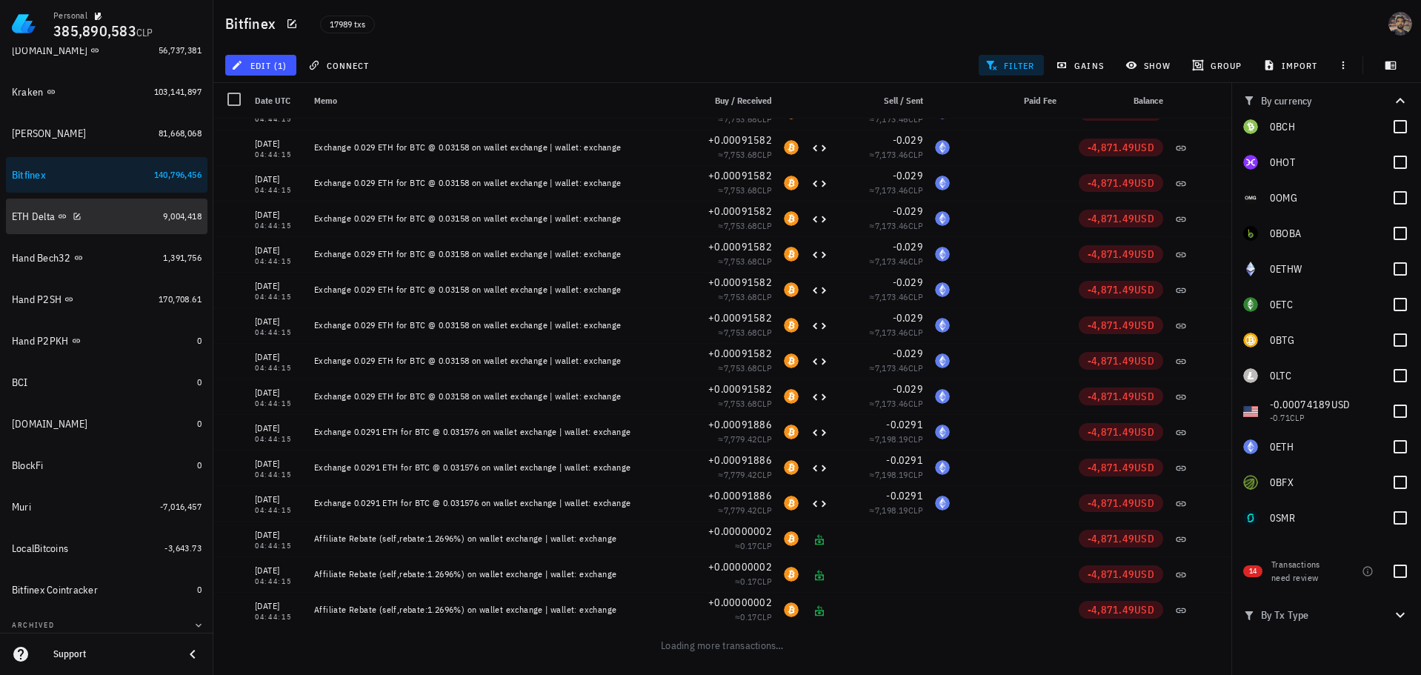
click at [107, 218] on div "ETH Delta" at bounding box center [84, 217] width 145 height 14
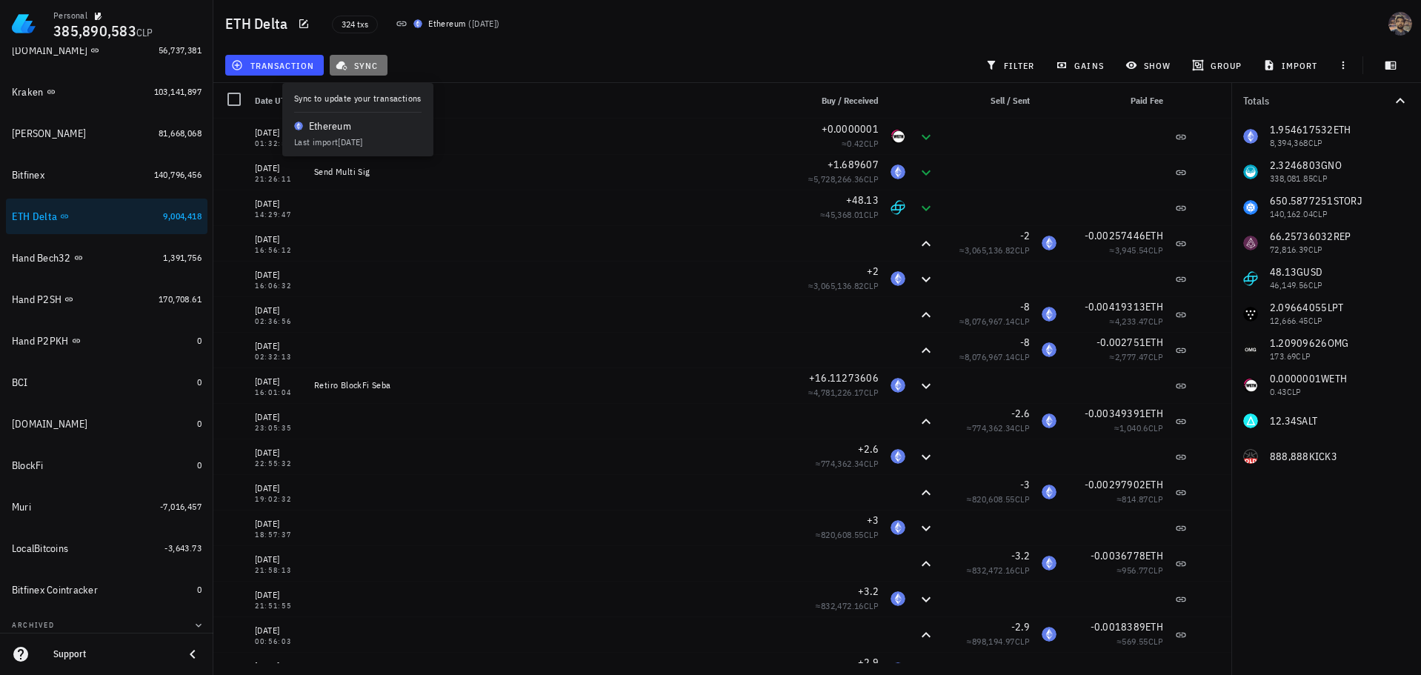
click at [377, 63] on span "sync" at bounding box center [358, 65] width 39 height 12
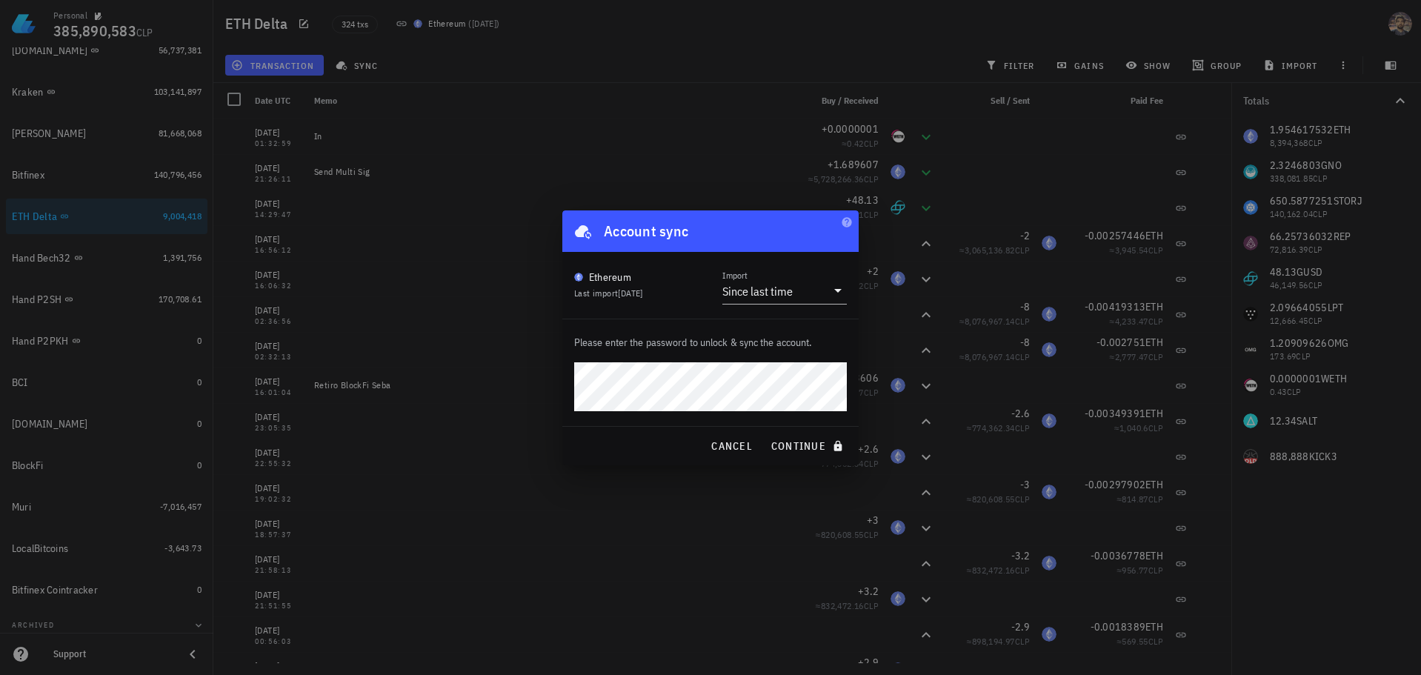
click at [0, 674] on com-1password-button at bounding box center [0, 675] width 0 height 0
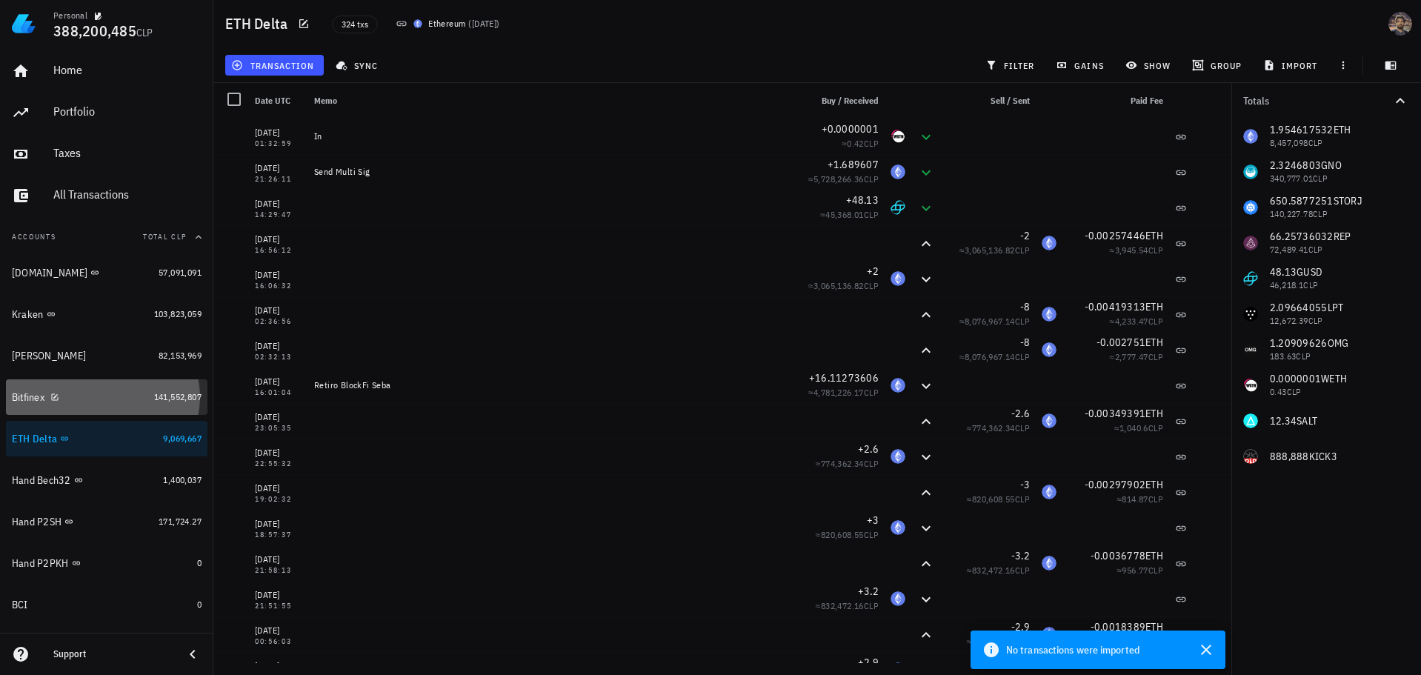
click at [131, 397] on div "Bitfinex" at bounding box center [80, 397] width 136 height 14
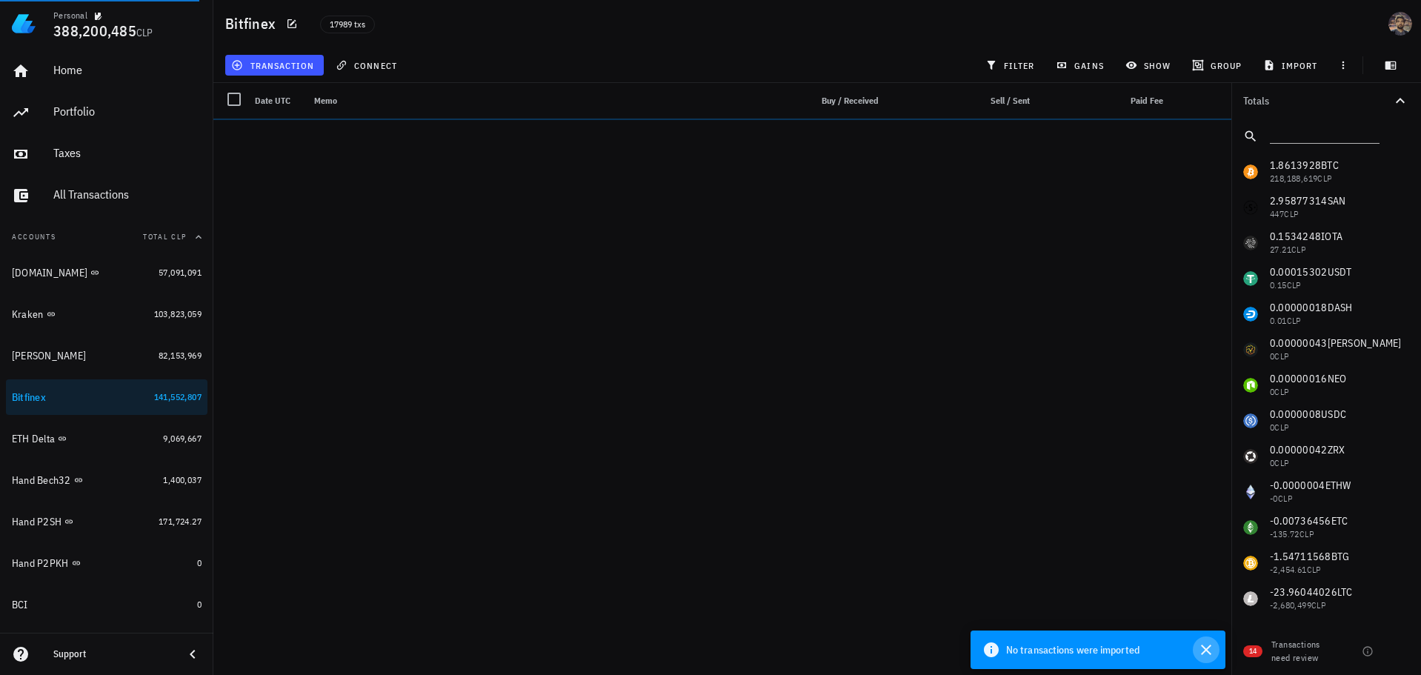
click at [1209, 651] on icon "button" at bounding box center [1206, 650] width 18 height 18
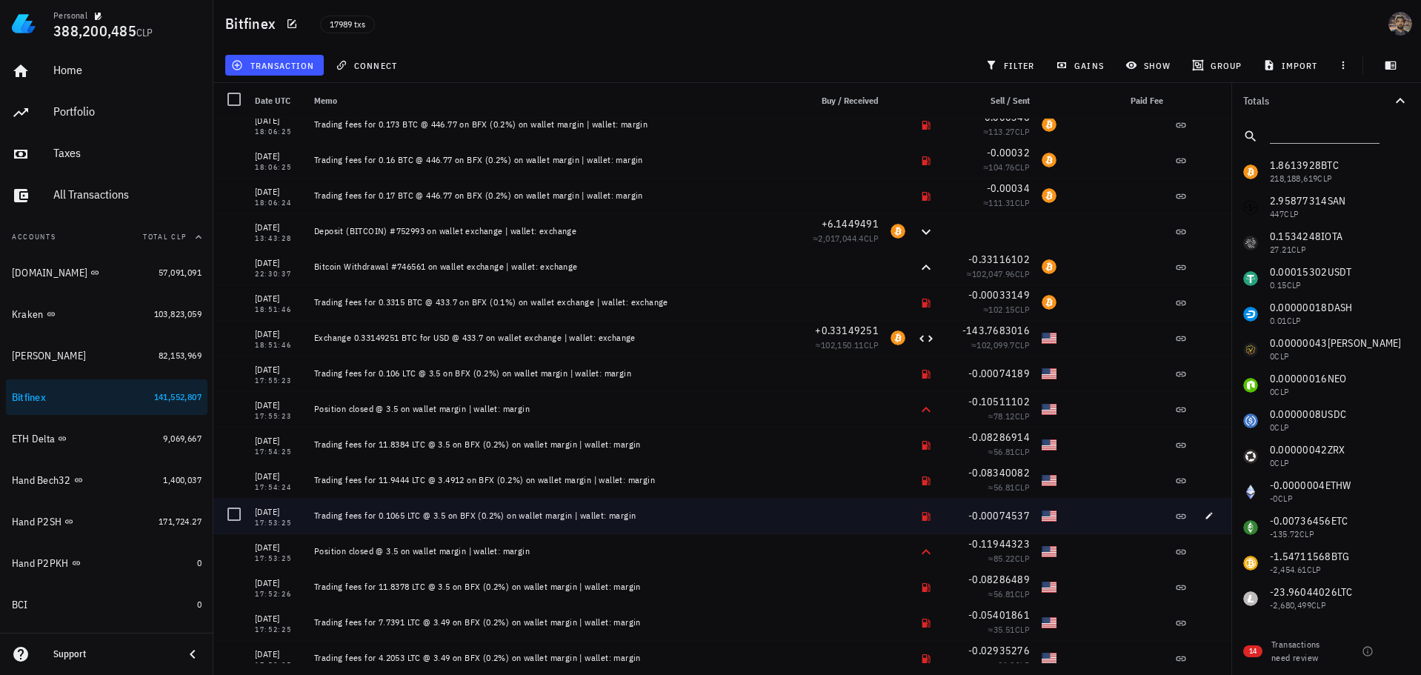
scroll to position [547740, 0]
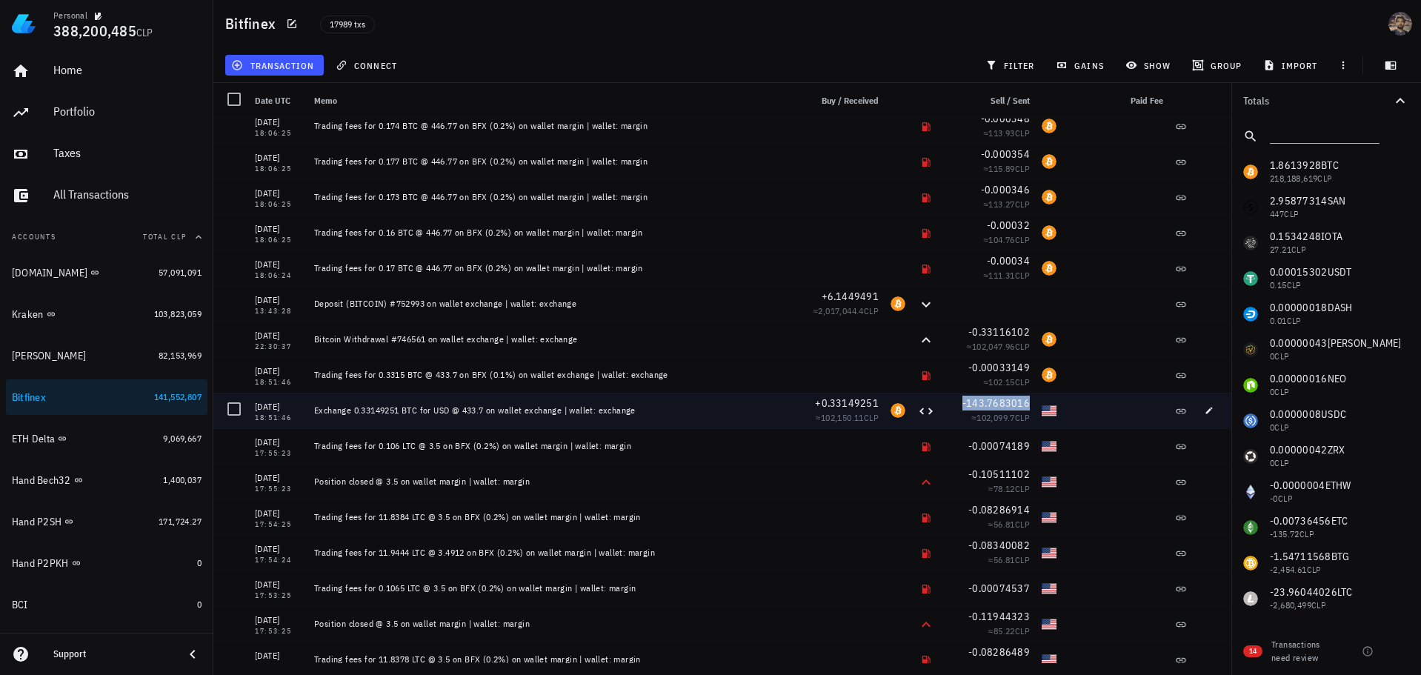
click at [1019, 409] on span "-143.7683016" at bounding box center [995, 402] width 67 height 13
click at [584, 410] on div "Exchange 0.33149251 BTC for USD @ 433.7 on wallet exchange | wallet: exchange" at bounding box center [549, 410] width 470 height 12
click at [1009, 411] on div "≈ 102,099.7 CLP" at bounding box center [988, 417] width 83 height 15
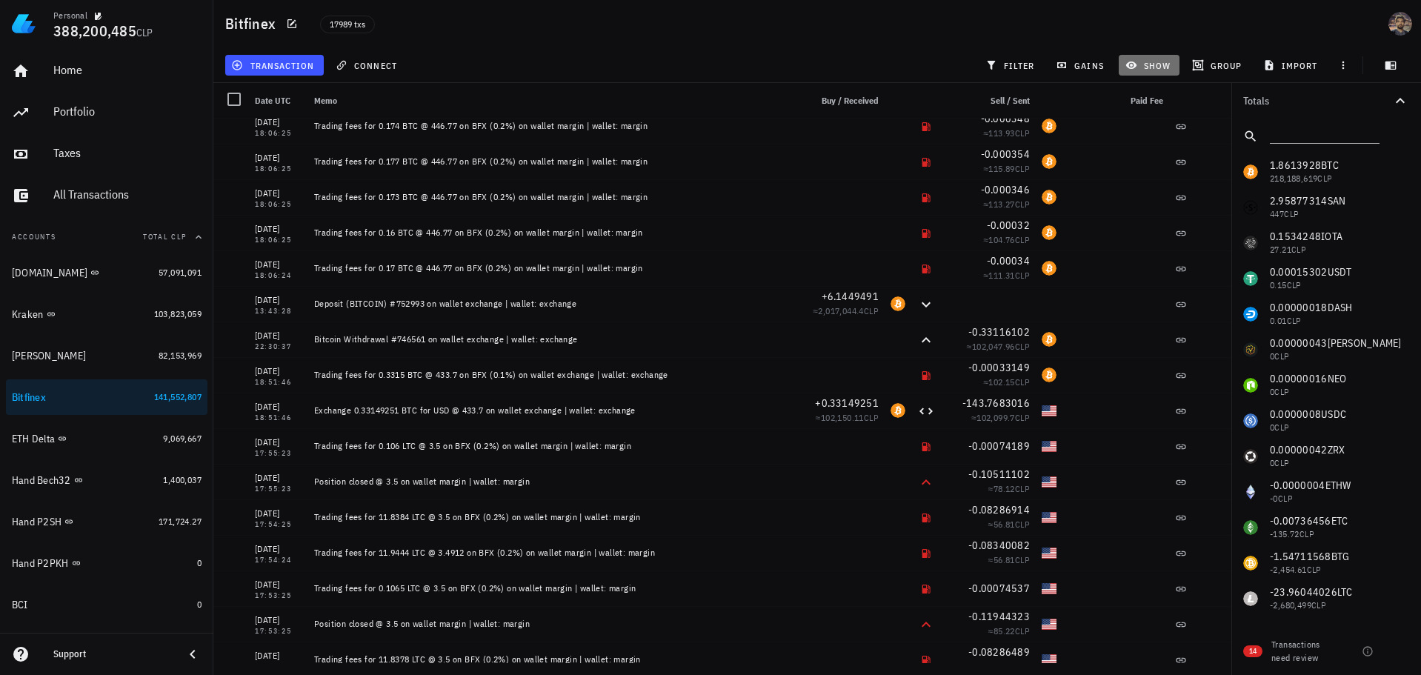
click at [1177, 67] on button "show" at bounding box center [1149, 65] width 61 height 21
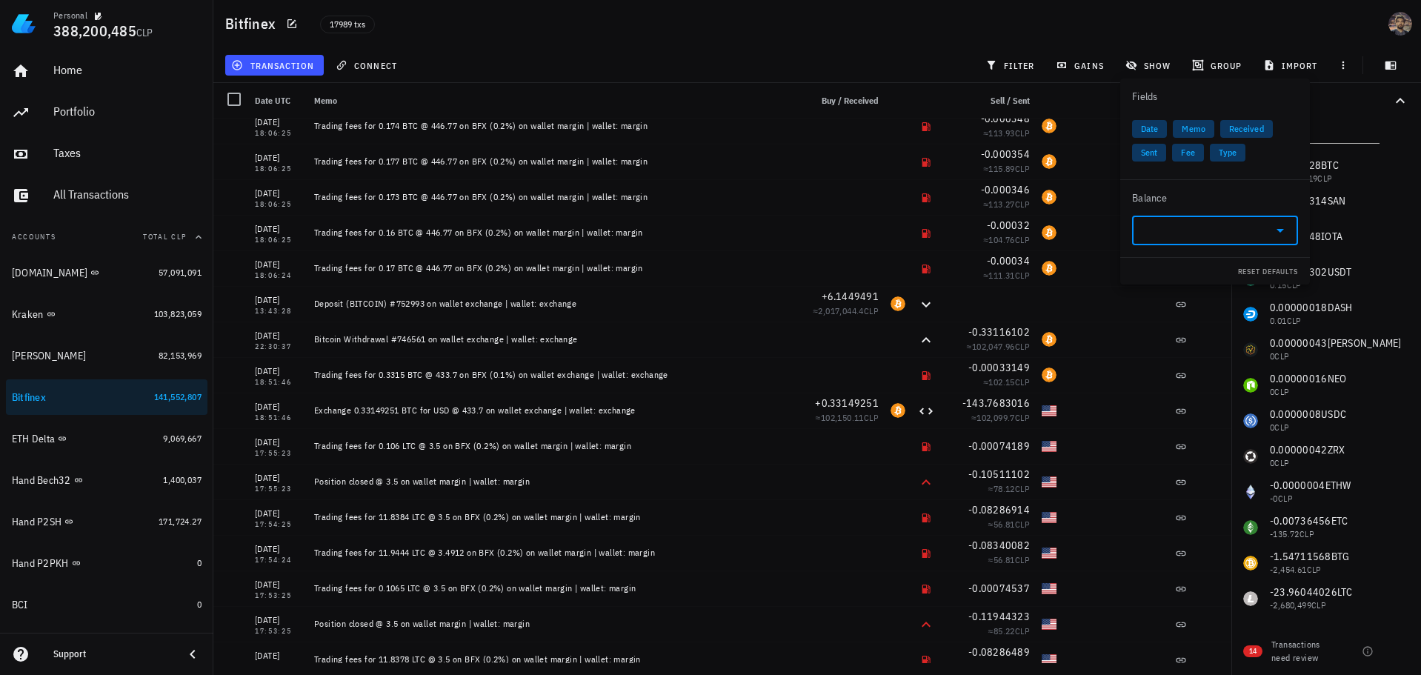
click at [1193, 233] on input "text" at bounding box center [1203, 231] width 124 height 24
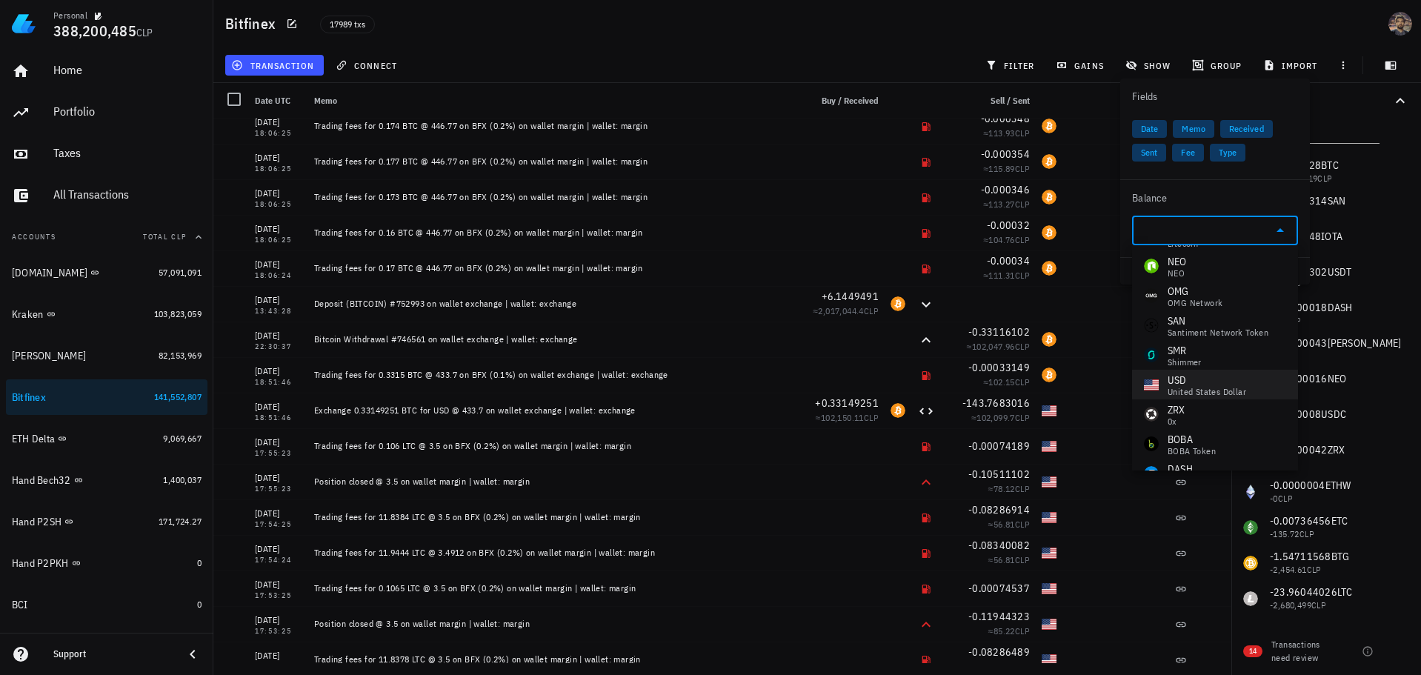
scroll to position [261, 0]
click at [1214, 390] on div "USD" at bounding box center [1206, 386] width 79 height 15
type input "USD"
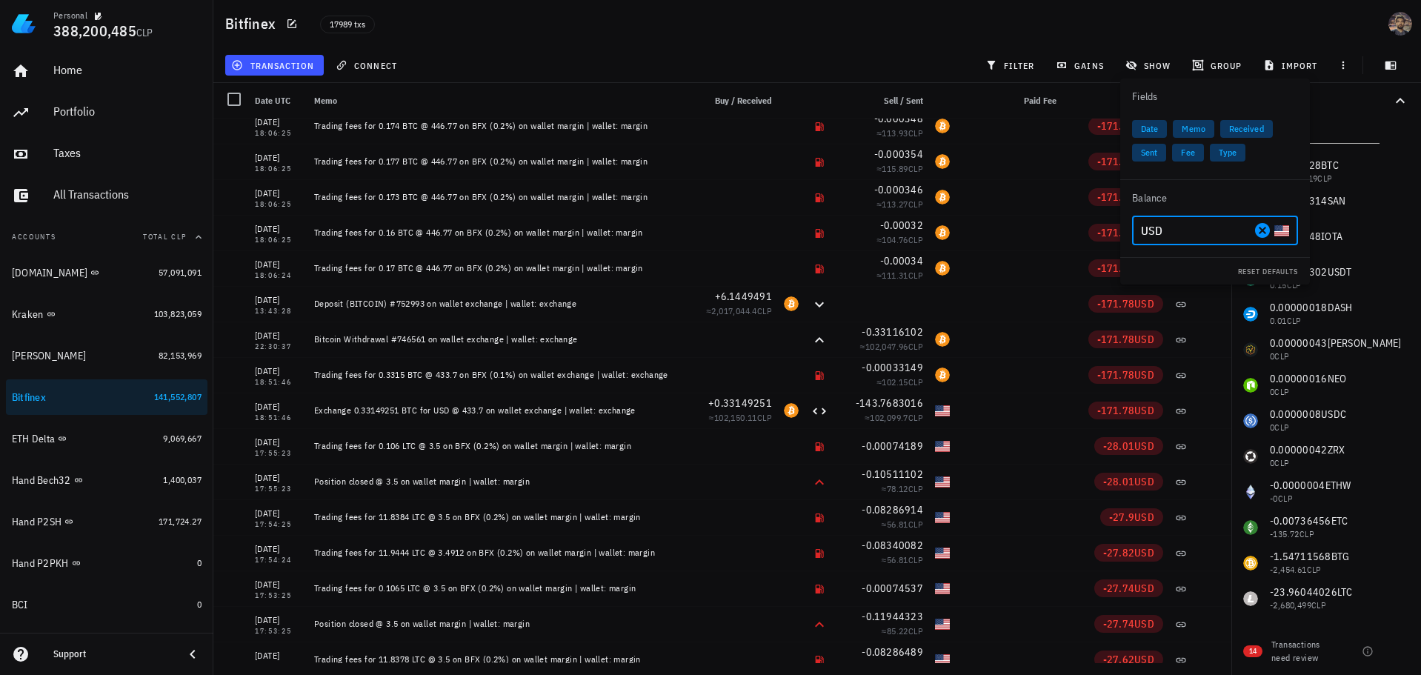
click at [1058, 30] on div "Bitfinex 17989 txs" at bounding box center [816, 23] width 1207 height 47
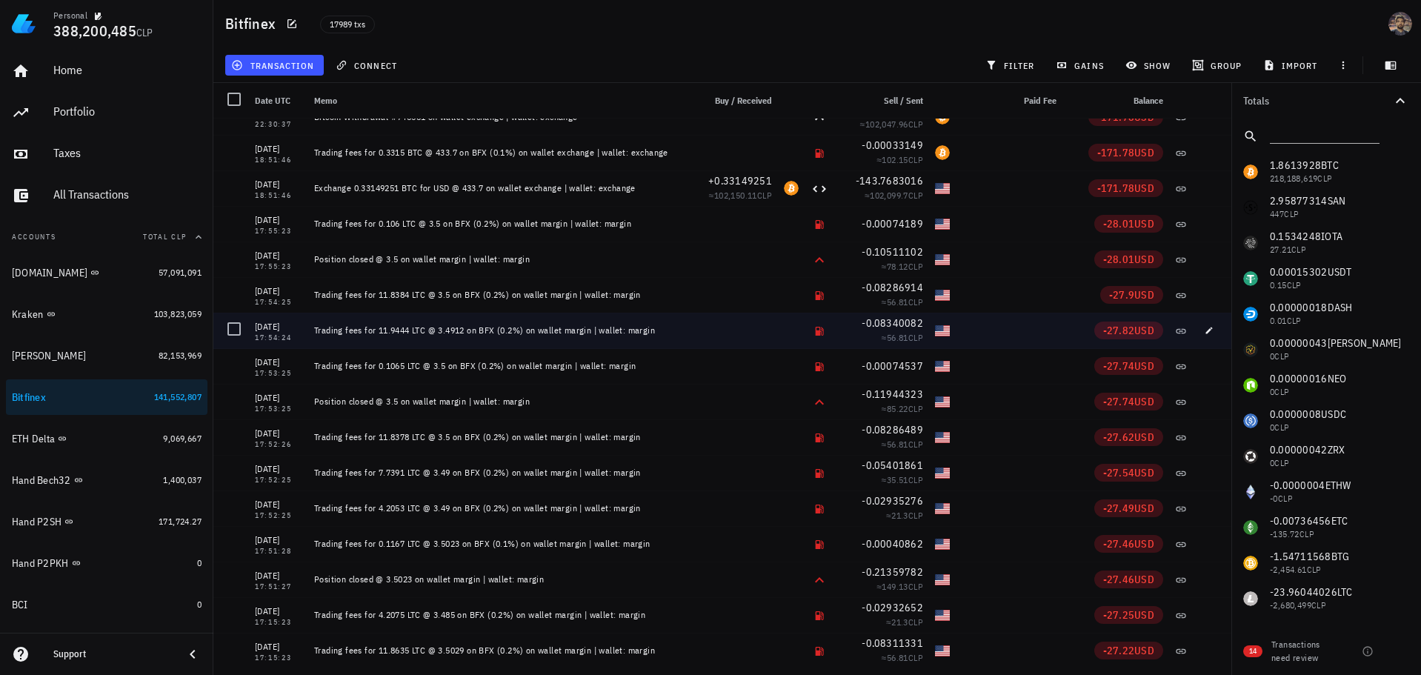
scroll to position [547871, 0]
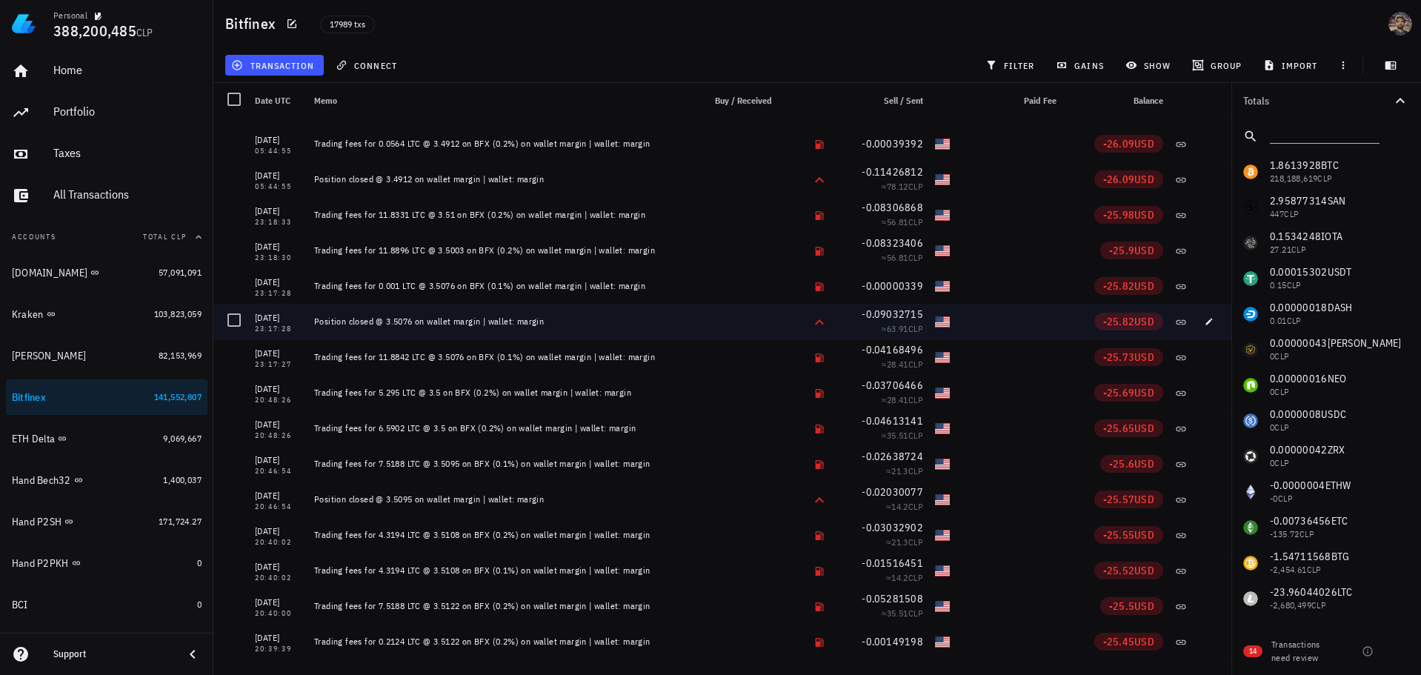
scroll to position [548926, 0]
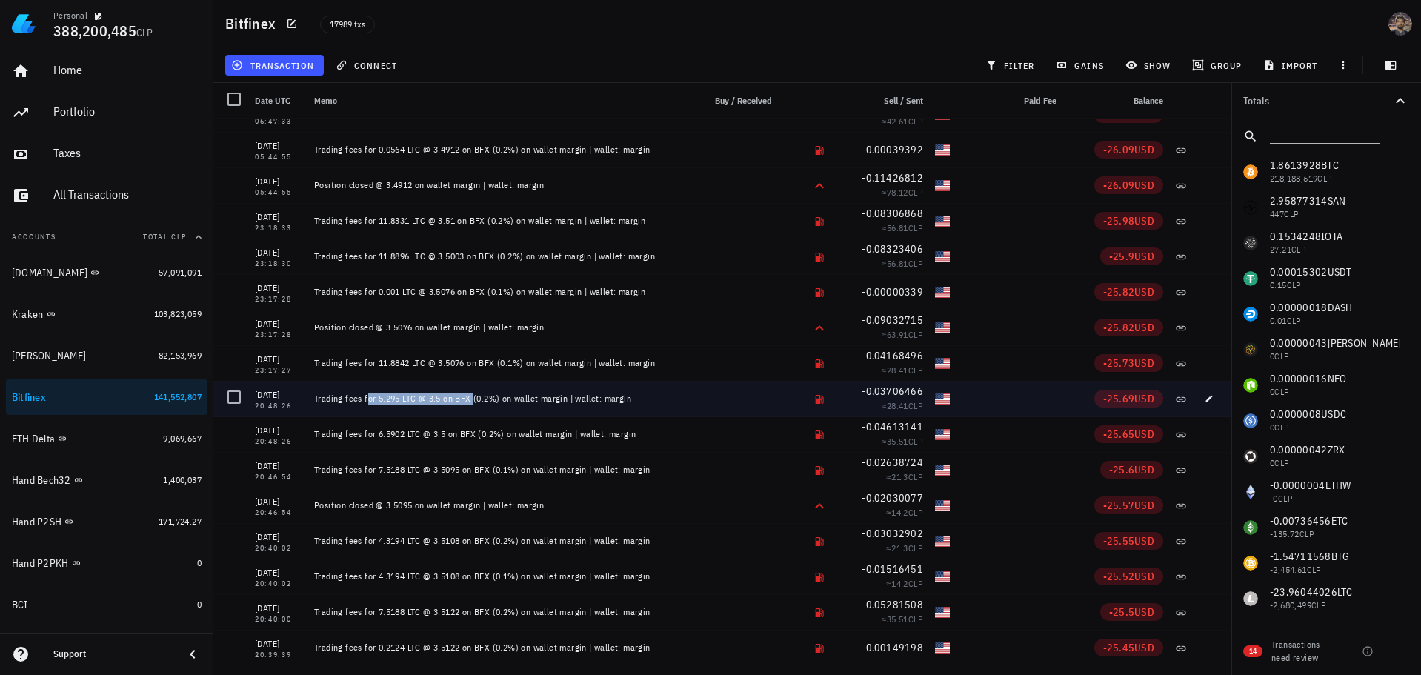
drag, startPoint x: 353, startPoint y: 399, endPoint x: 468, endPoint y: 396, distance: 114.9
click at [453, 395] on div "Trading fees for 5.295 LTC @ 3.5 on BFX (0.2%) on wallet margin | wallet: margin" at bounding box center [495, 399] width 363 height 12
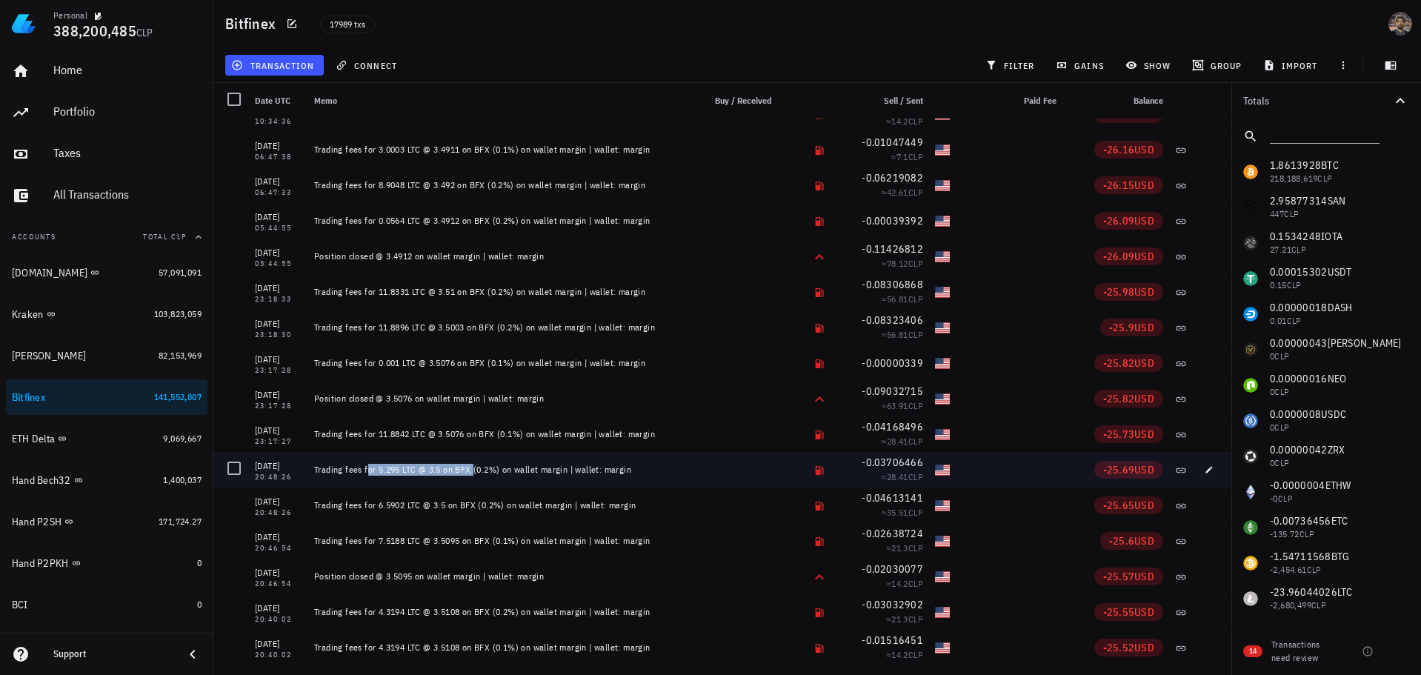
scroll to position [548852, 0]
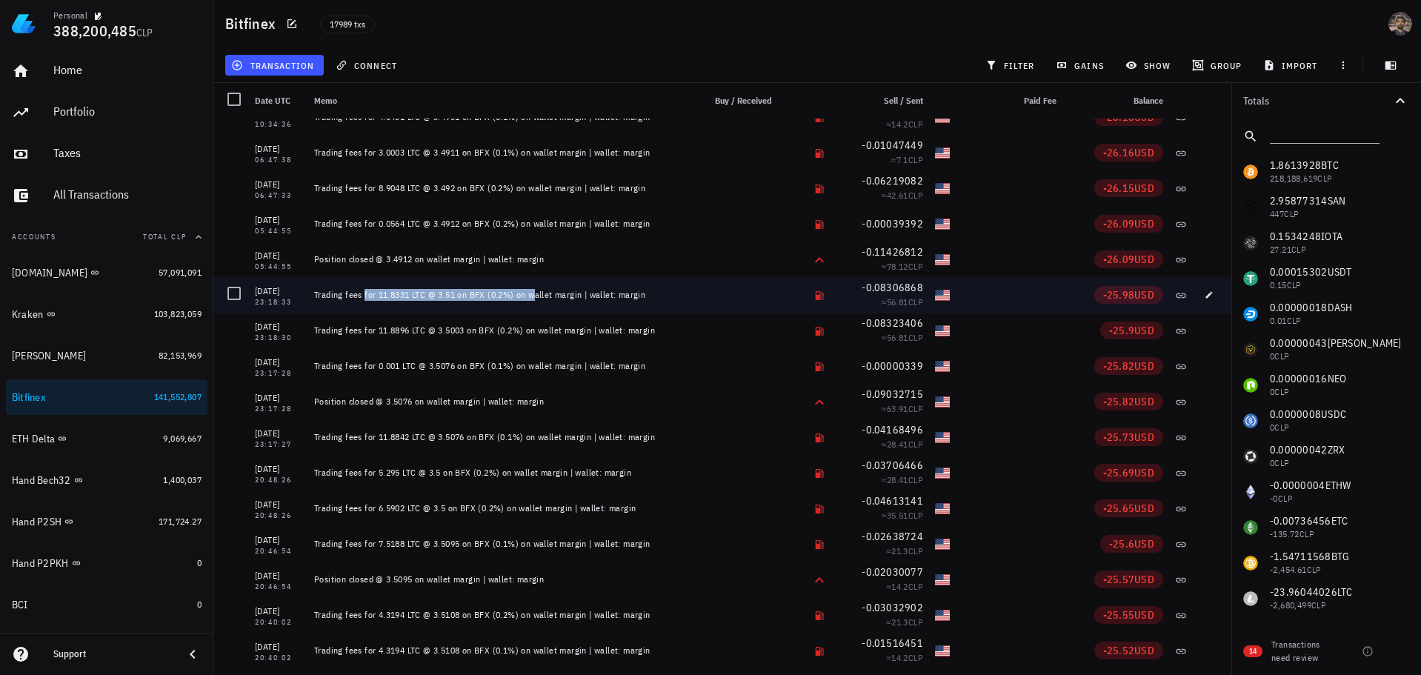
drag, startPoint x: 346, startPoint y: 290, endPoint x: 646, endPoint y: 328, distance: 302.4
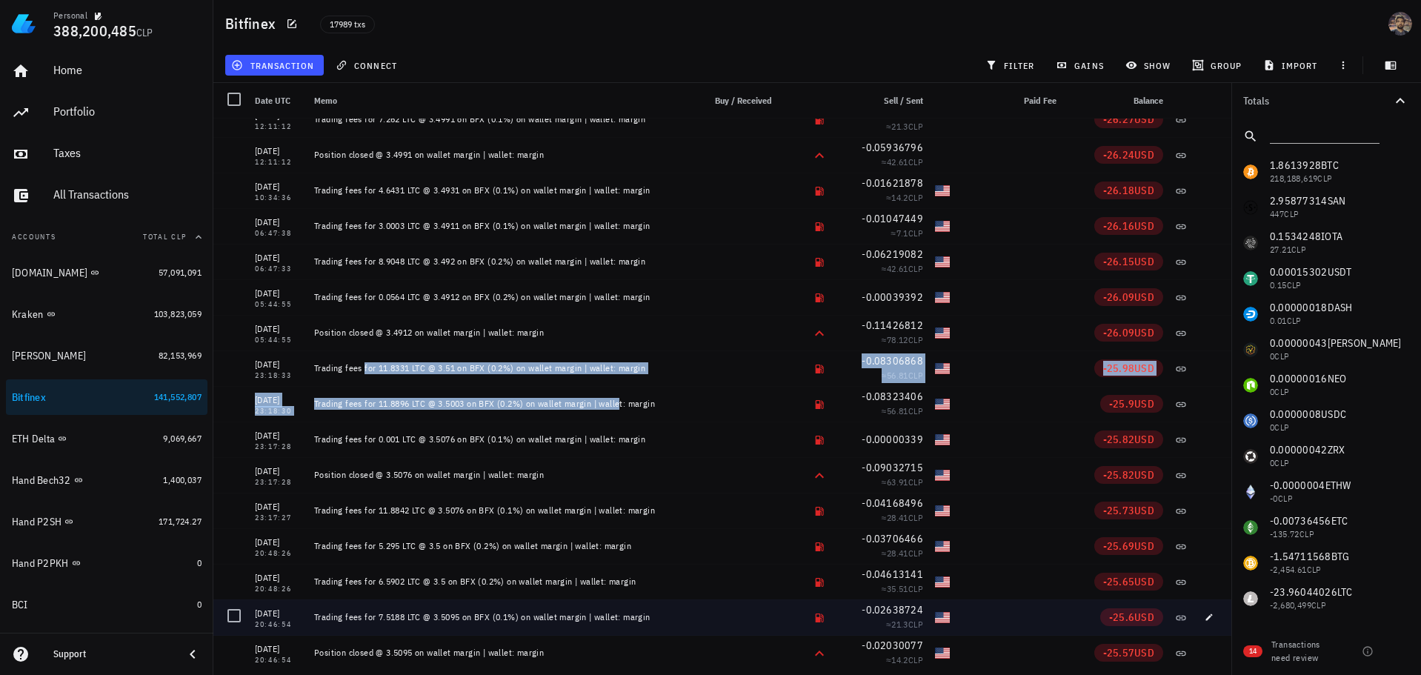
scroll to position [548778, 0]
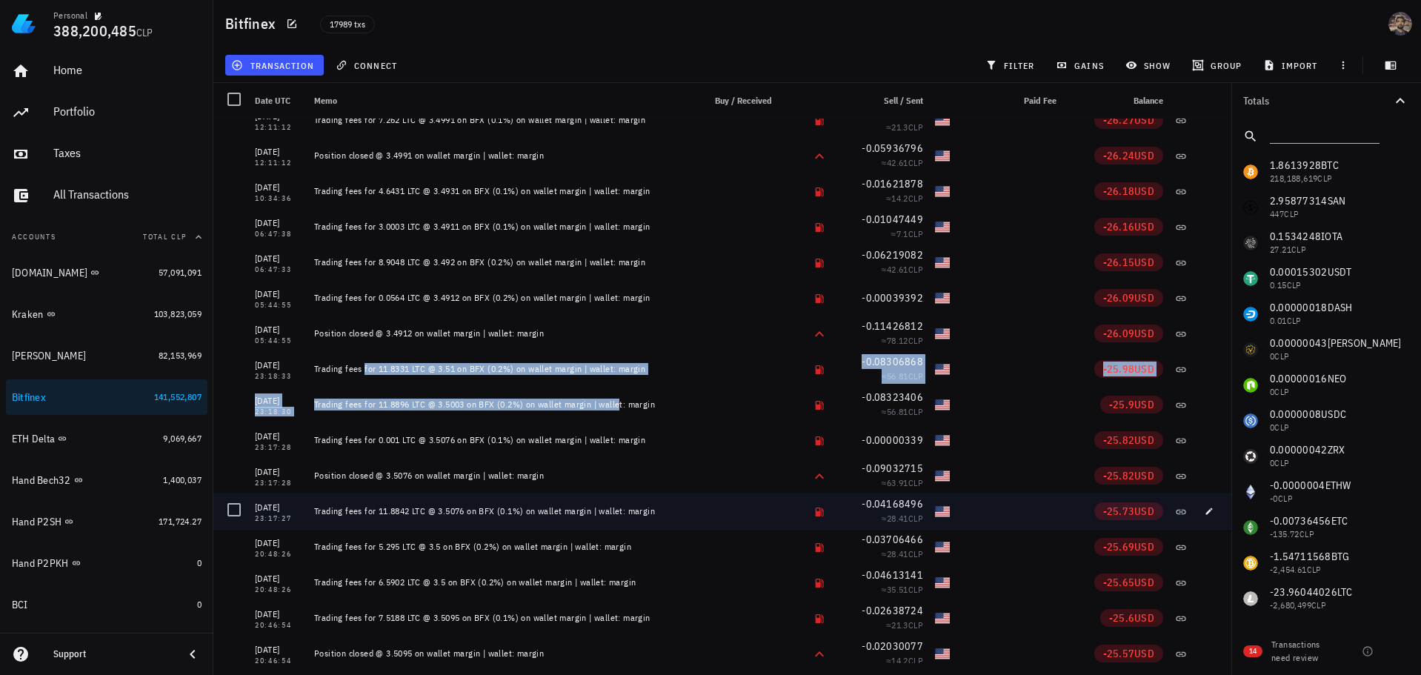
drag, startPoint x: 362, startPoint y: 512, endPoint x: 647, endPoint y: 507, distance: 286.0
click at [657, 507] on div "Trading fees for 11.8842 LTC @ 3.5076 on BFX (0.1%) on wallet margin | wallet: …" at bounding box center [495, 511] width 363 height 12
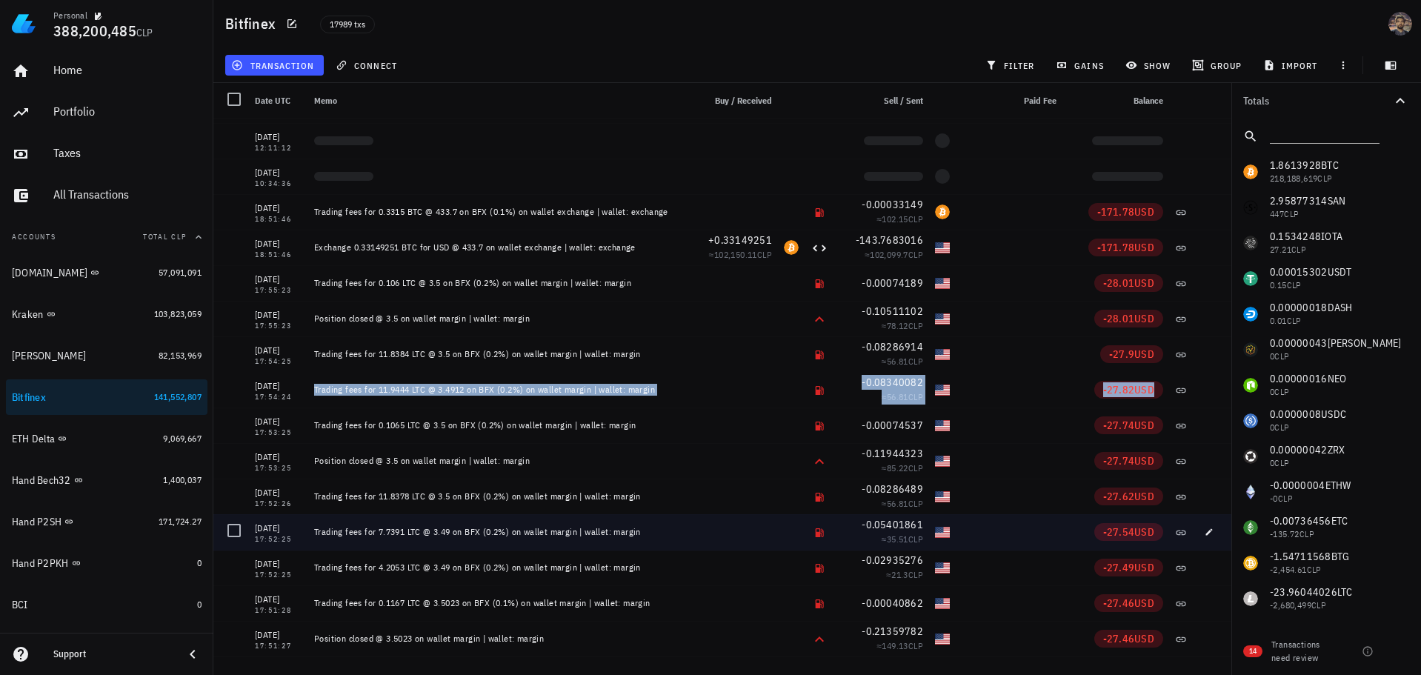
scroll to position [547889, 0]
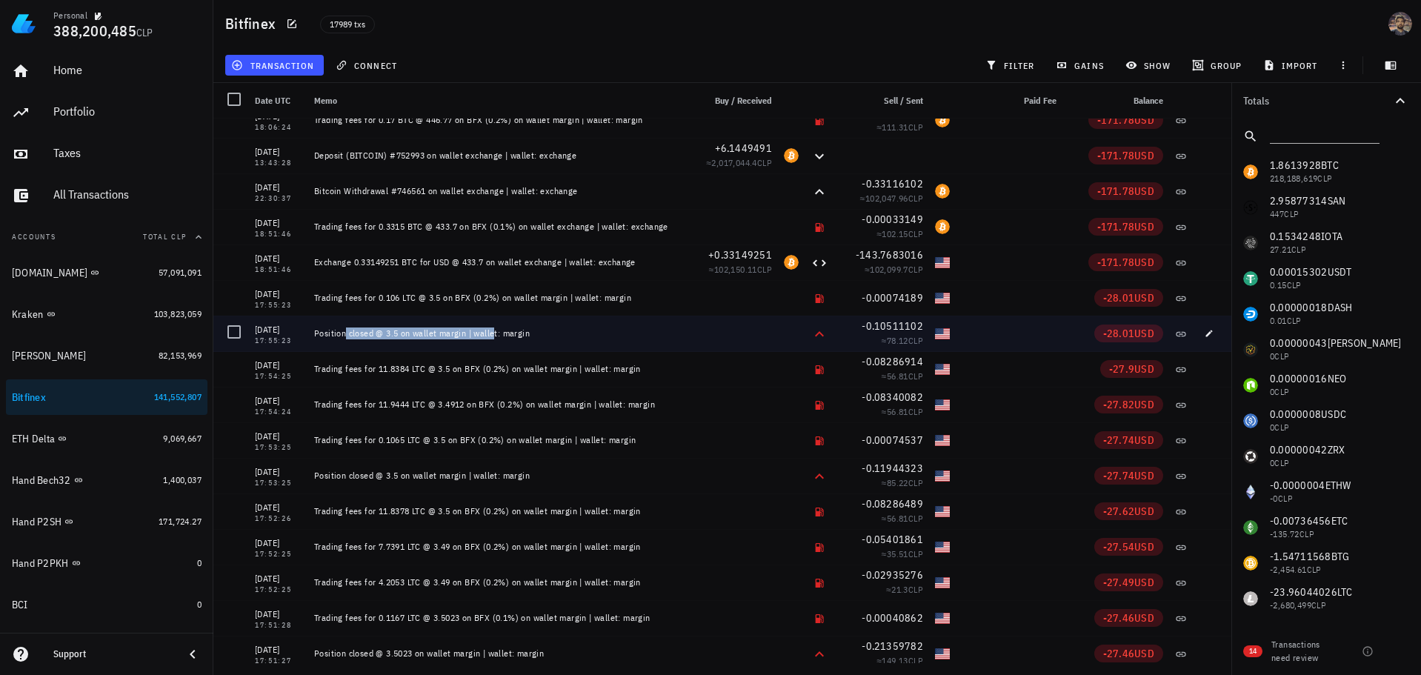
drag, startPoint x: 327, startPoint y: 333, endPoint x: 473, endPoint y: 342, distance: 146.3
click at [473, 342] on div "Position closed @ 3.5 on wallet margin | wallet: margin" at bounding box center [495, 334] width 375 height 36
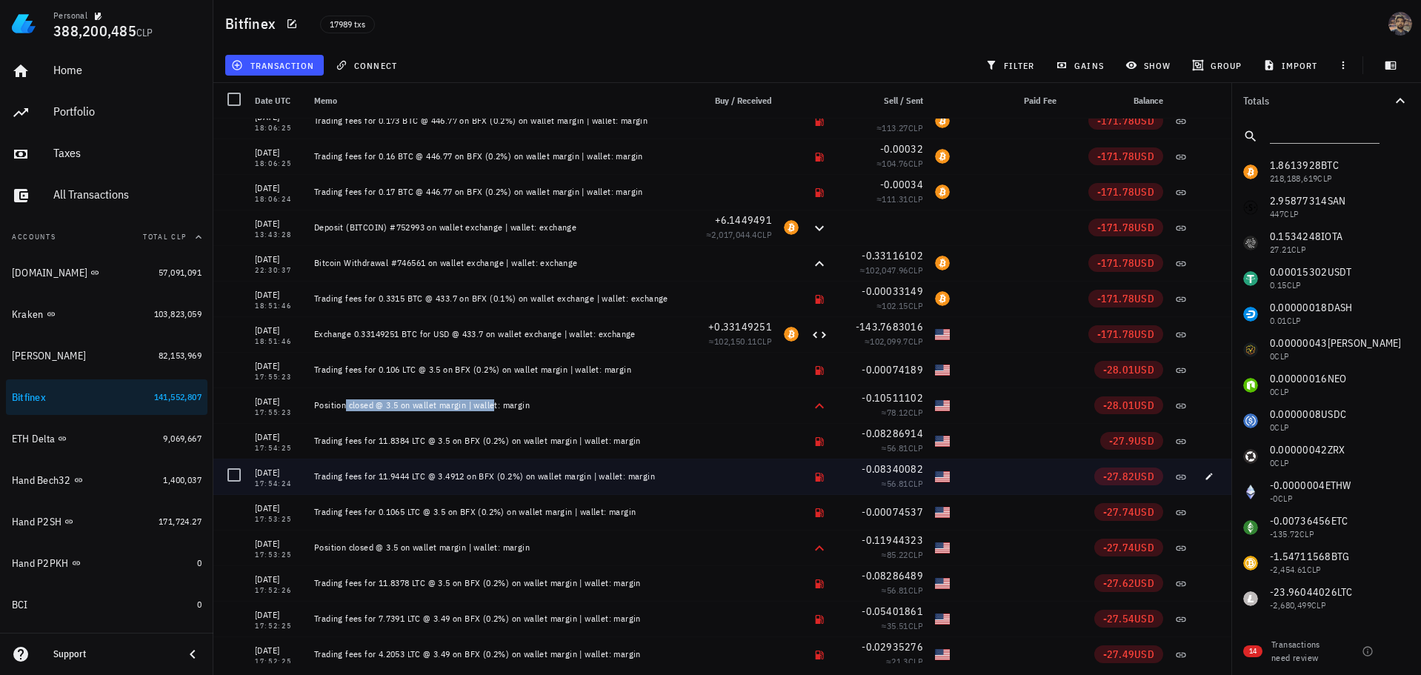
scroll to position [547815, 0]
